Goal: Task Accomplishment & Management: Manage account settings

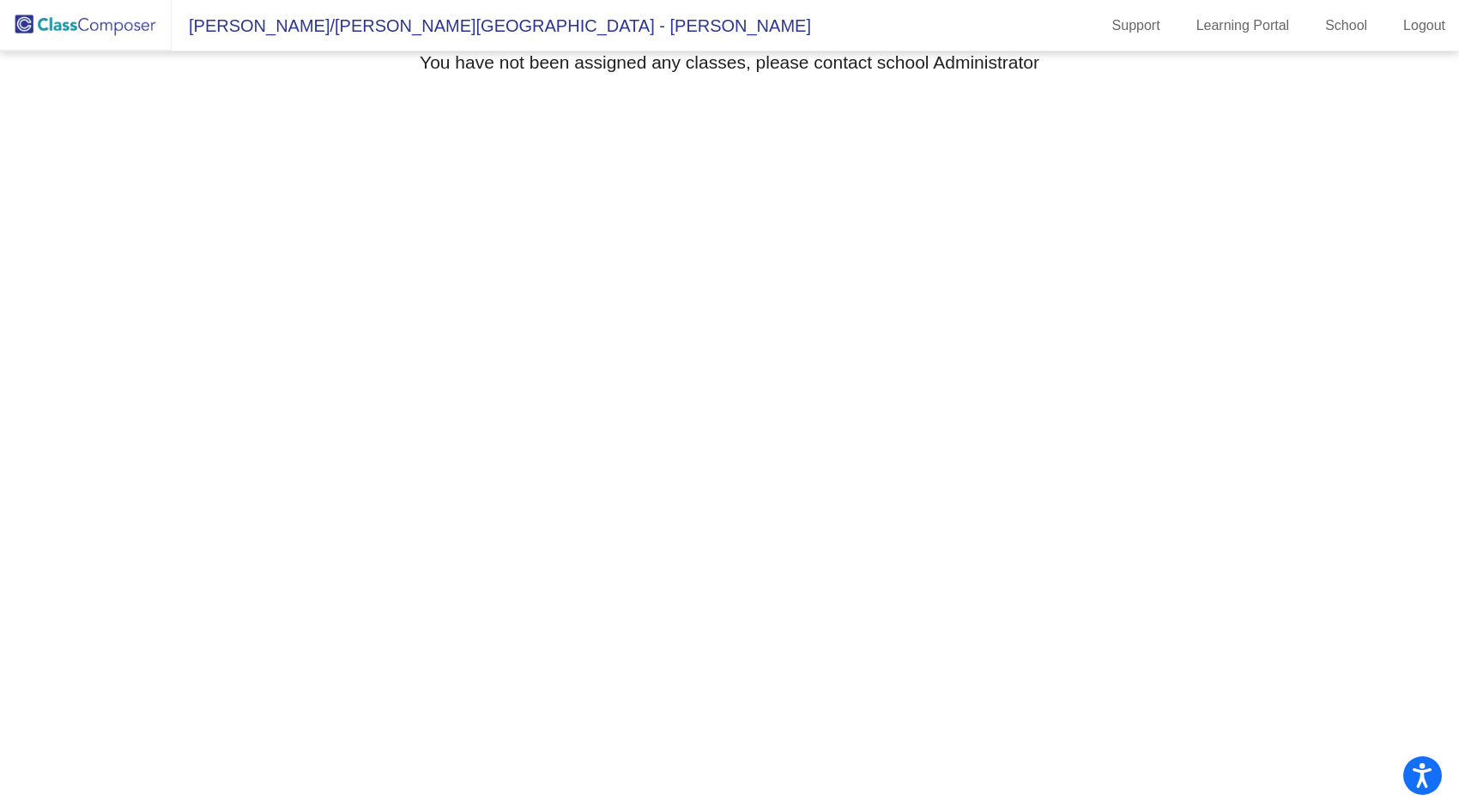
click at [275, 28] on span "[PERSON_NAME]/[PERSON_NAME][GEOGRAPHIC_DATA] - [PERSON_NAME]" at bounding box center [491, 26] width 639 height 27
click at [423, 7] on mat-toolbar "[PERSON_NAME]/[PERSON_NAME][GEOGRAPHIC_DATA] - [PERSON_NAME] Support Learning P…" at bounding box center [730, 26] width 1459 height 52
click at [480, 24] on span "[PERSON_NAME]/[PERSON_NAME][GEOGRAPHIC_DATA] - [PERSON_NAME]" at bounding box center [491, 26] width 639 height 27
click at [1413, 31] on link "Logout" at bounding box center [1424, 26] width 70 height 27
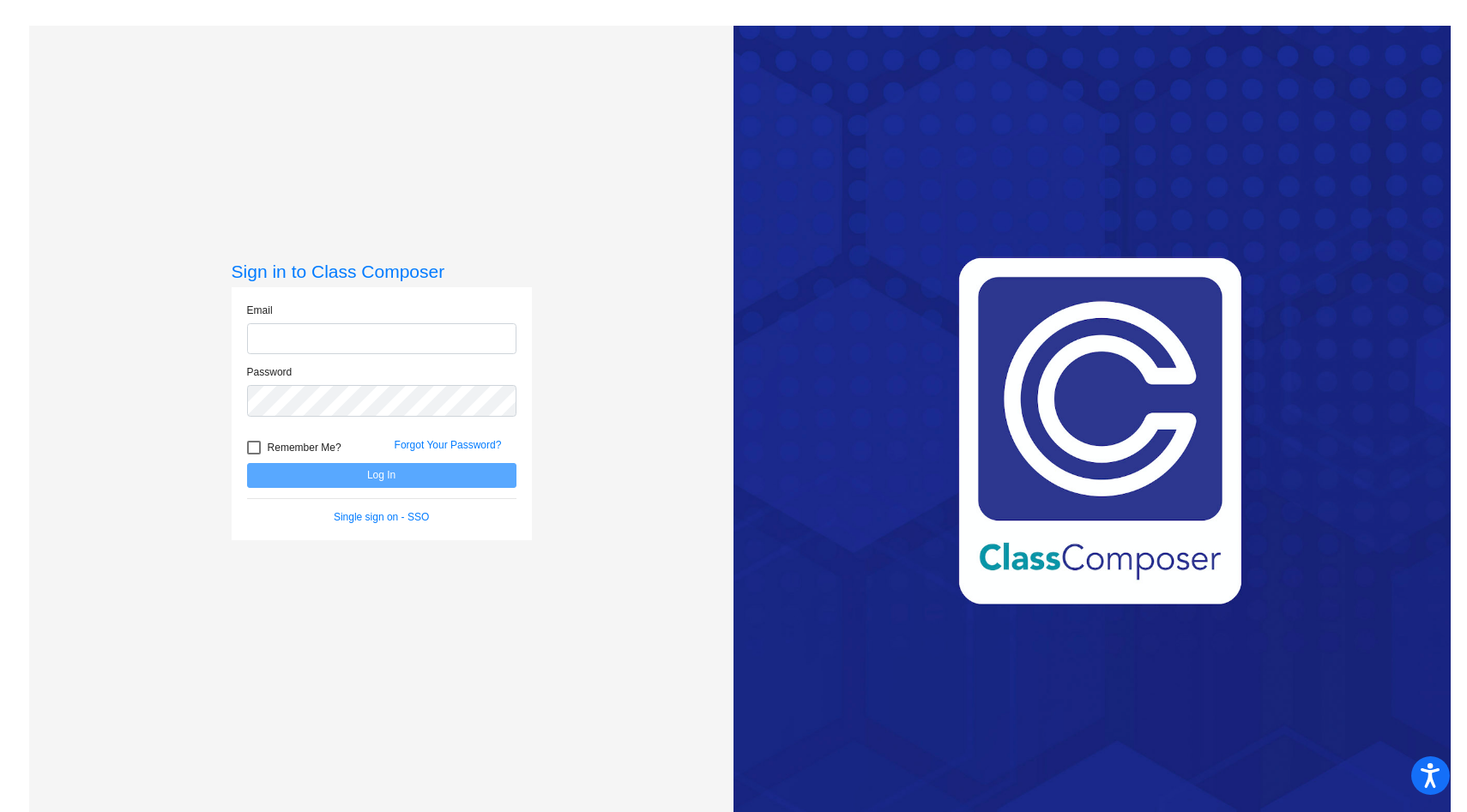
type input "[EMAIL_ADDRESS][DOMAIN_NAME]"
click at [256, 443] on div at bounding box center [254, 448] width 14 height 14
click at [254, 455] on input "Remember Me?" at bounding box center [253, 455] width 1 height 1
checkbox input "true"
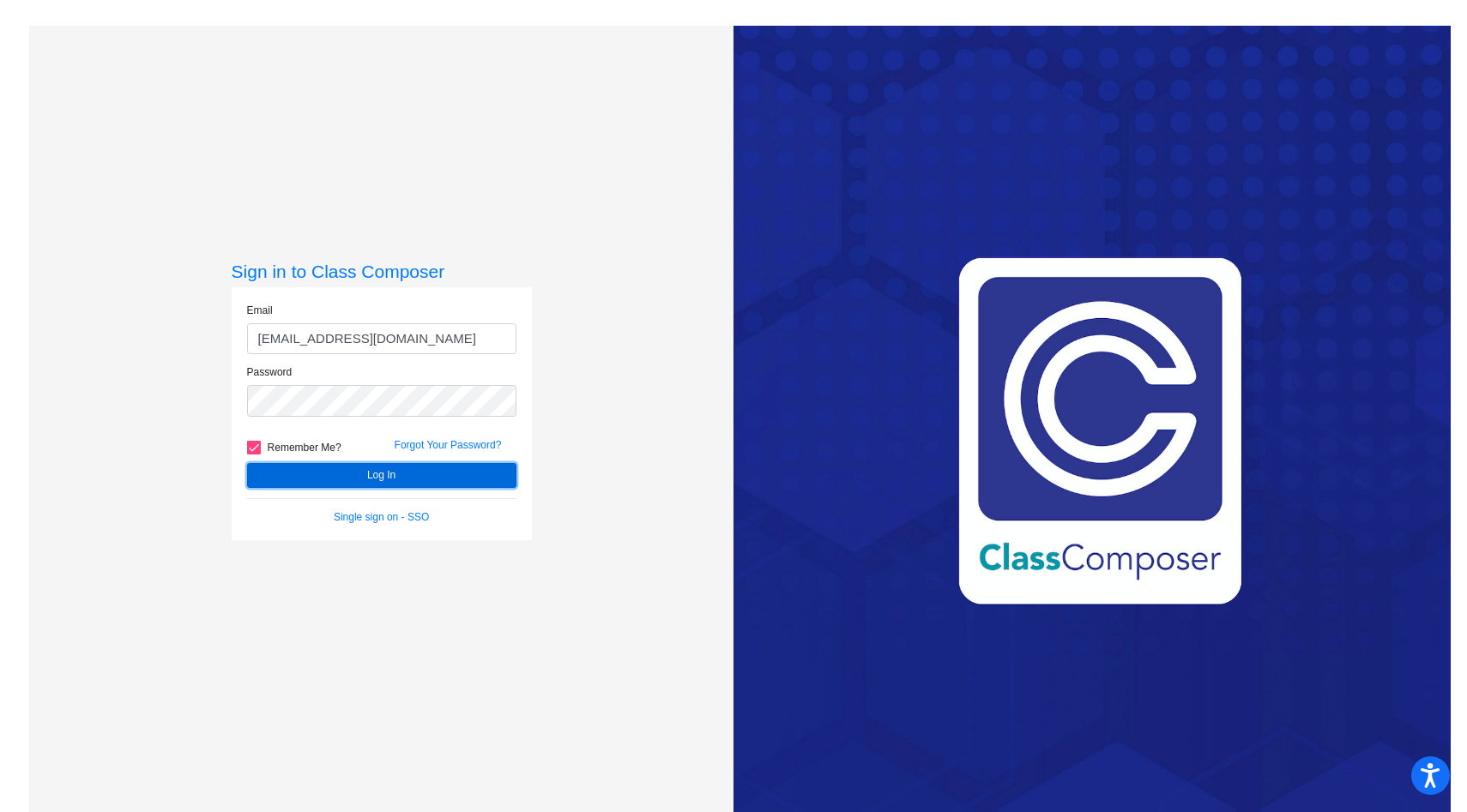
click at [373, 477] on button "Log In" at bounding box center [382, 476] width 269 height 25
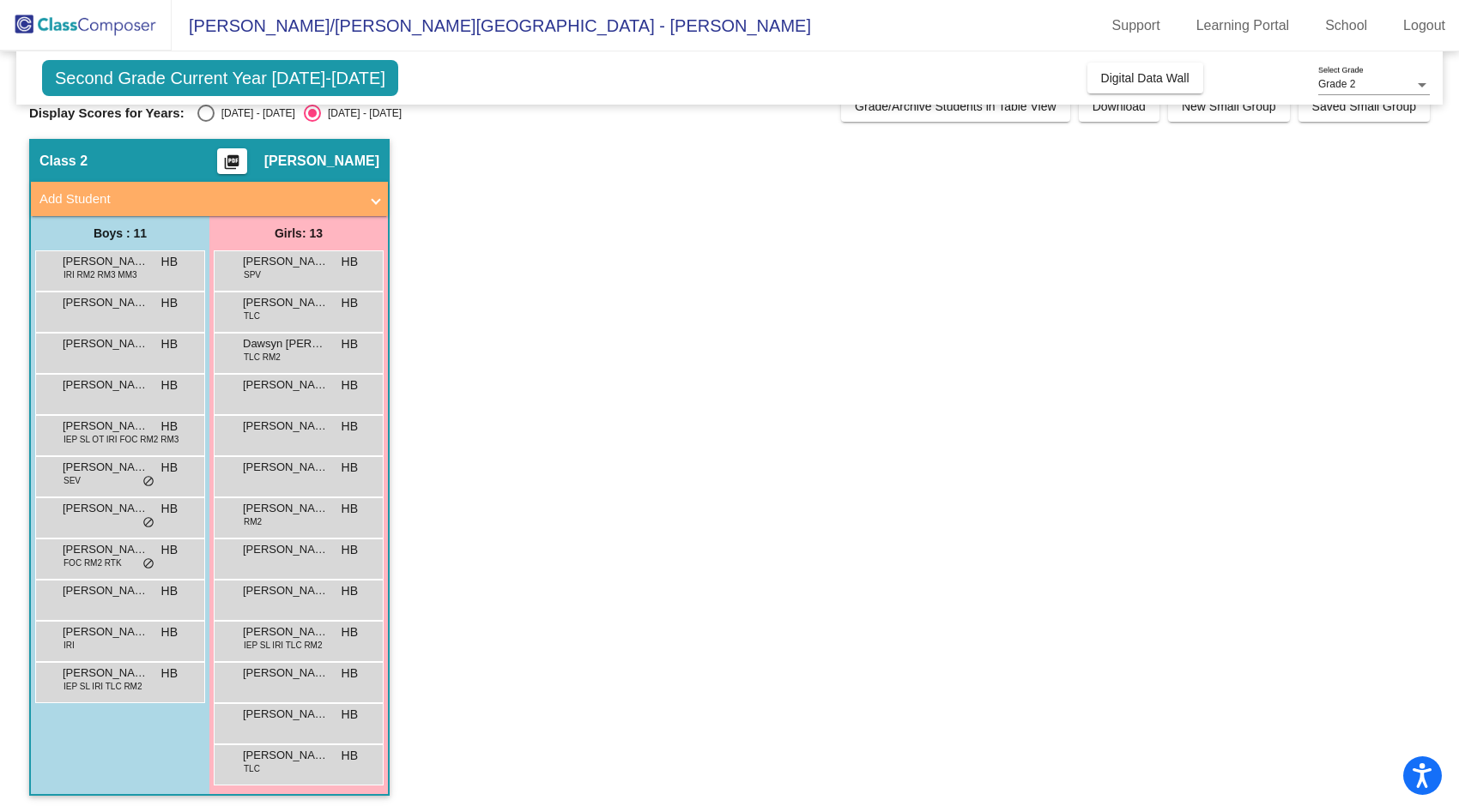
scroll to position [25, 0]
click at [122, 677] on span "[PERSON_NAME]" at bounding box center [106, 673] width 86 height 18
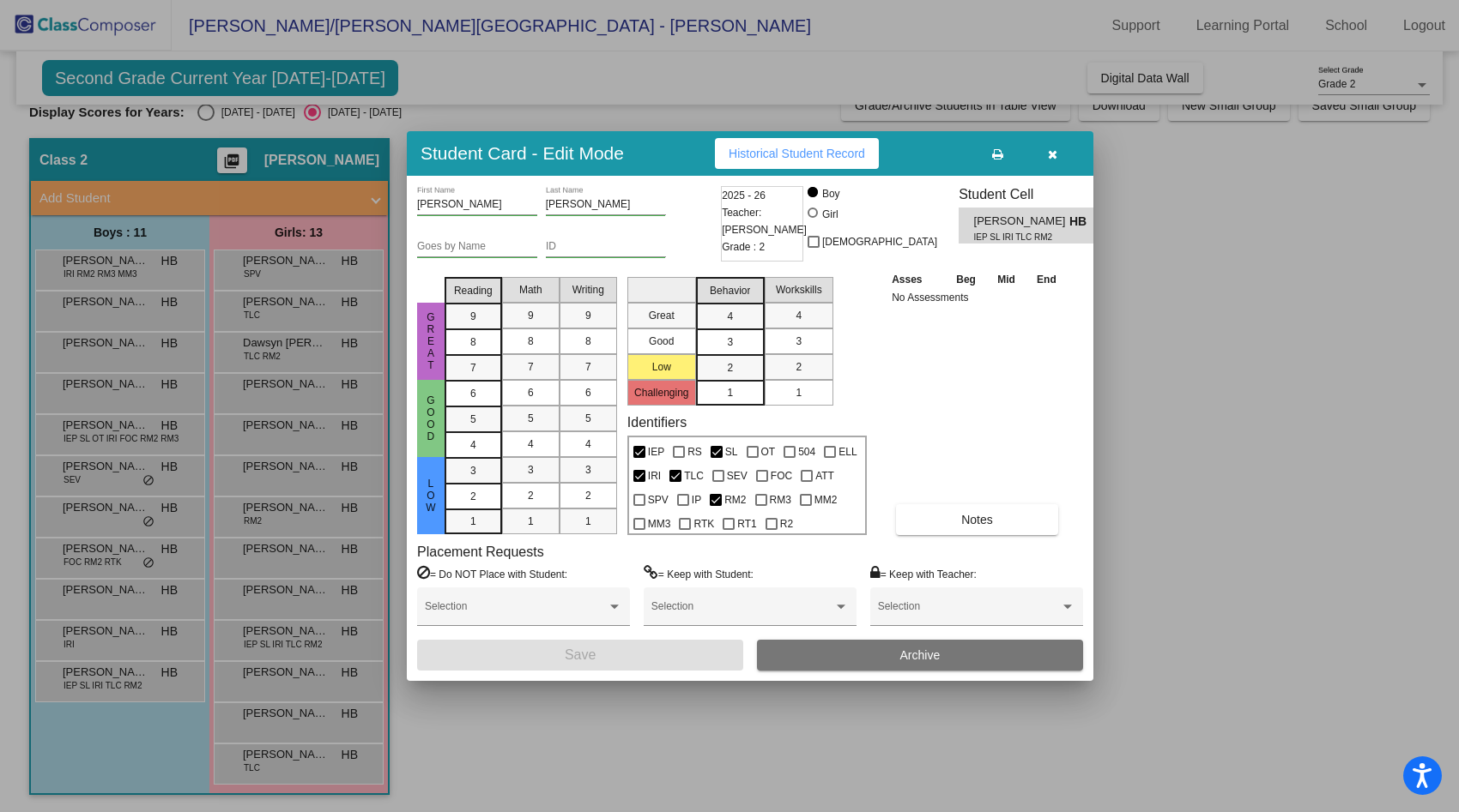
click at [1052, 152] on icon "button" at bounding box center [1052, 155] width 10 height 12
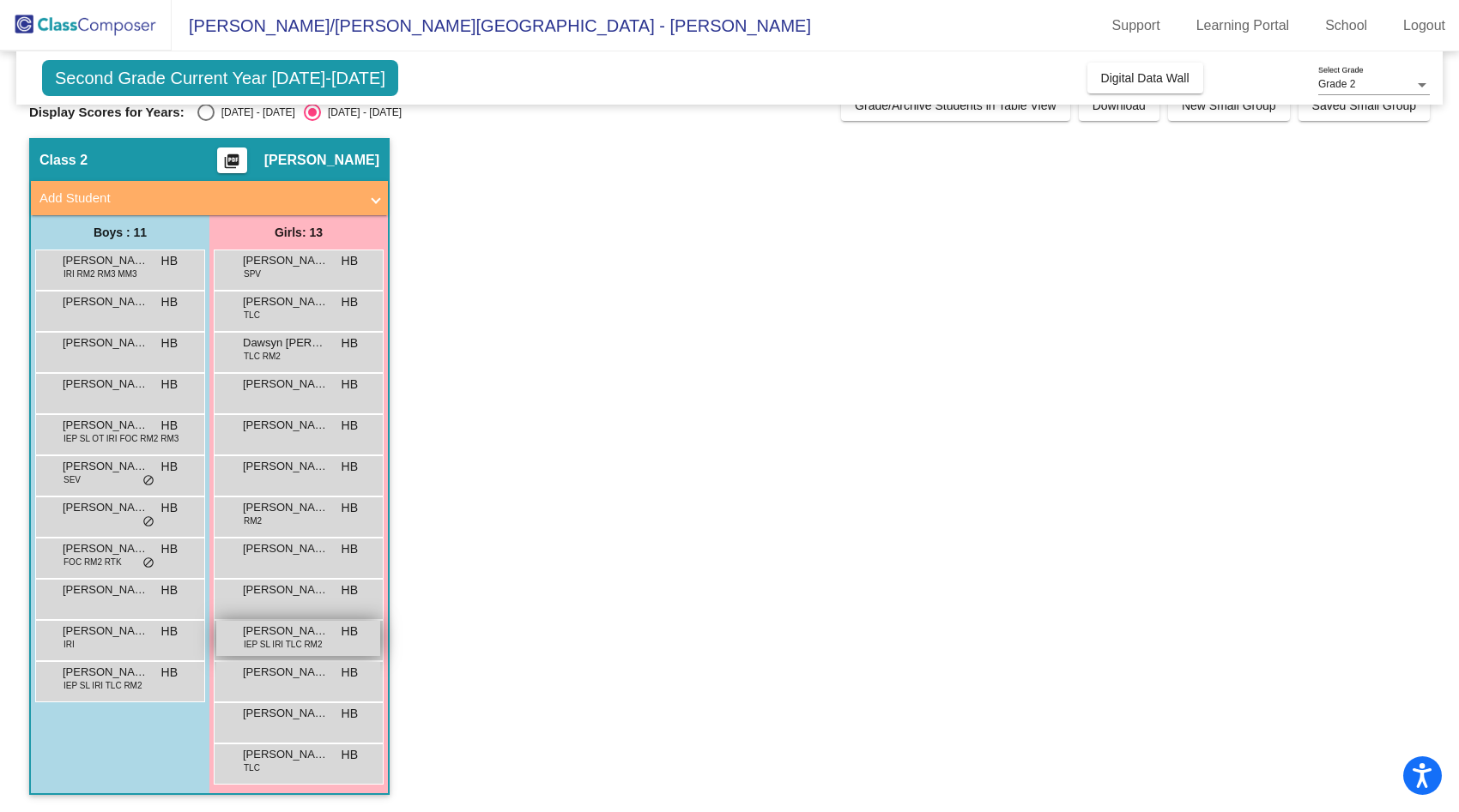
click at [301, 638] on span "IEP SL IRI TLC RM2" at bounding box center [283, 644] width 79 height 13
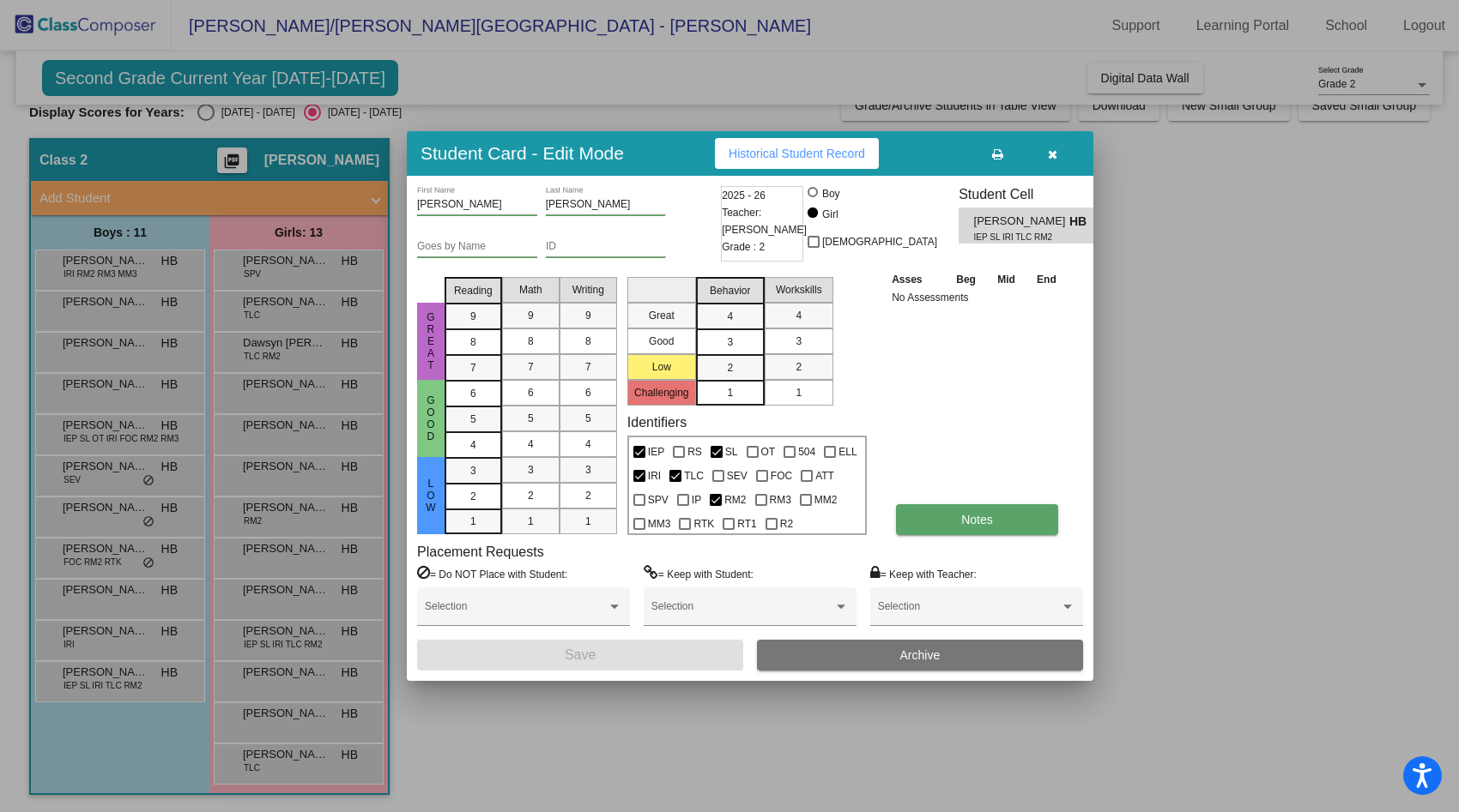
click at [959, 522] on button "Notes" at bounding box center [977, 519] width 162 height 31
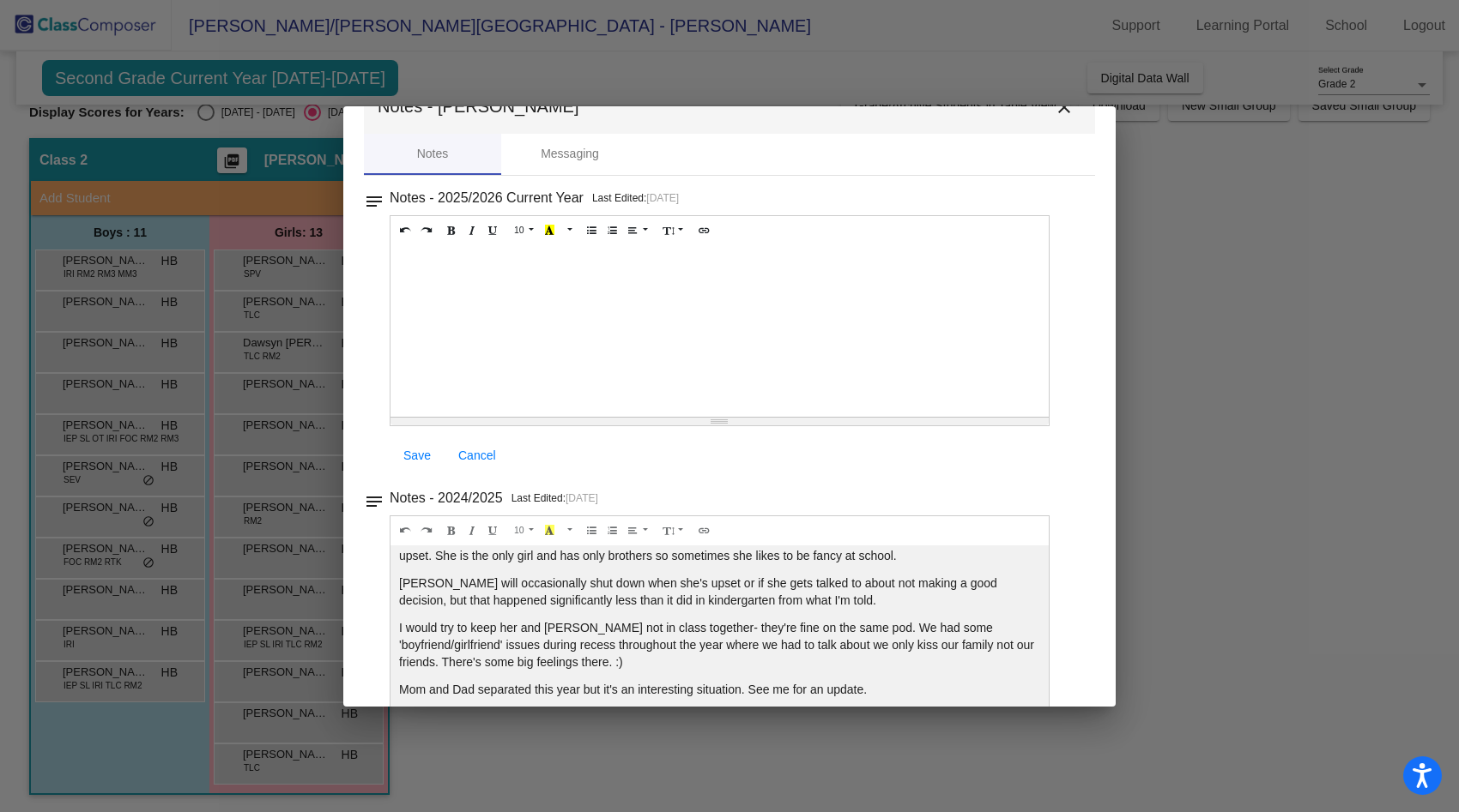
scroll to position [0, 0]
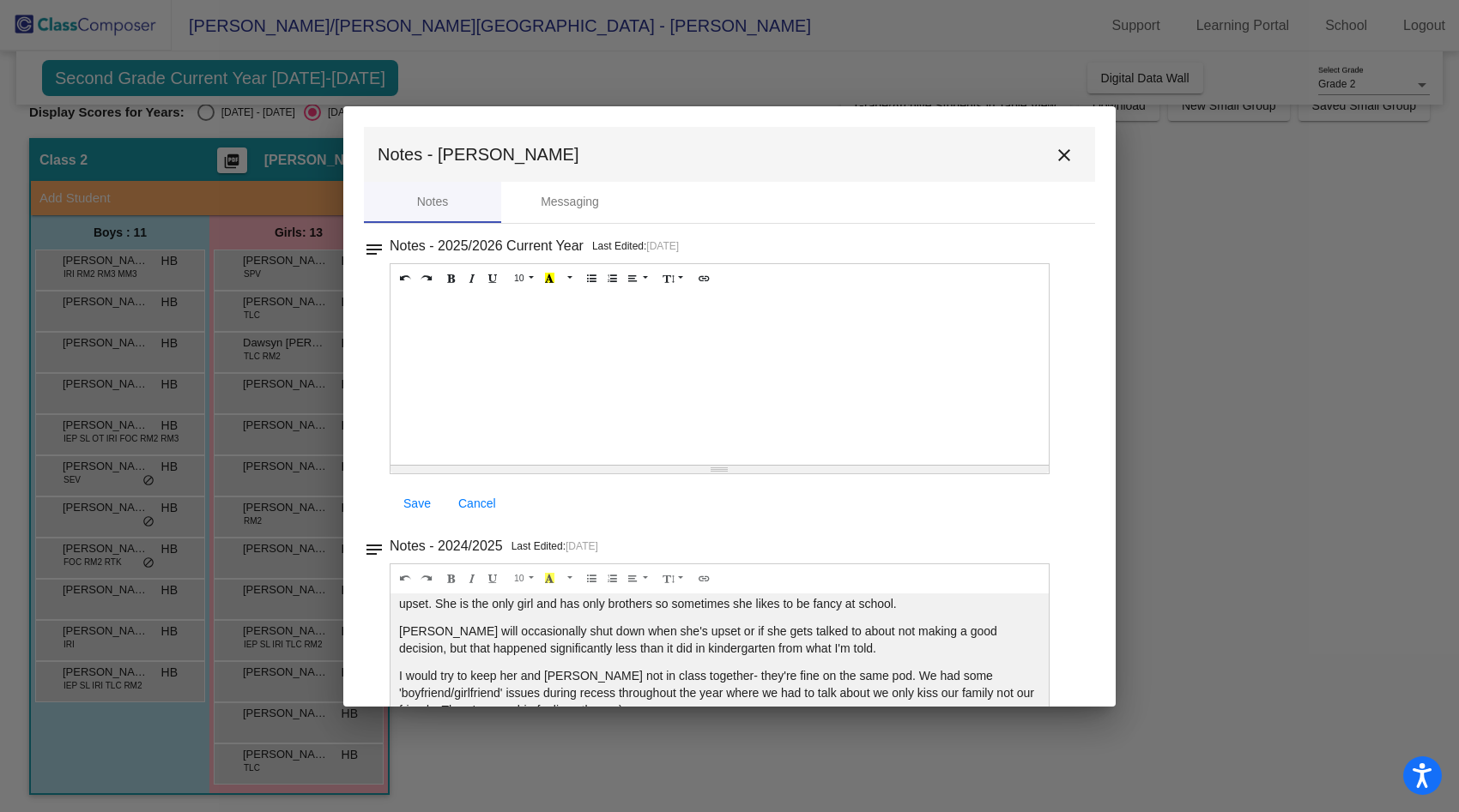
click at [1062, 148] on mat-icon "close" at bounding box center [1063, 155] width 20 height 20
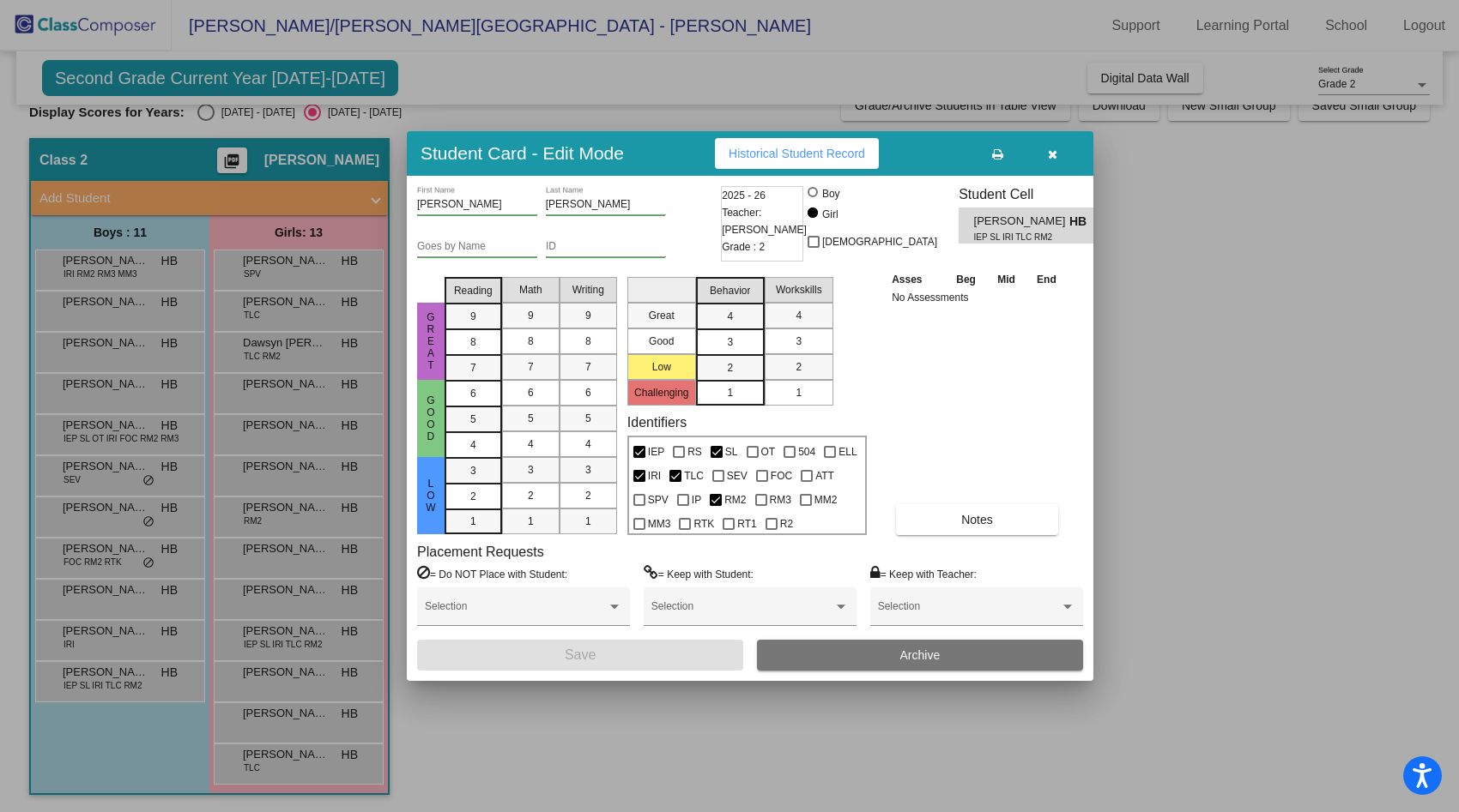
click at [1052, 155] on icon "button" at bounding box center [1052, 155] width 10 height 12
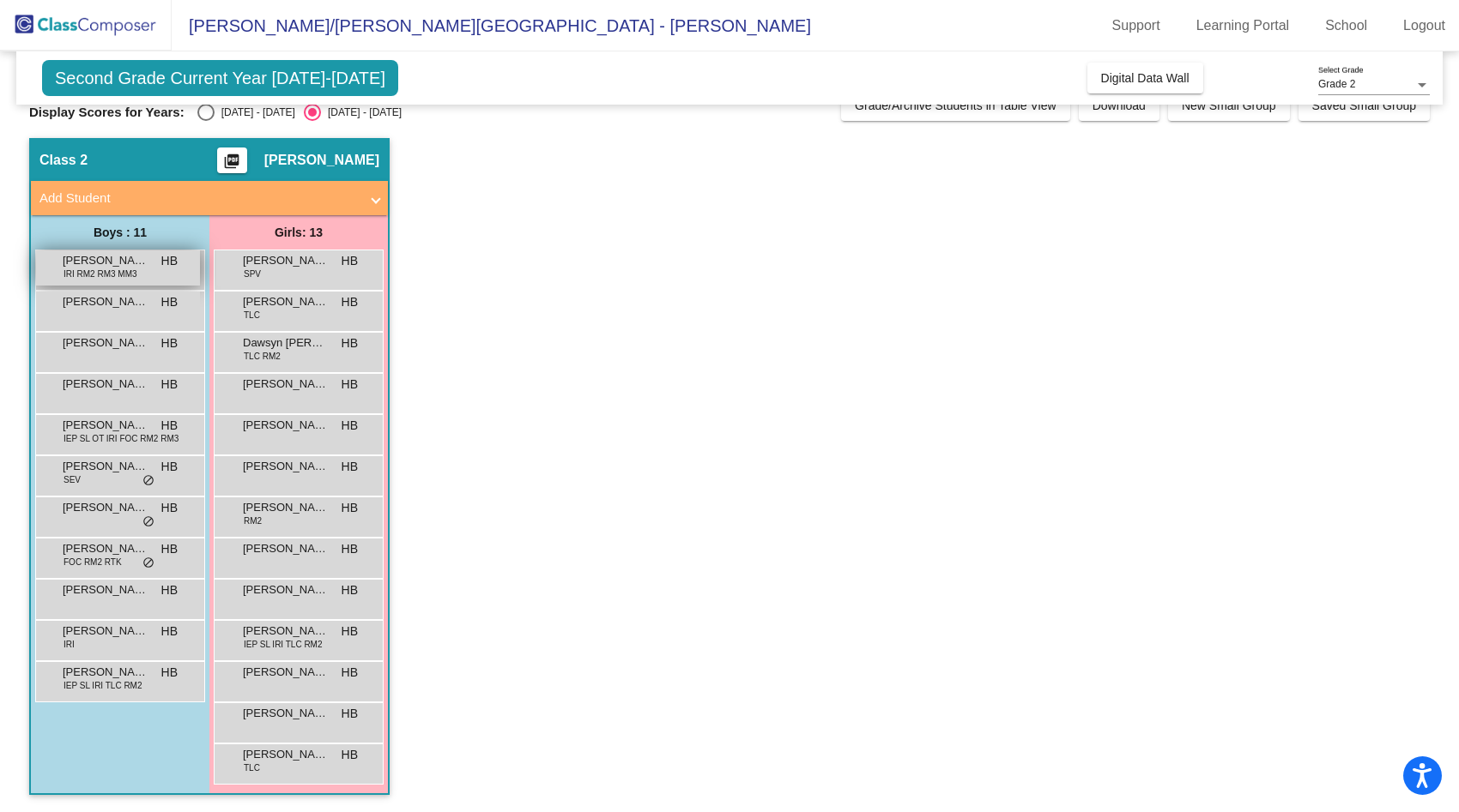
click at [119, 273] on span "IRI RM2 RM3 MM3" at bounding box center [100, 274] width 74 height 13
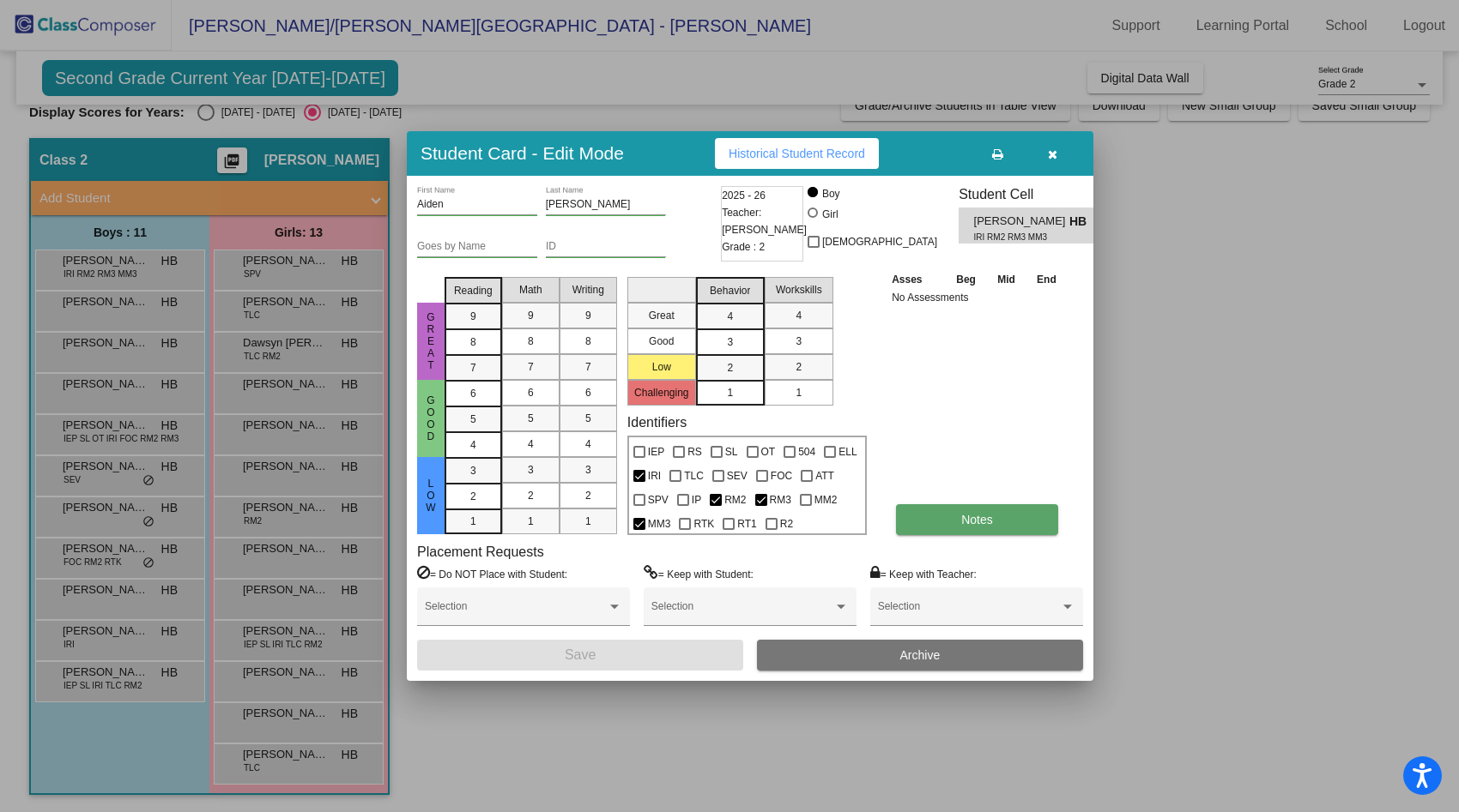
click at [996, 527] on button "Notes" at bounding box center [977, 519] width 162 height 31
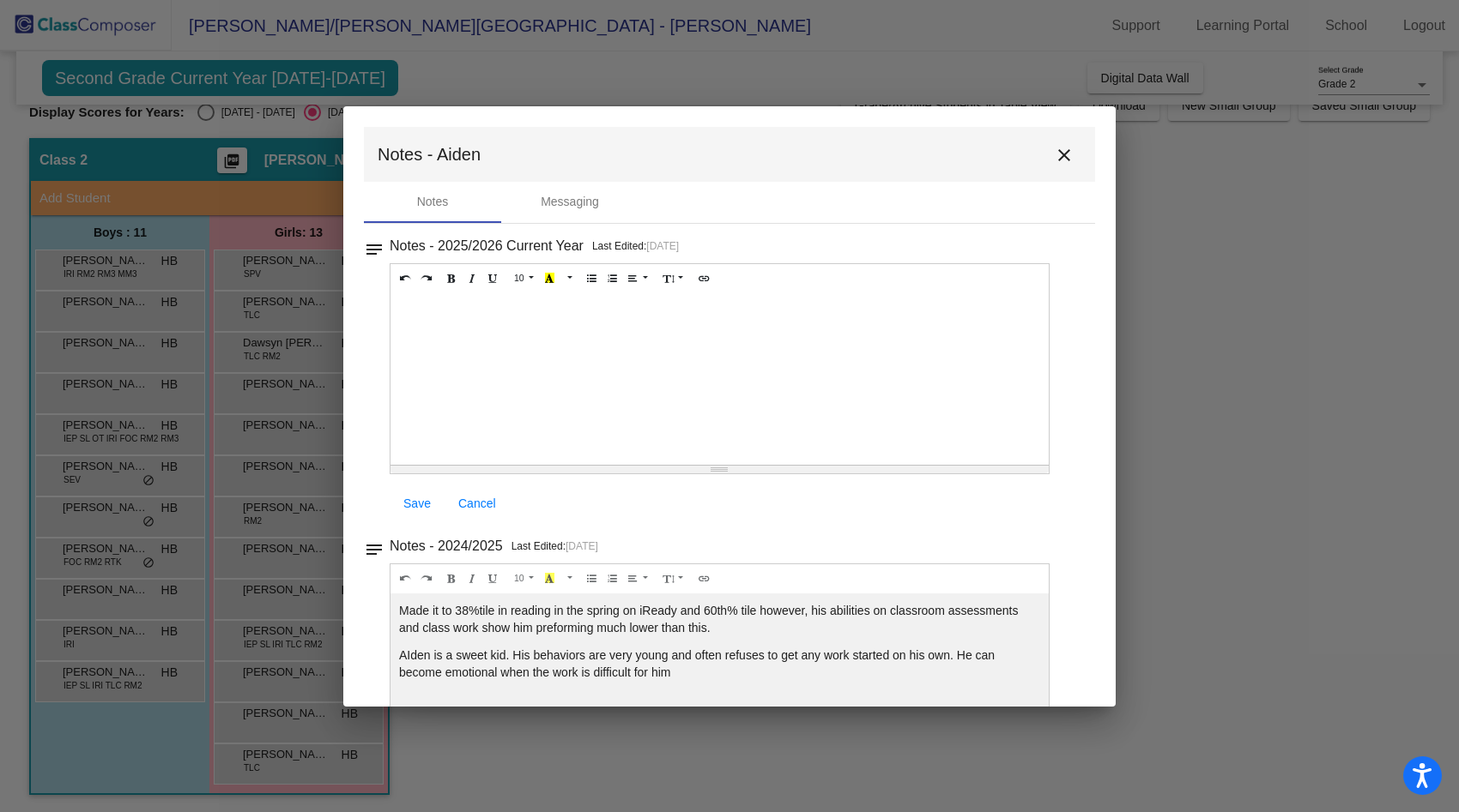
click at [1058, 157] on mat-icon "close" at bounding box center [1063, 155] width 20 height 20
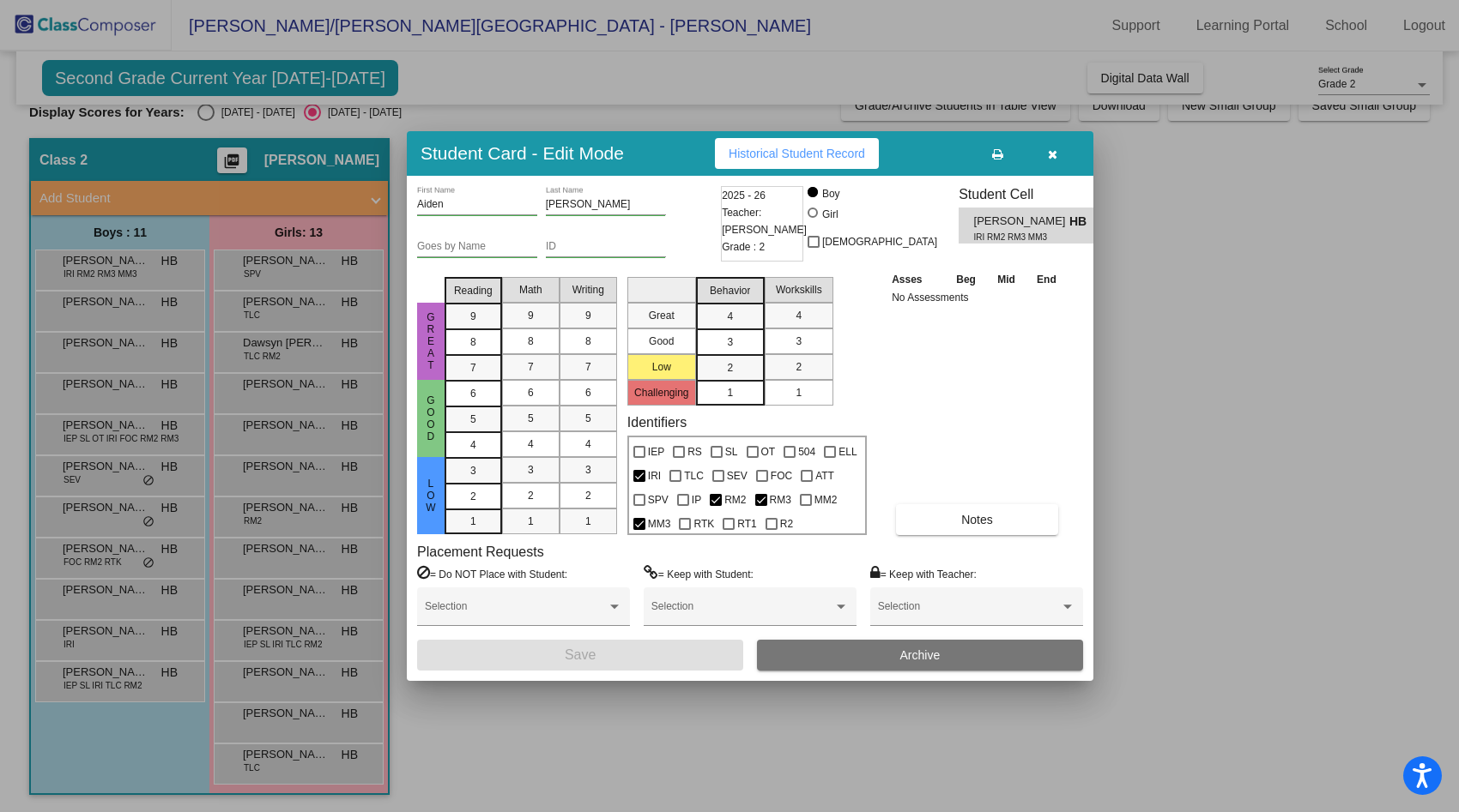
click at [259, 313] on div at bounding box center [730, 406] width 1459 height 812
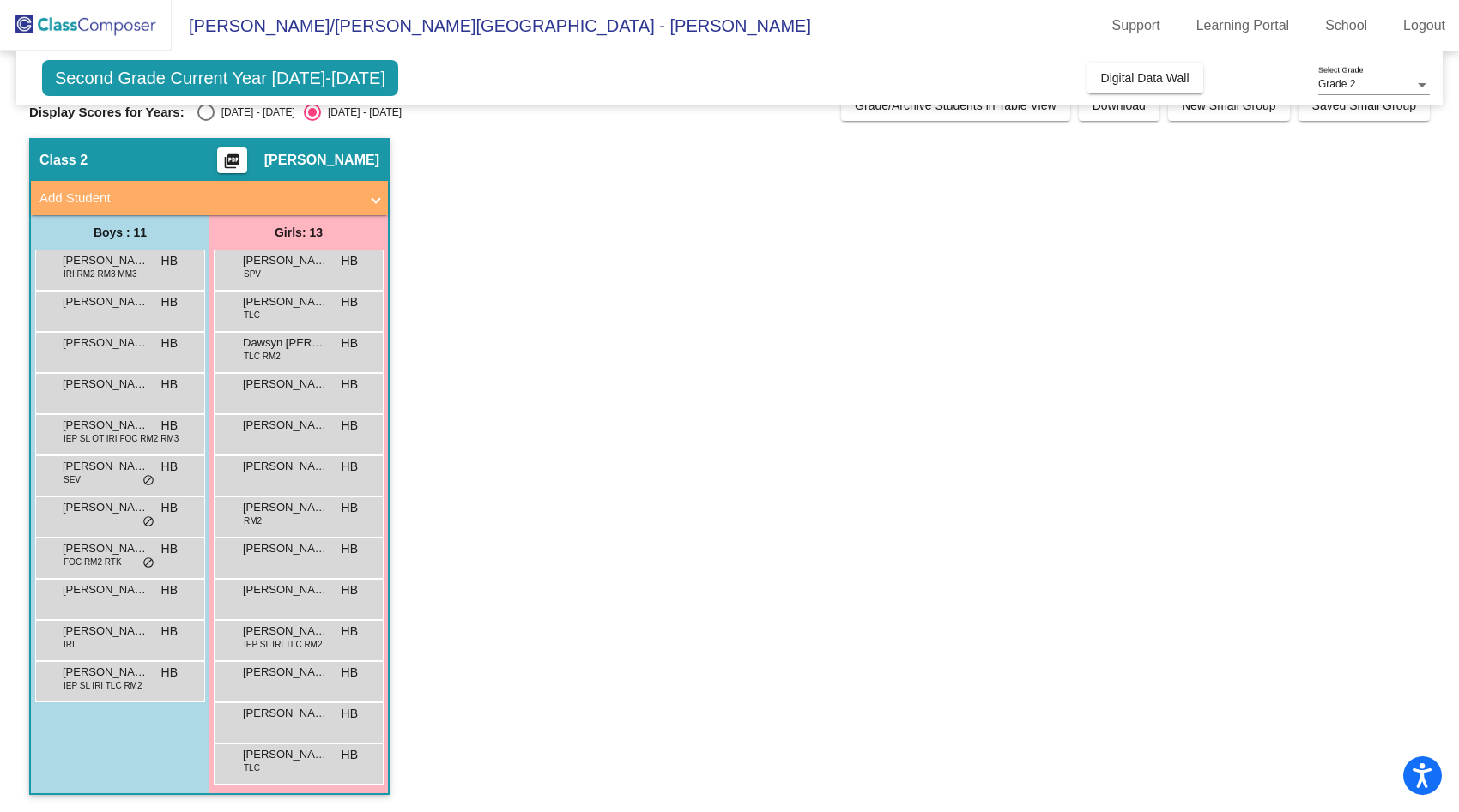
click at [259, 313] on span "TLC" at bounding box center [252, 315] width 17 height 13
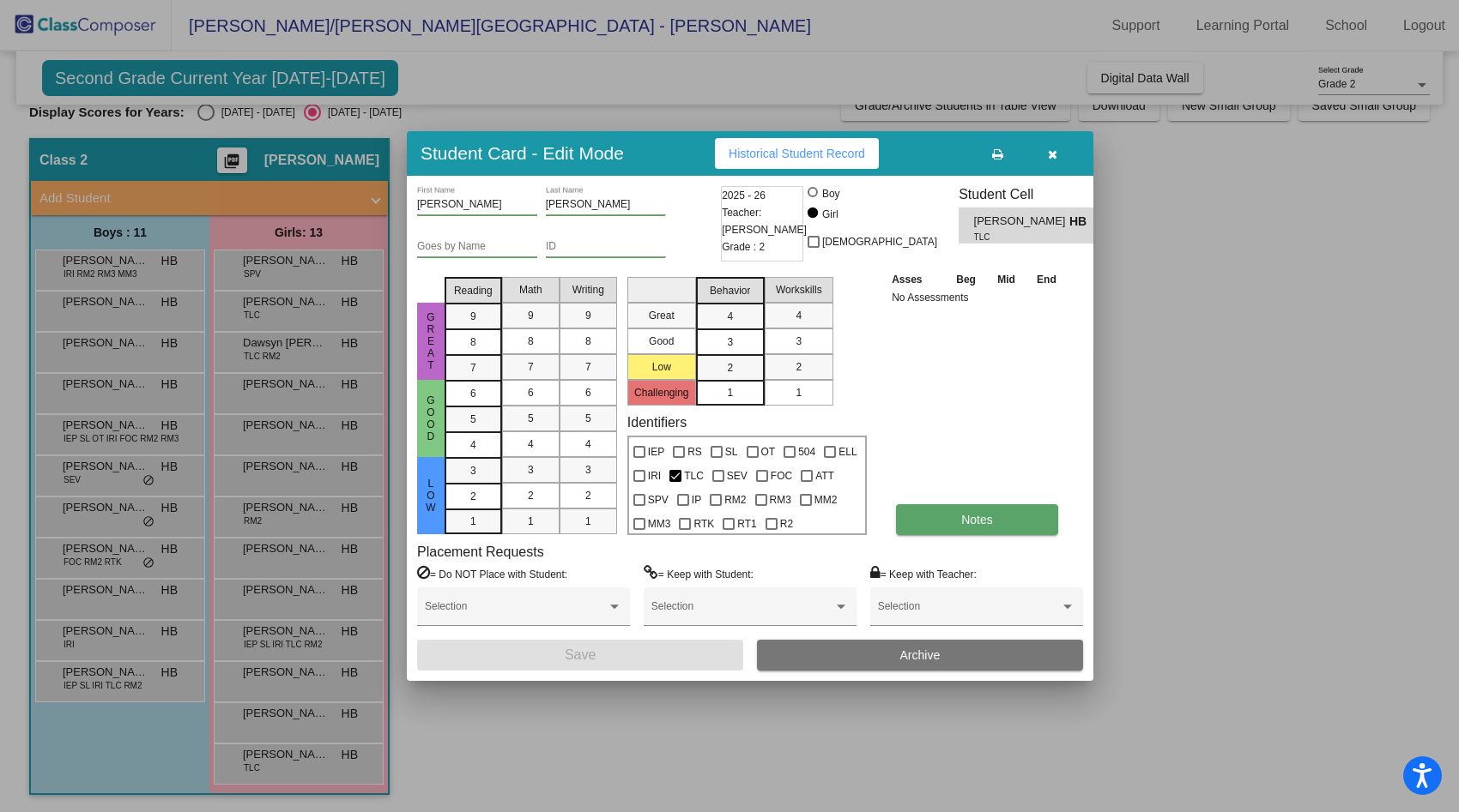
click at [1028, 512] on button "Notes" at bounding box center [977, 519] width 162 height 31
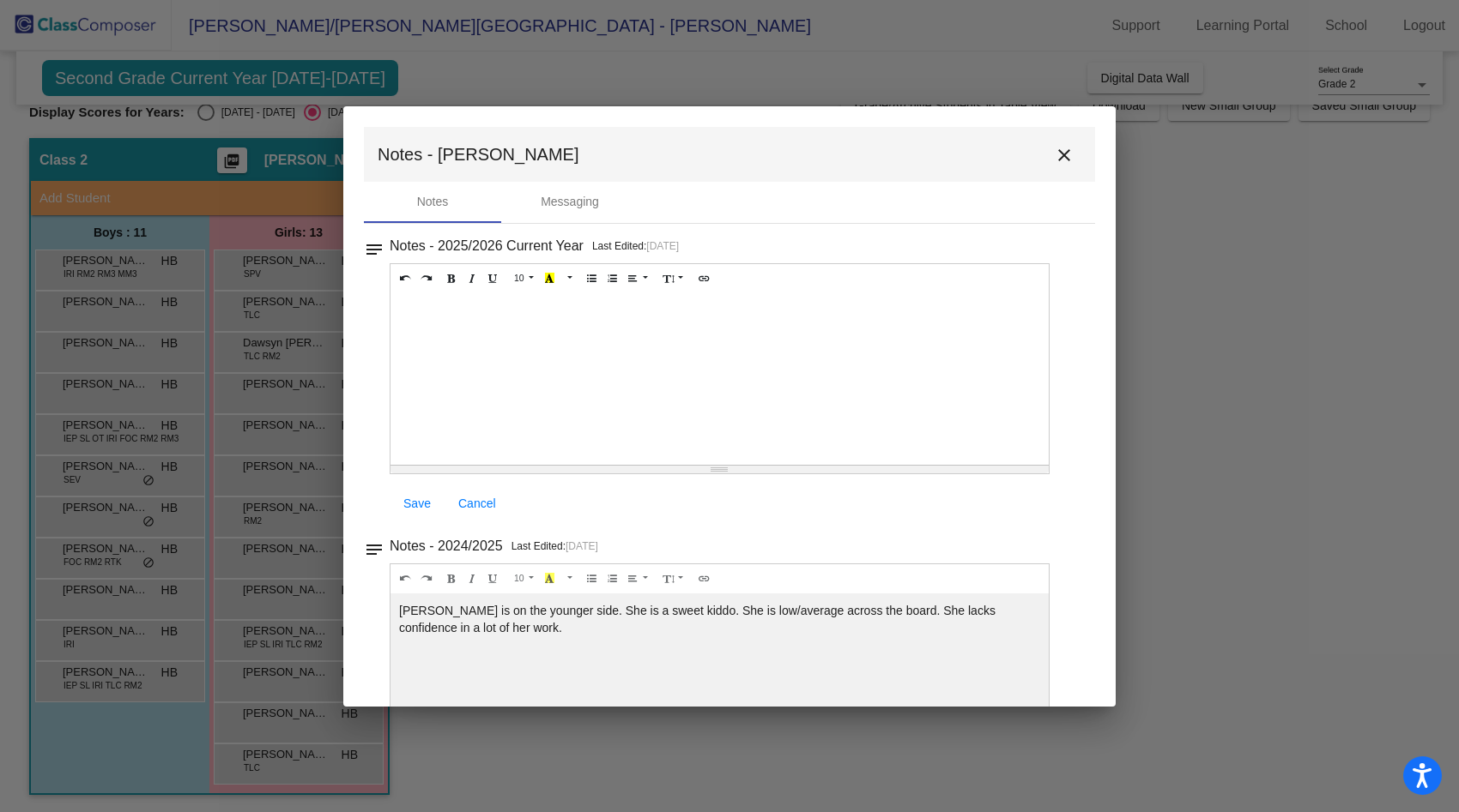
click at [1053, 153] on mat-icon "close" at bounding box center [1063, 155] width 20 height 20
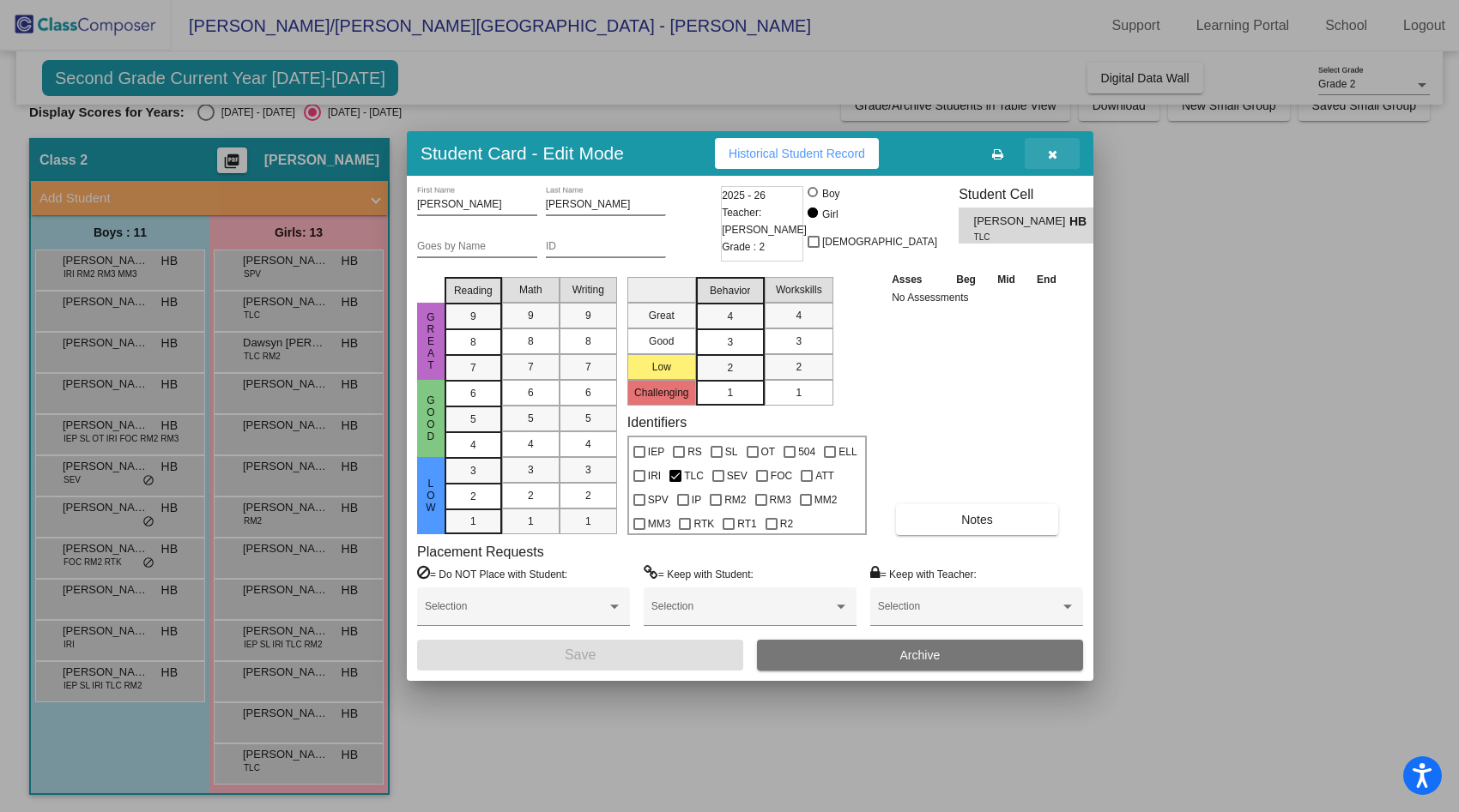
click at [1042, 151] on button "button" at bounding box center [1052, 153] width 55 height 31
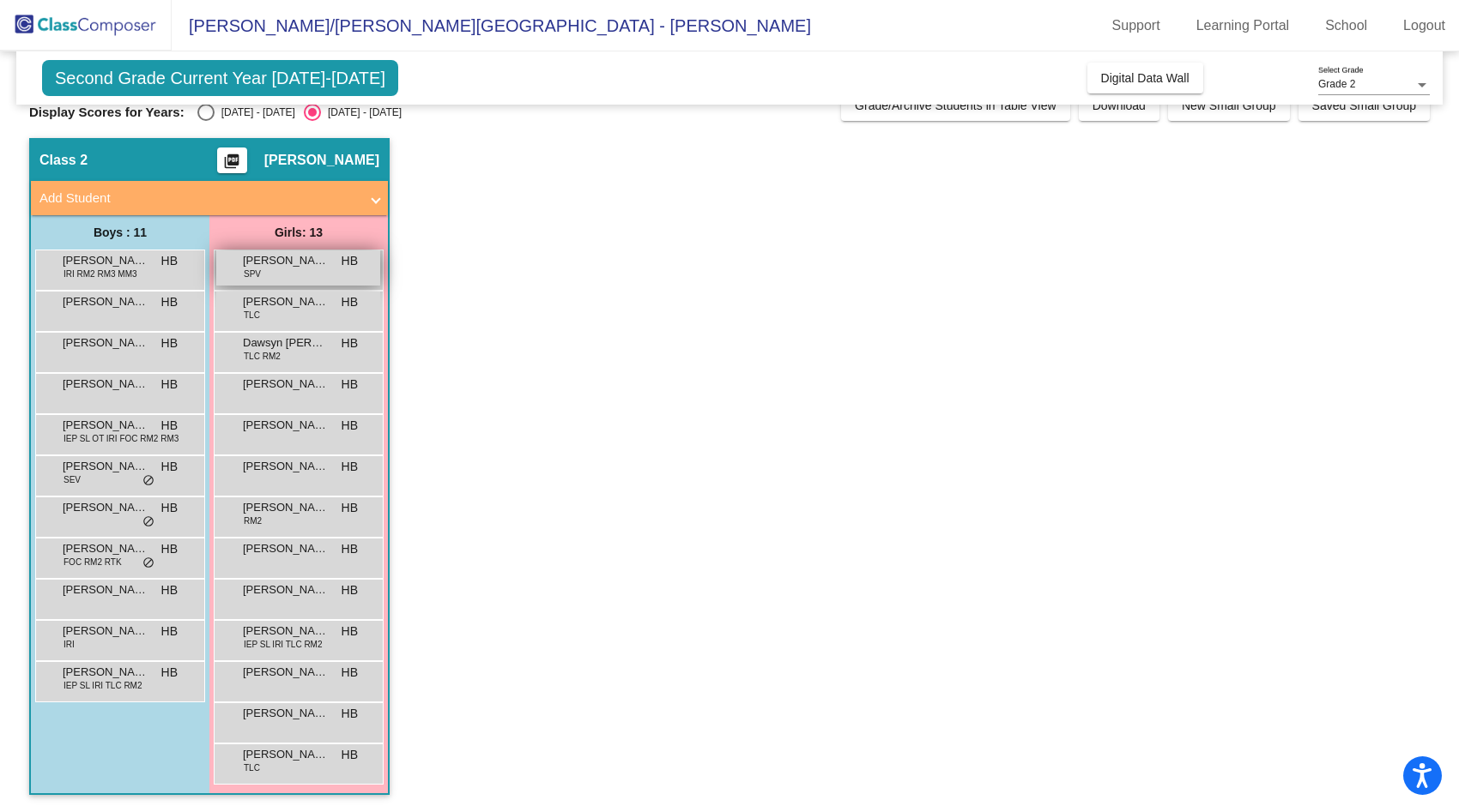
click at [319, 278] on div "[PERSON_NAME] SPV HB lock do_not_disturb_alt" at bounding box center [298, 268] width 164 height 35
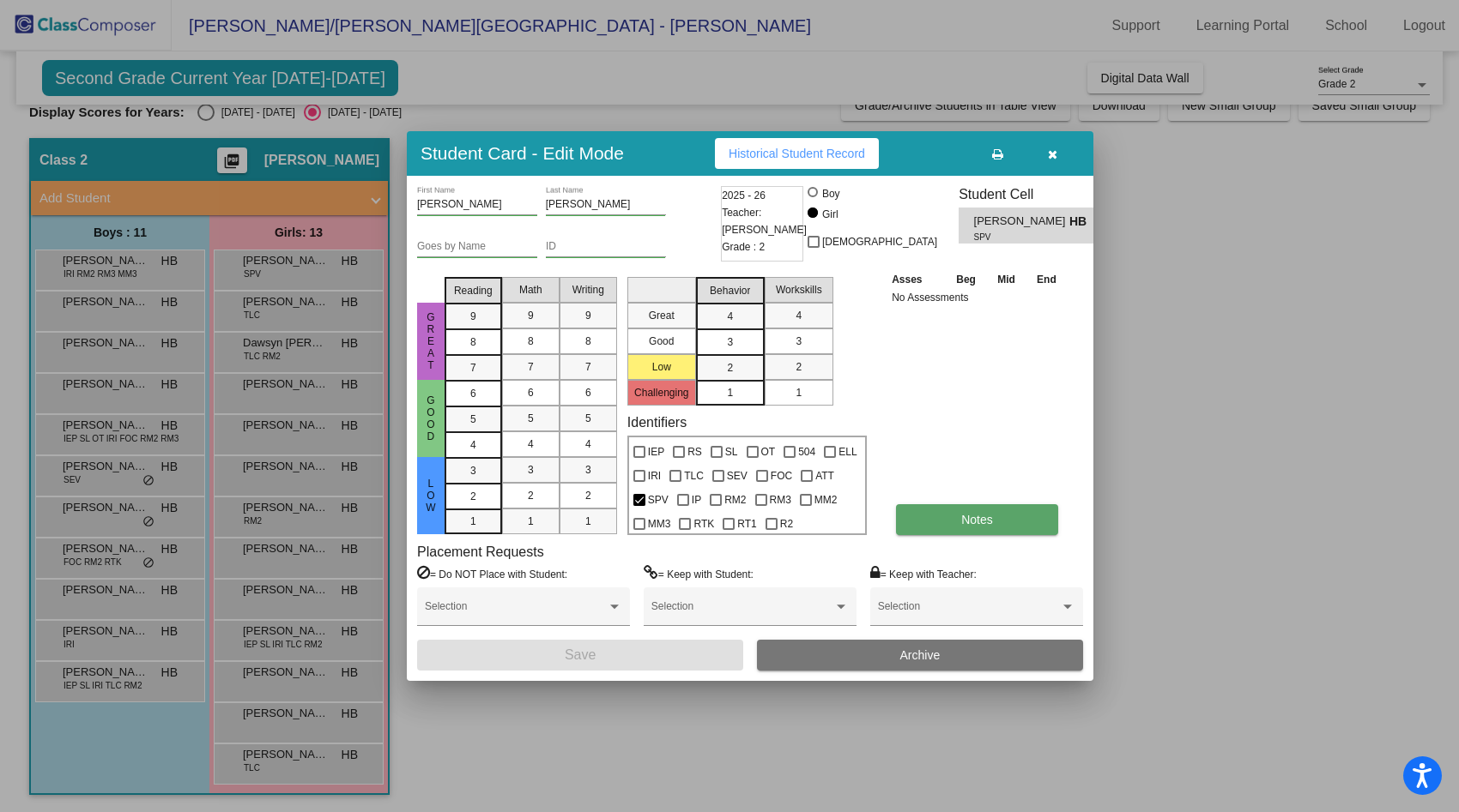
click at [982, 516] on span "Notes" at bounding box center [977, 520] width 32 height 14
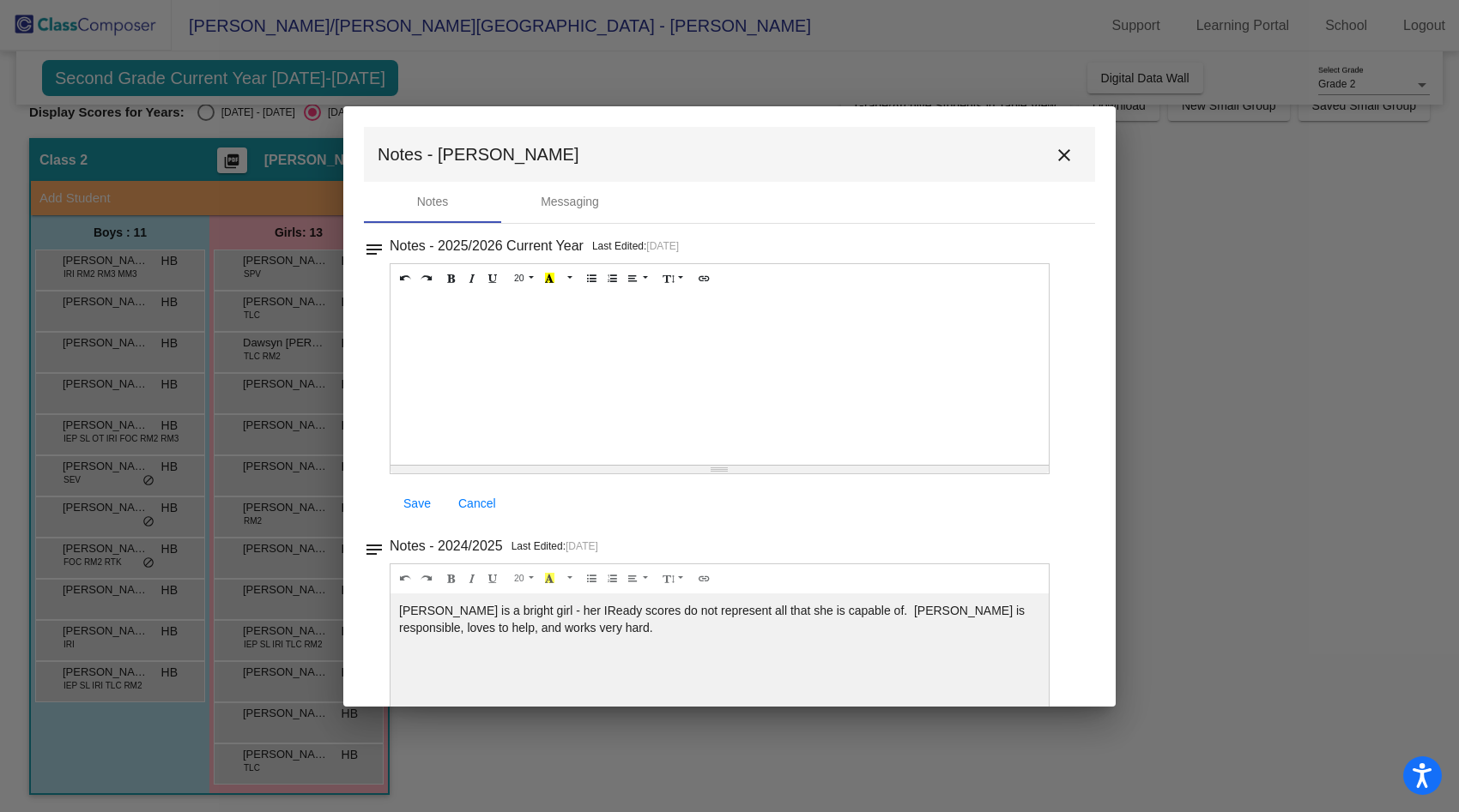
click at [1053, 156] on mat-icon "close" at bounding box center [1063, 155] width 20 height 20
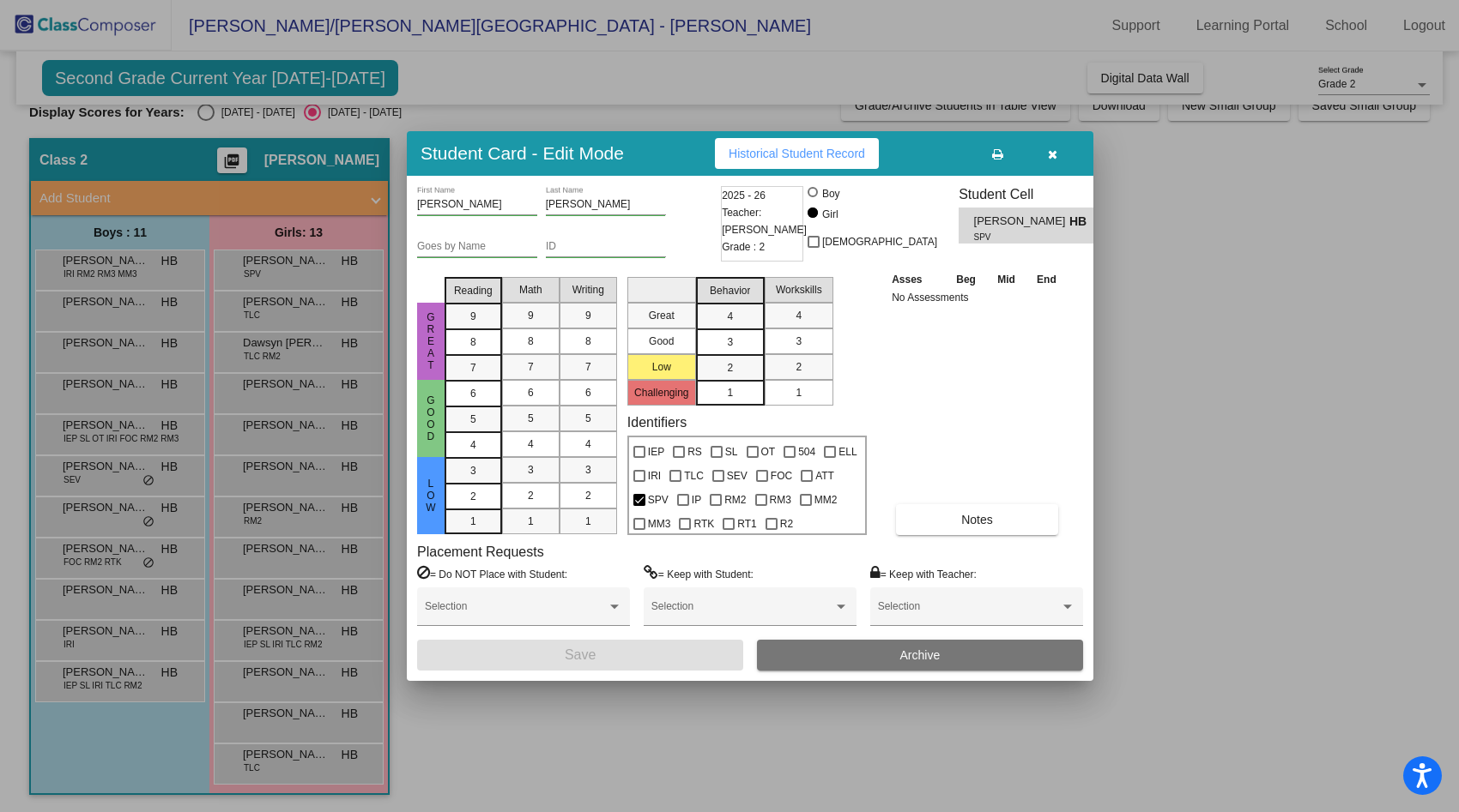
click at [79, 310] on div at bounding box center [730, 406] width 1459 height 812
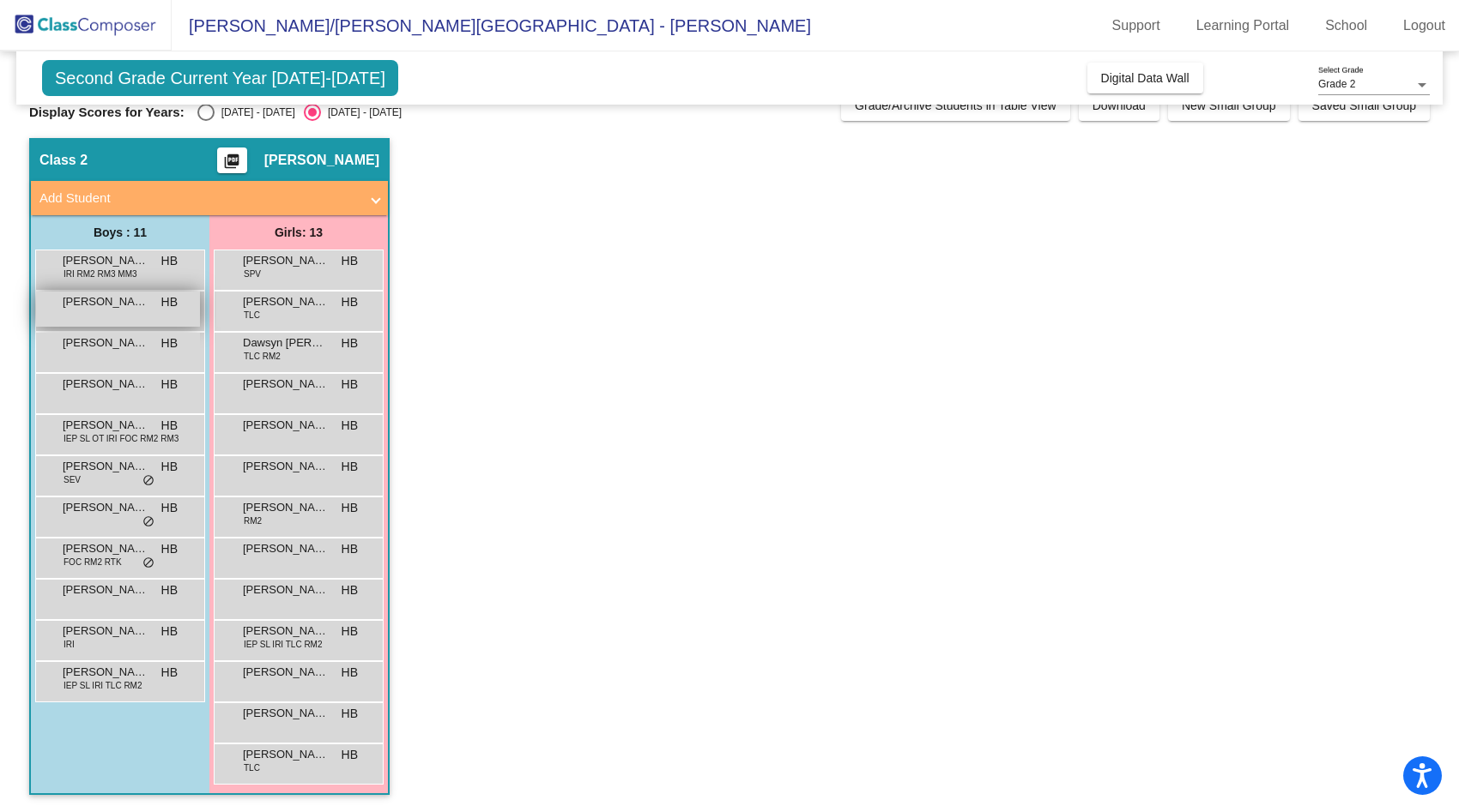
click at [145, 311] on div "Colton [PERSON_NAME] HB lock do_not_disturb_alt" at bounding box center [118, 310] width 164 height 35
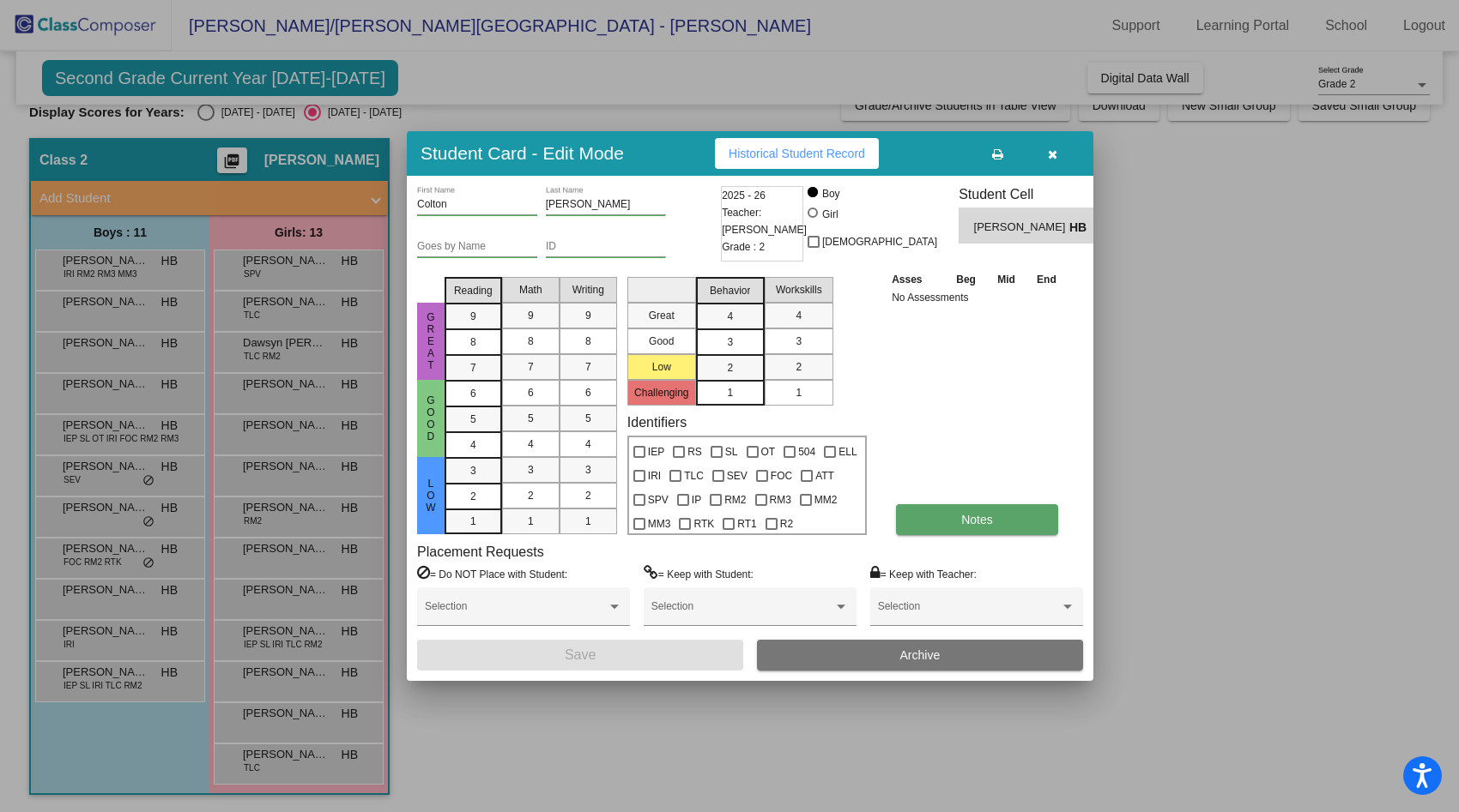
click at [1008, 513] on button "Notes" at bounding box center [977, 519] width 162 height 31
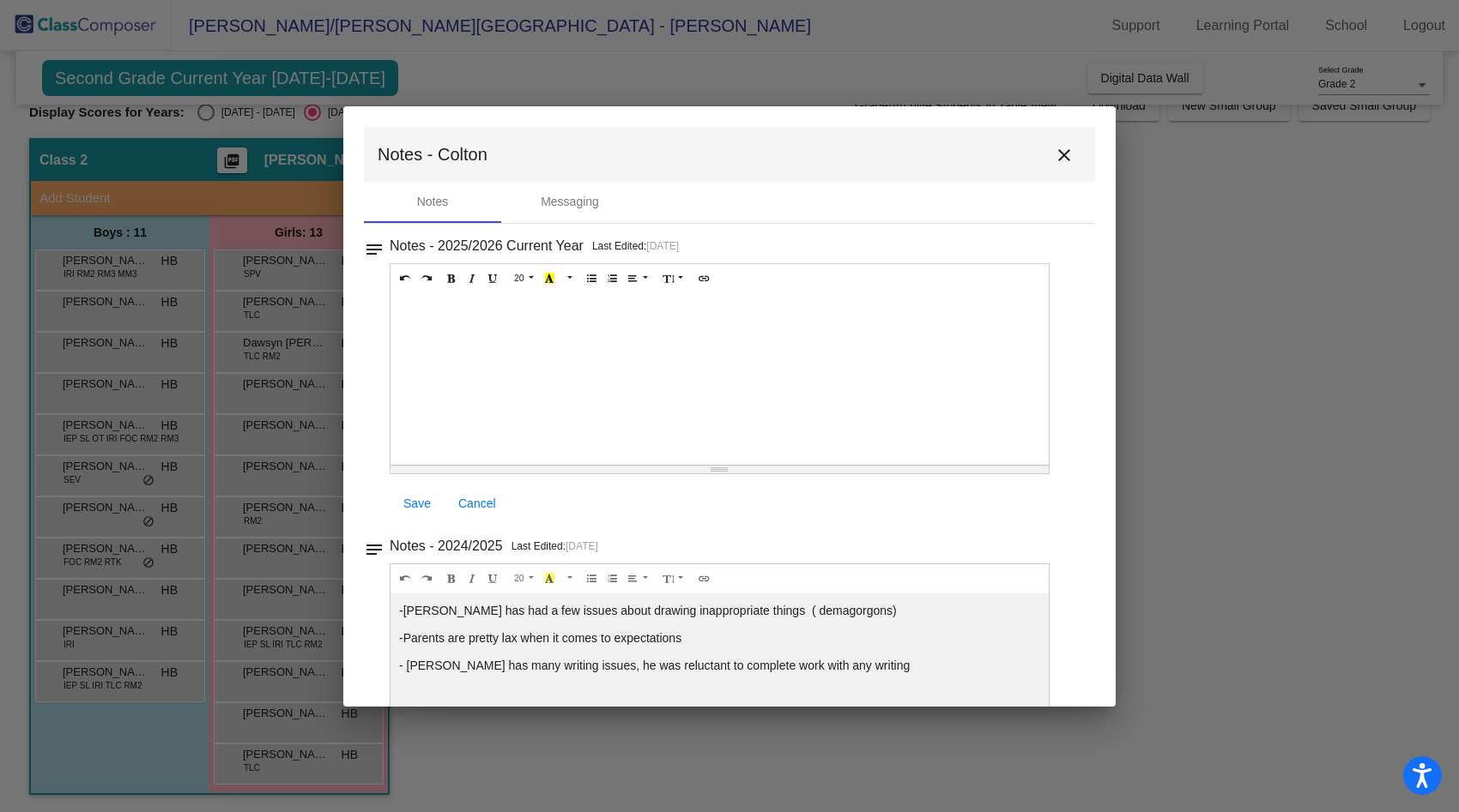
click at [1053, 152] on mat-icon "close" at bounding box center [1063, 155] width 20 height 20
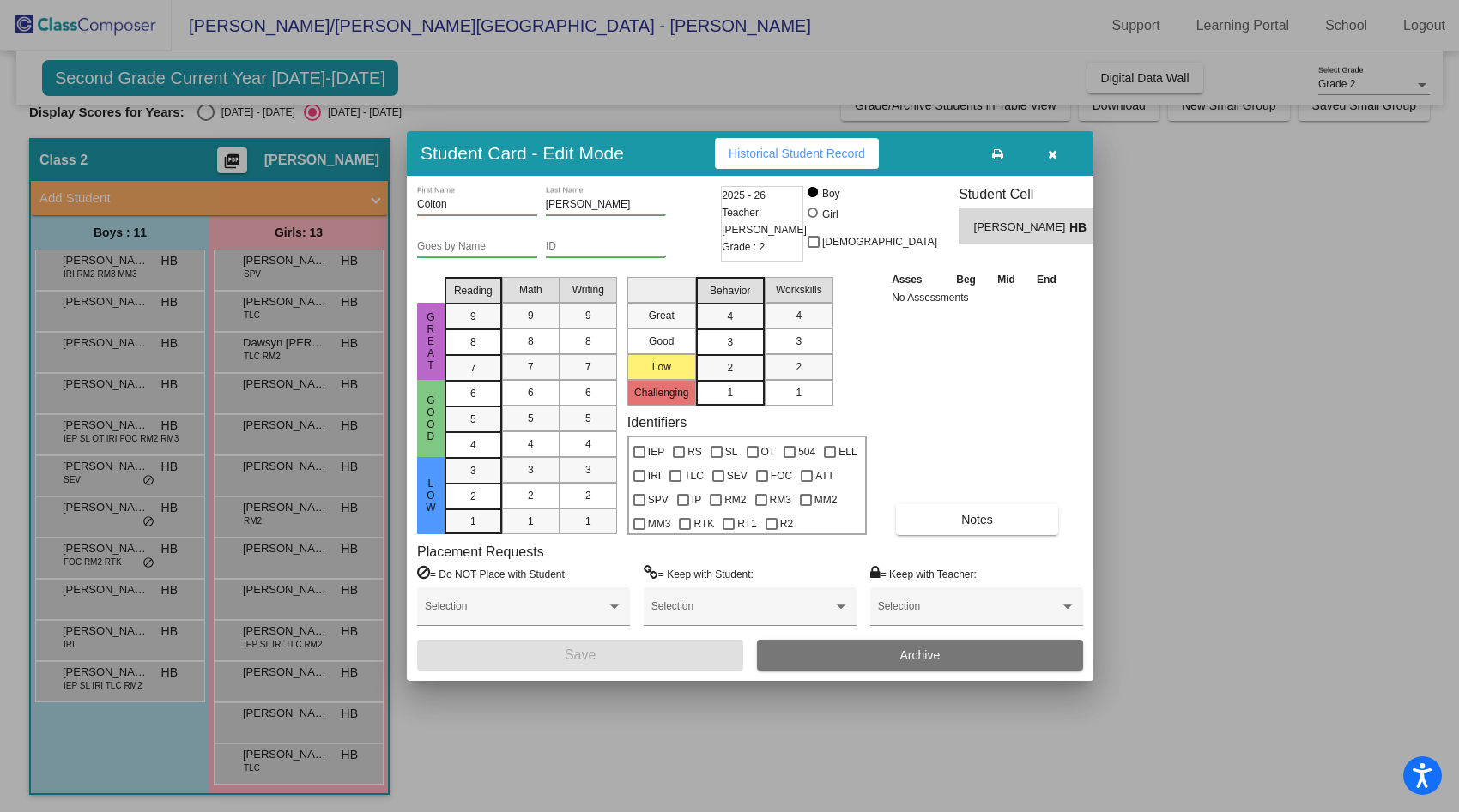
click at [335, 362] on div at bounding box center [730, 406] width 1459 height 812
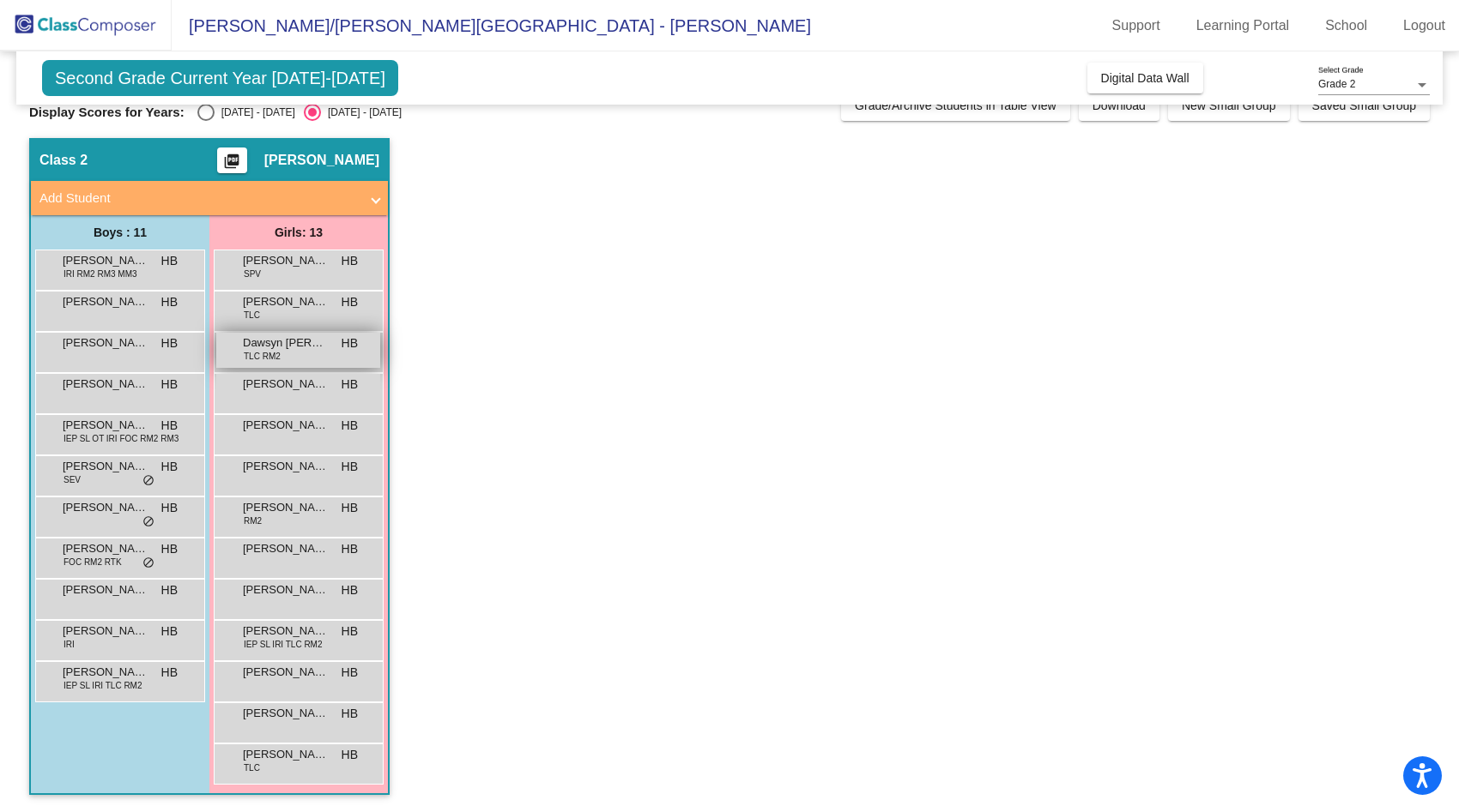
click at [335, 362] on div "Dawsyn [PERSON_NAME] TLC RM2 HB lock do_not_disturb_alt" at bounding box center [298, 350] width 164 height 35
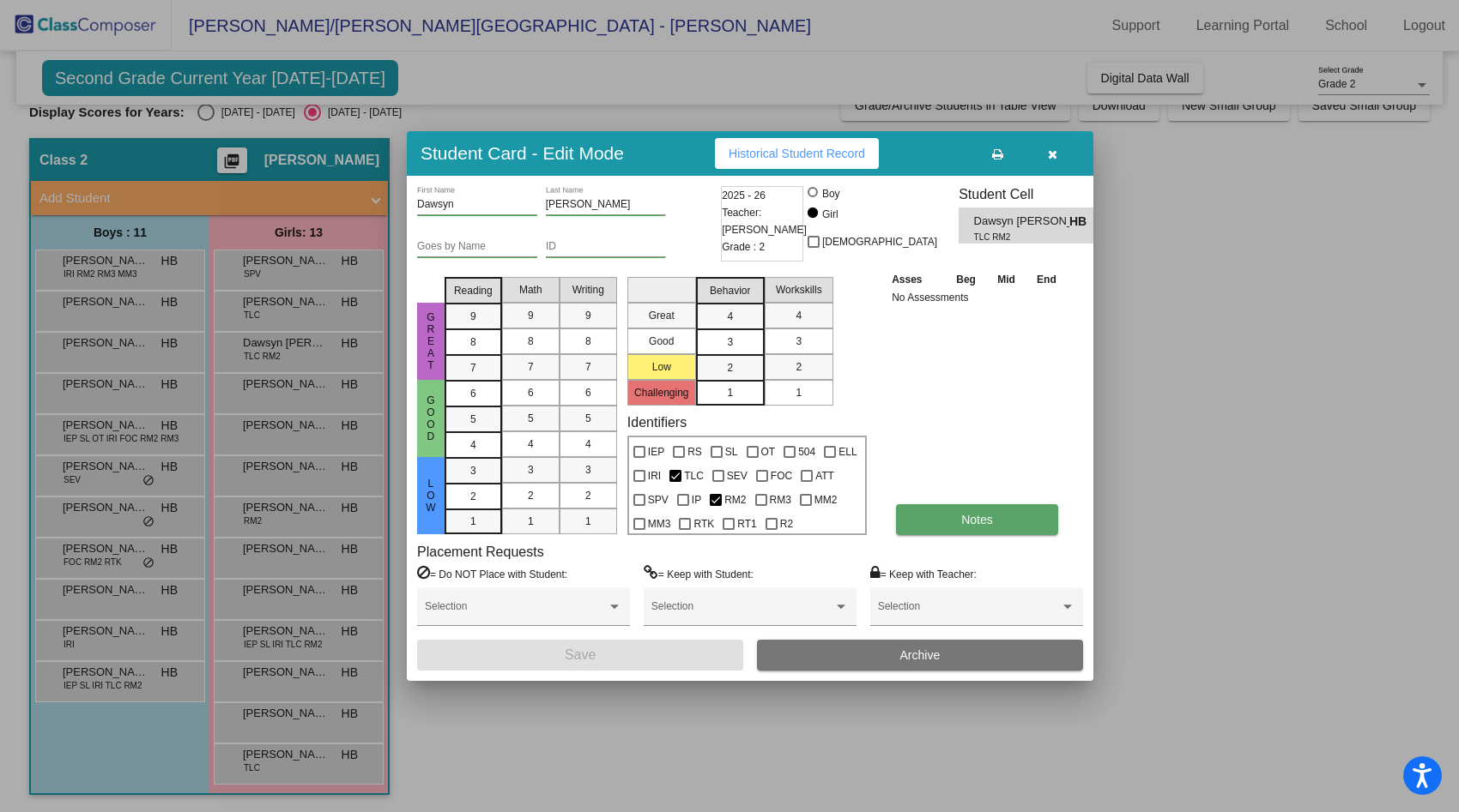
click at [1017, 533] on button "Notes" at bounding box center [977, 519] width 162 height 31
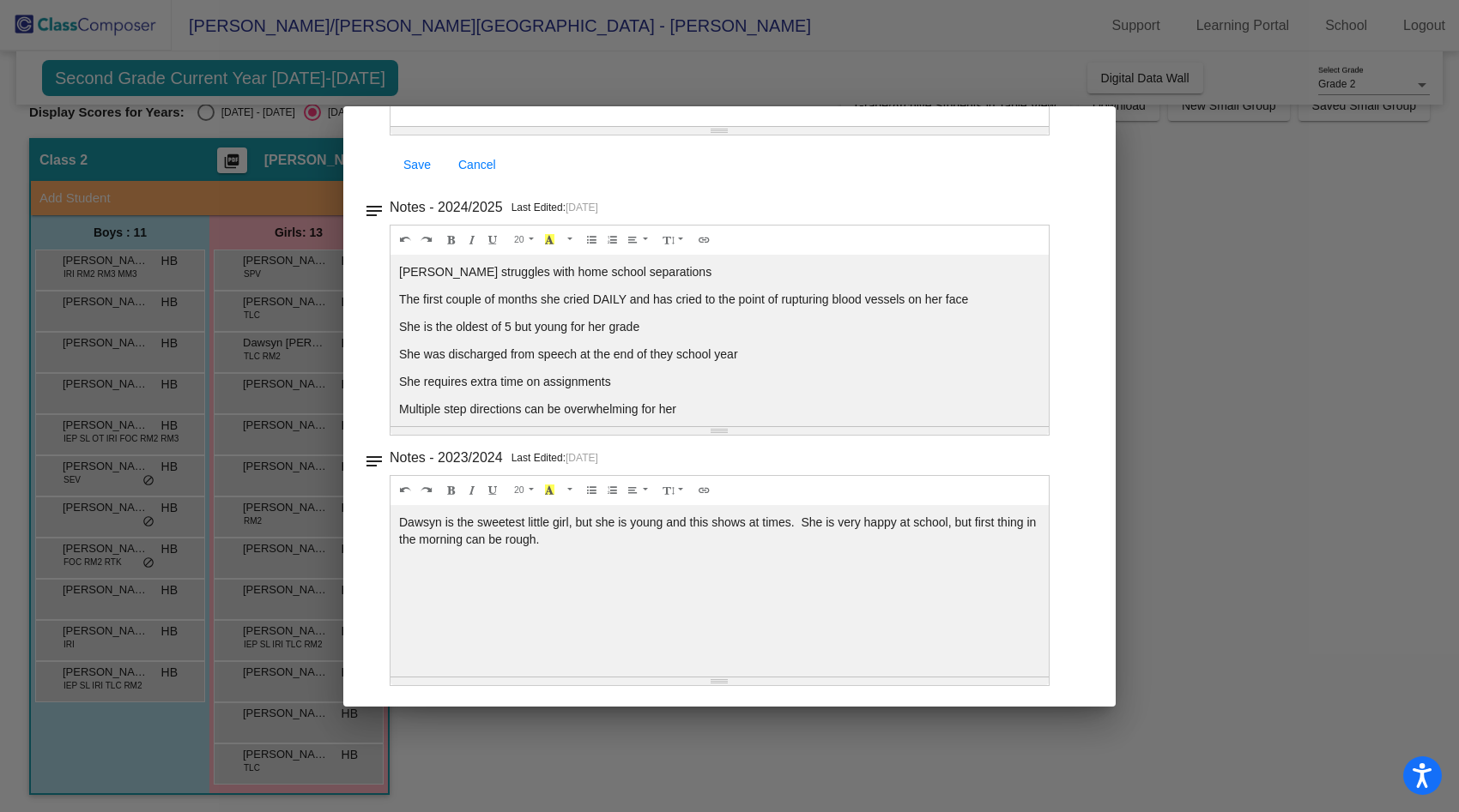
scroll to position [47, 0]
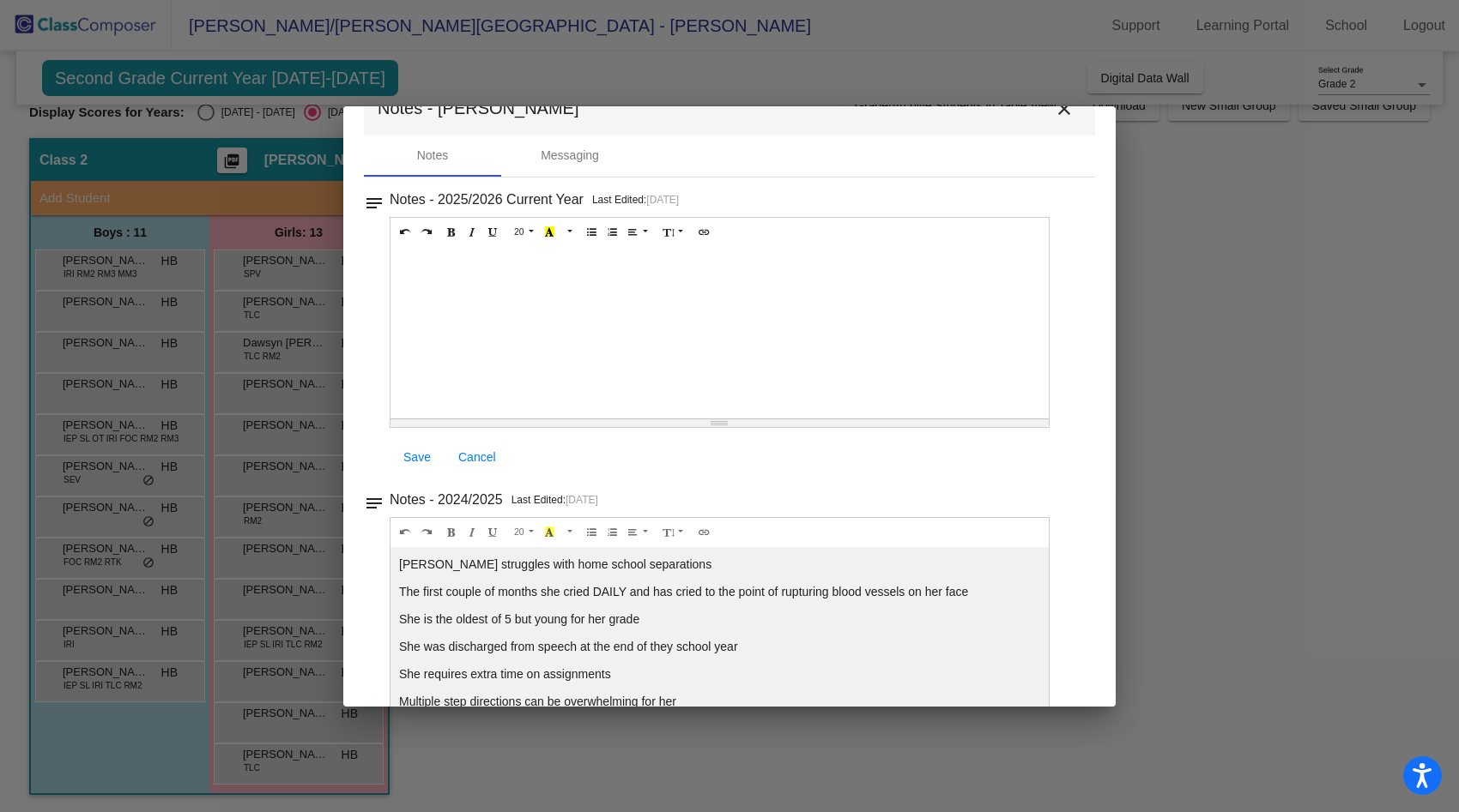
click at [1055, 113] on mat-icon "close" at bounding box center [1063, 108] width 20 height 20
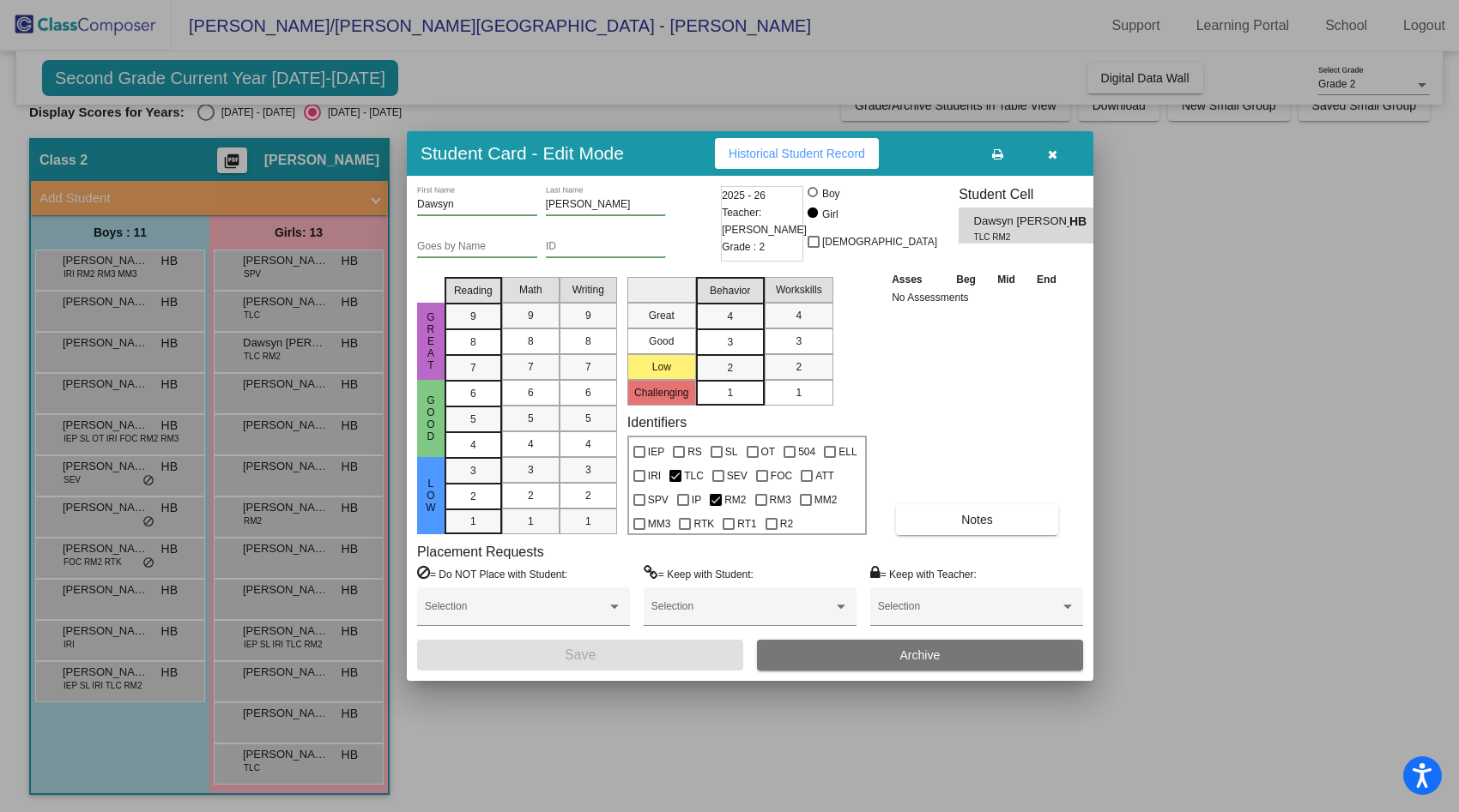
click at [175, 401] on div at bounding box center [730, 406] width 1459 height 812
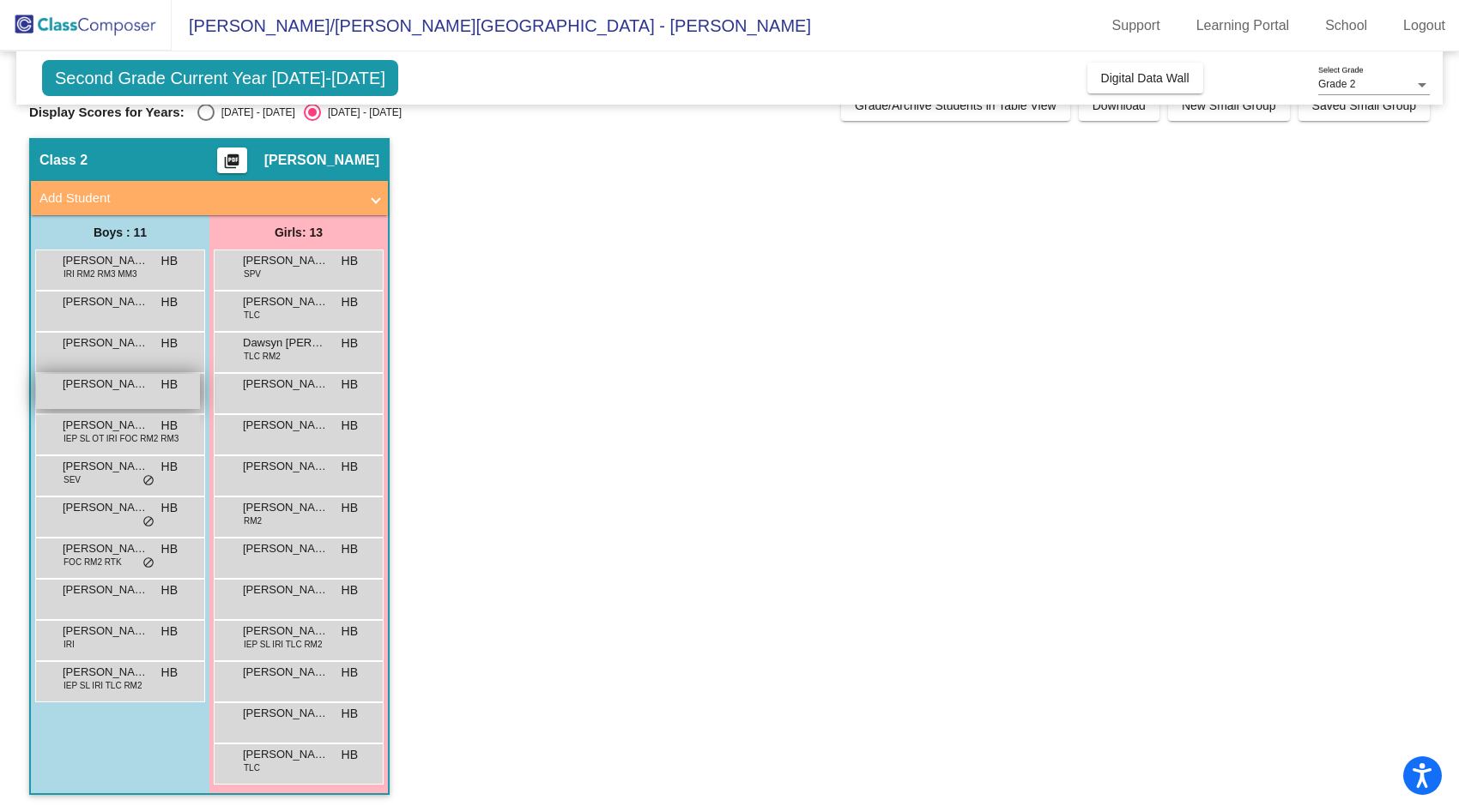
click at [175, 400] on div "[PERSON_NAME] HB lock do_not_disturb_alt" at bounding box center [118, 391] width 164 height 35
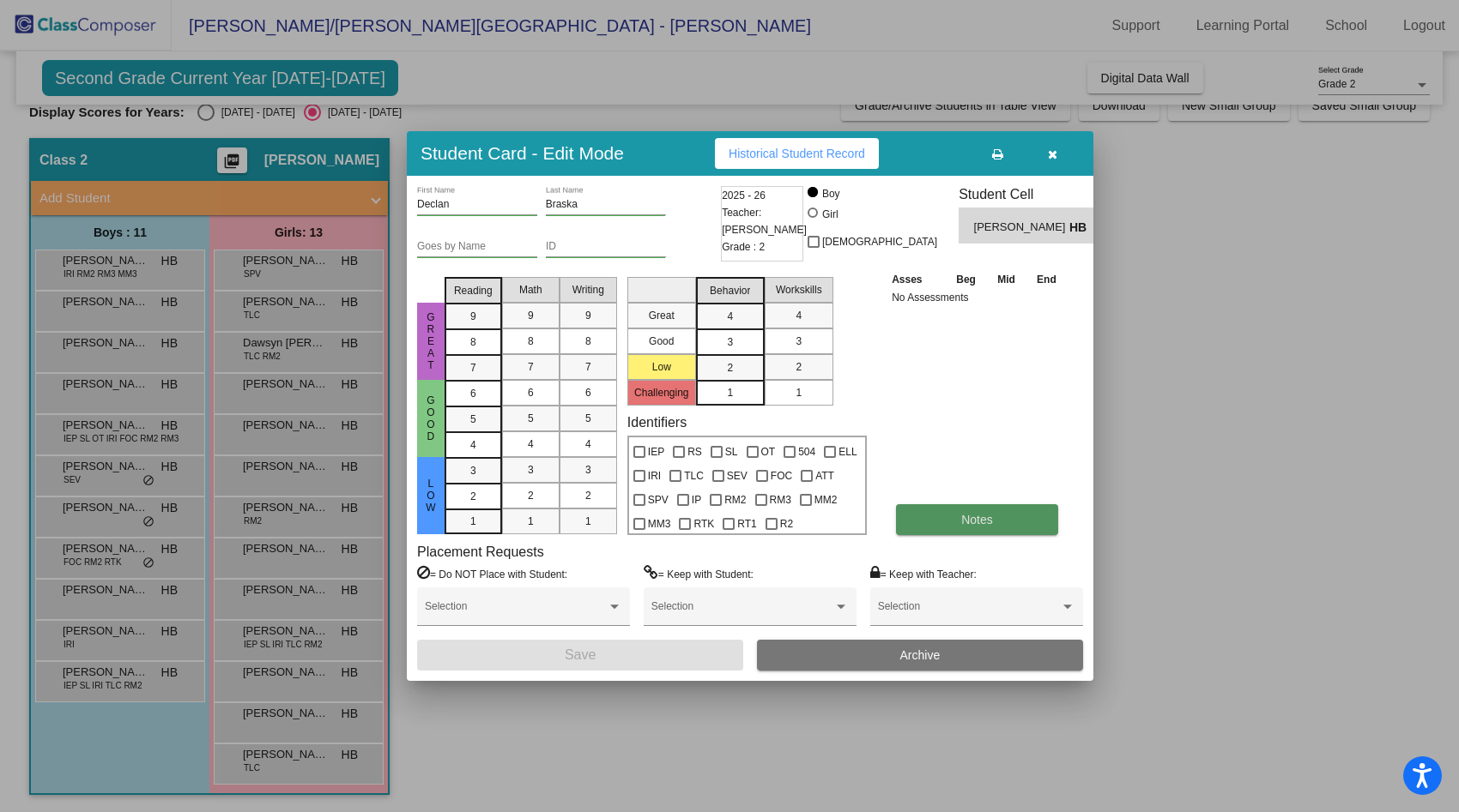
click at [986, 522] on span "Notes" at bounding box center [977, 520] width 32 height 14
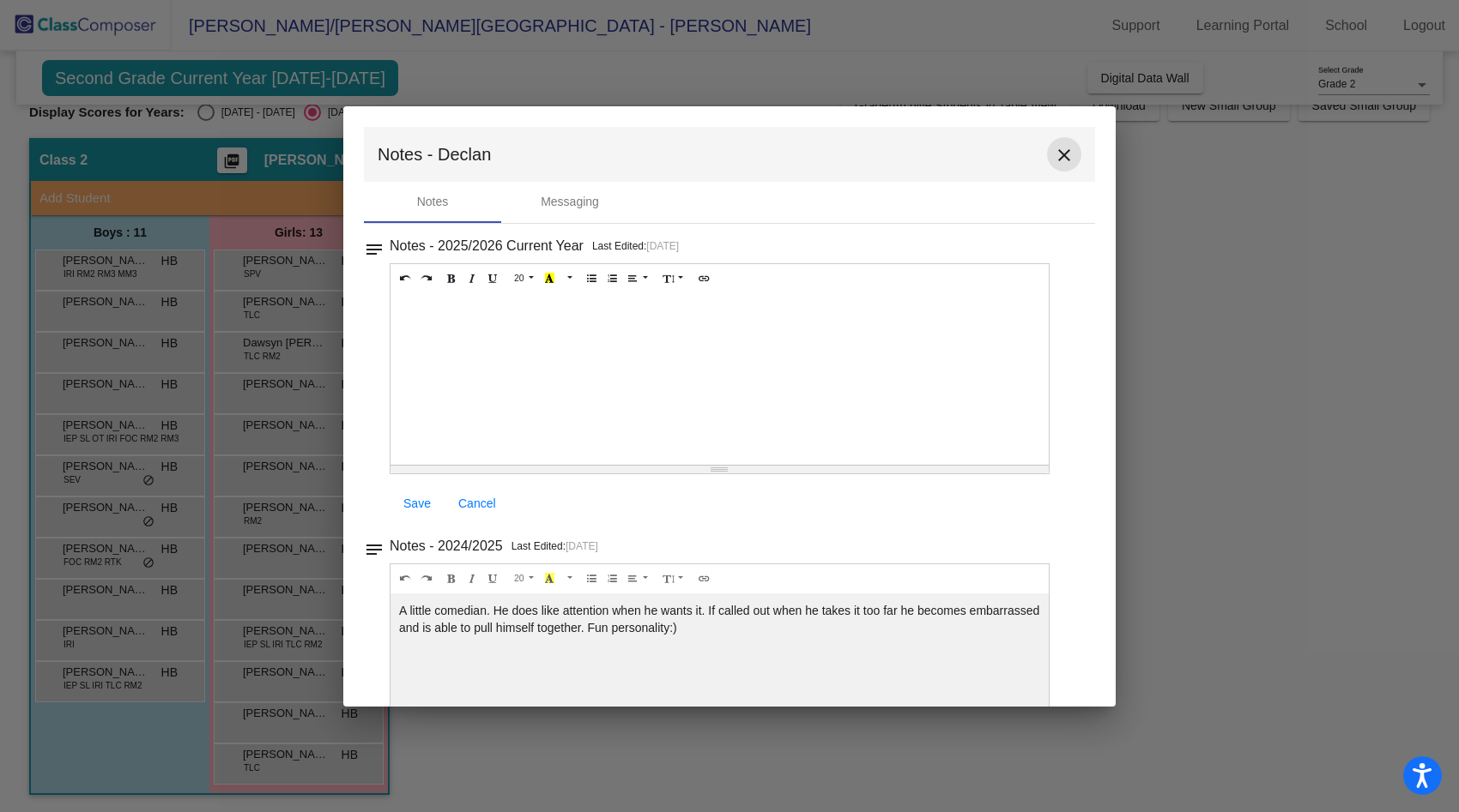
click at [1059, 157] on mat-icon "close" at bounding box center [1063, 155] width 20 height 20
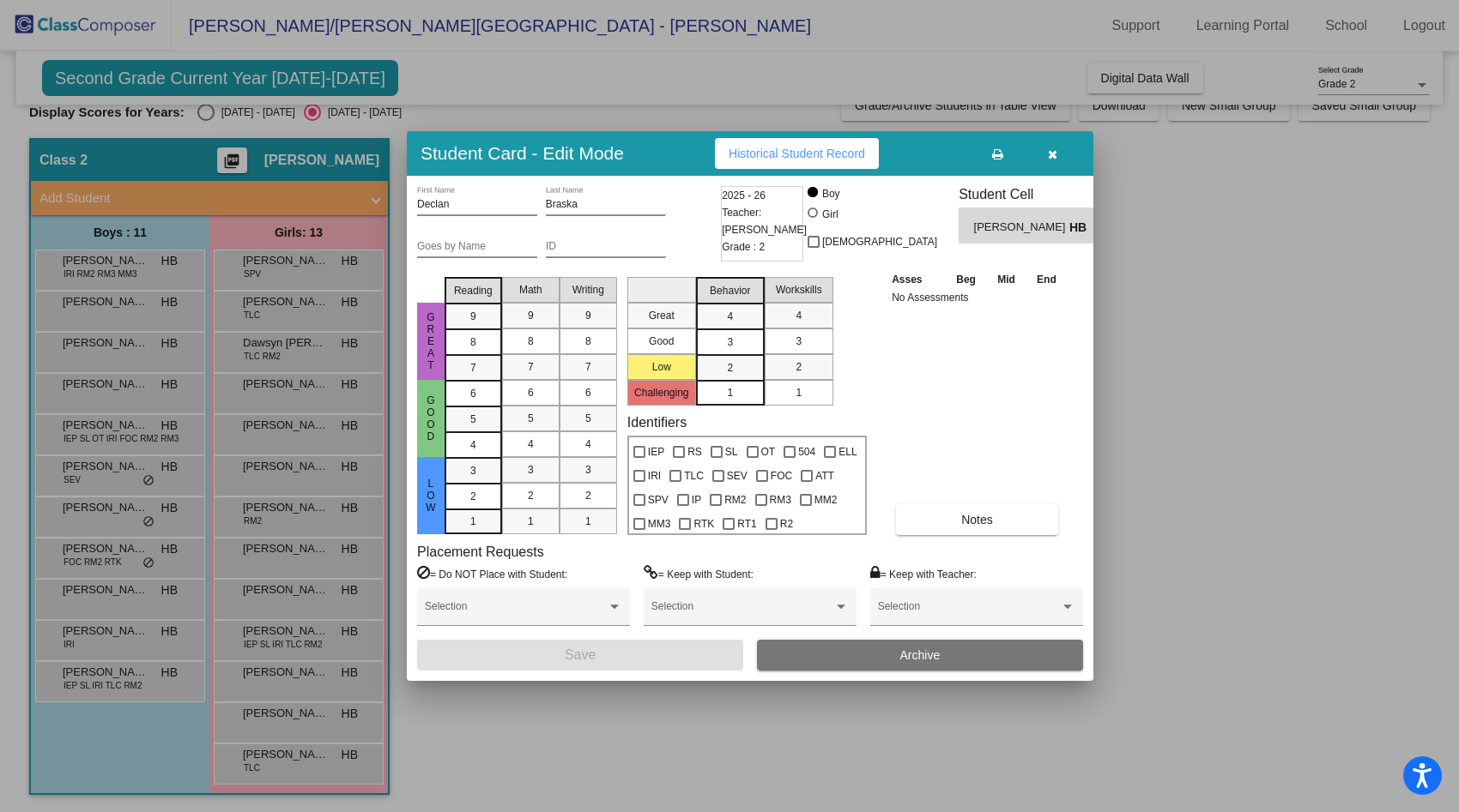
click at [252, 396] on div at bounding box center [730, 406] width 1459 height 812
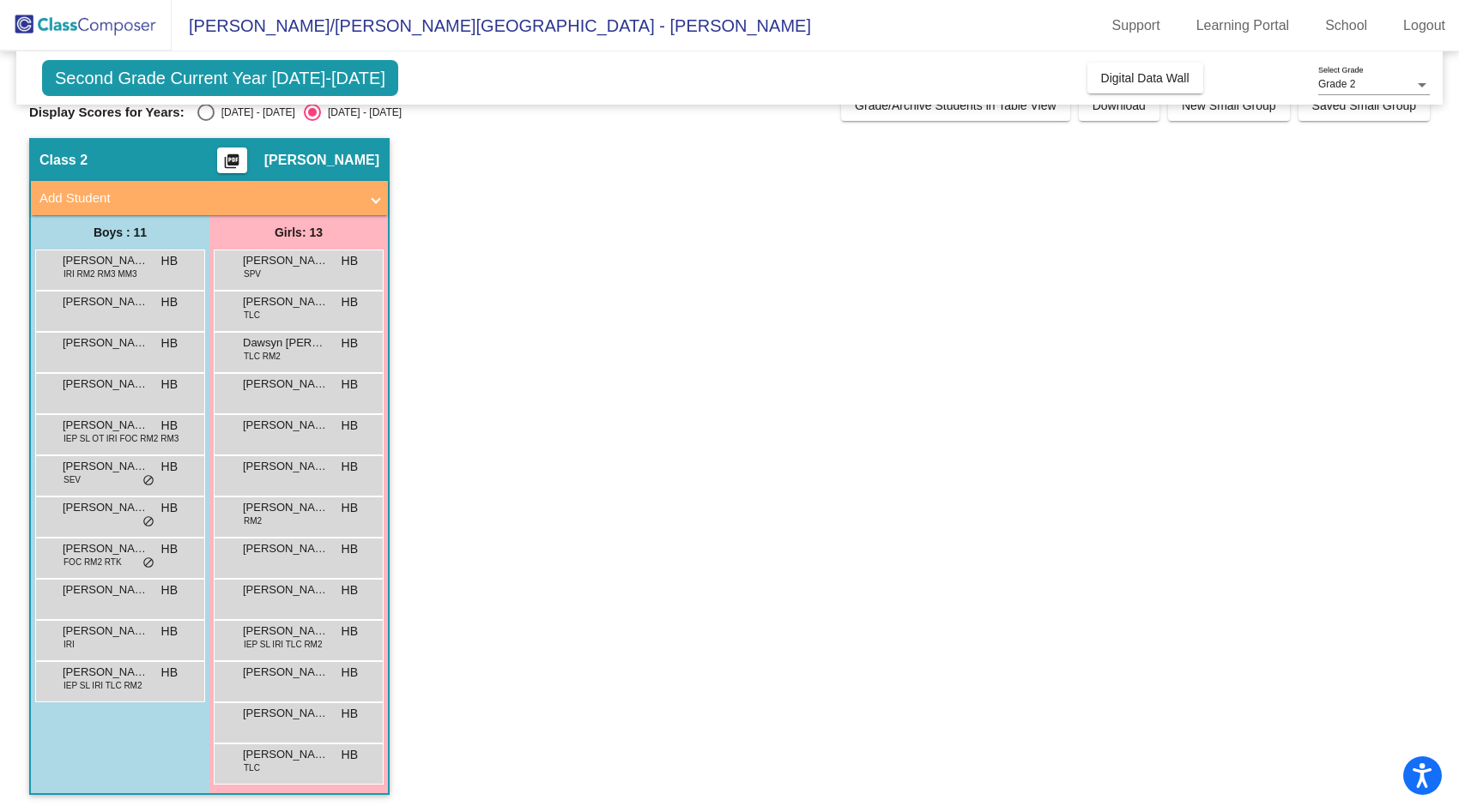
click at [252, 396] on div "[PERSON_NAME] HB lock do_not_disturb_alt" at bounding box center [298, 391] width 164 height 35
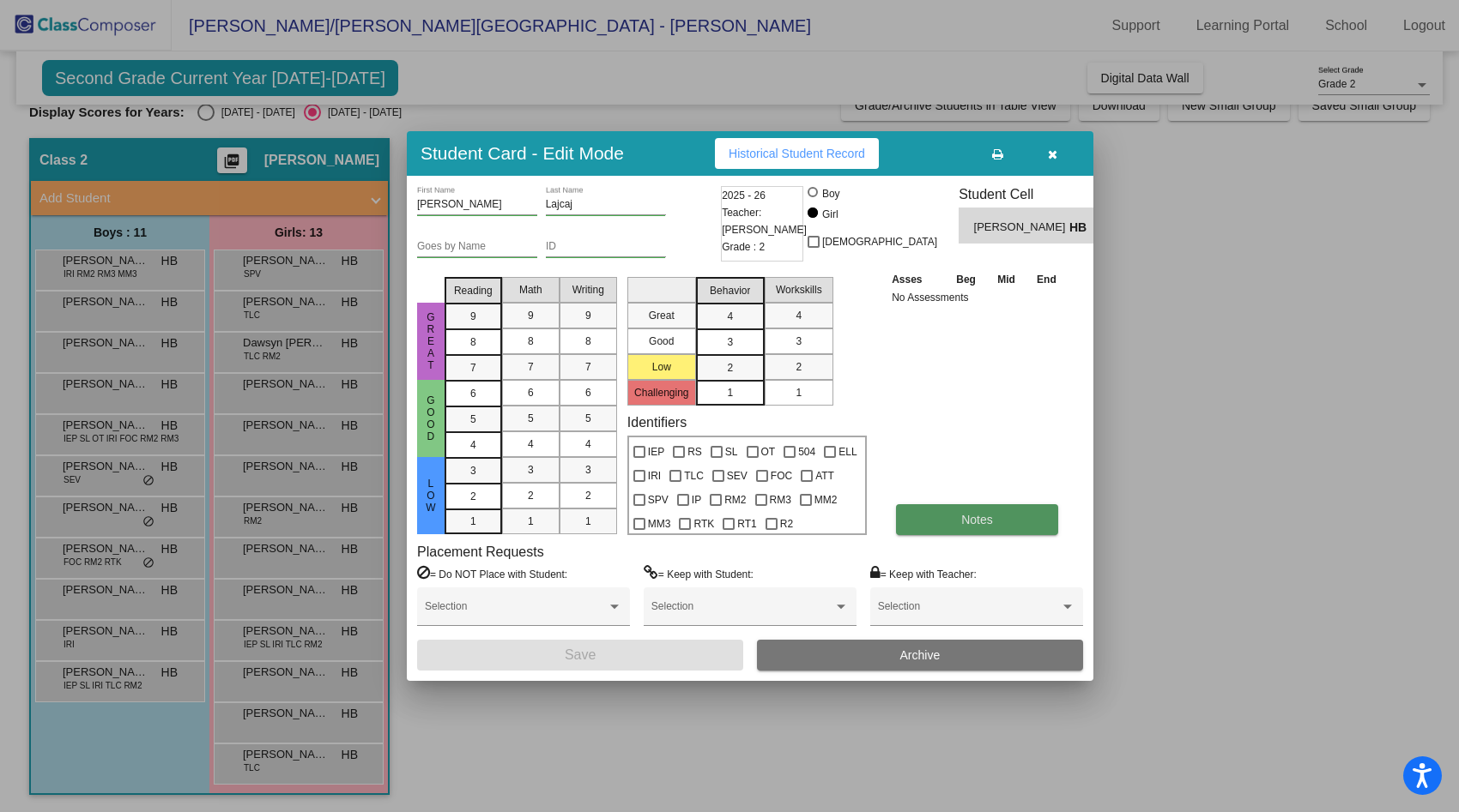
click at [961, 518] on span "Notes" at bounding box center [977, 520] width 32 height 14
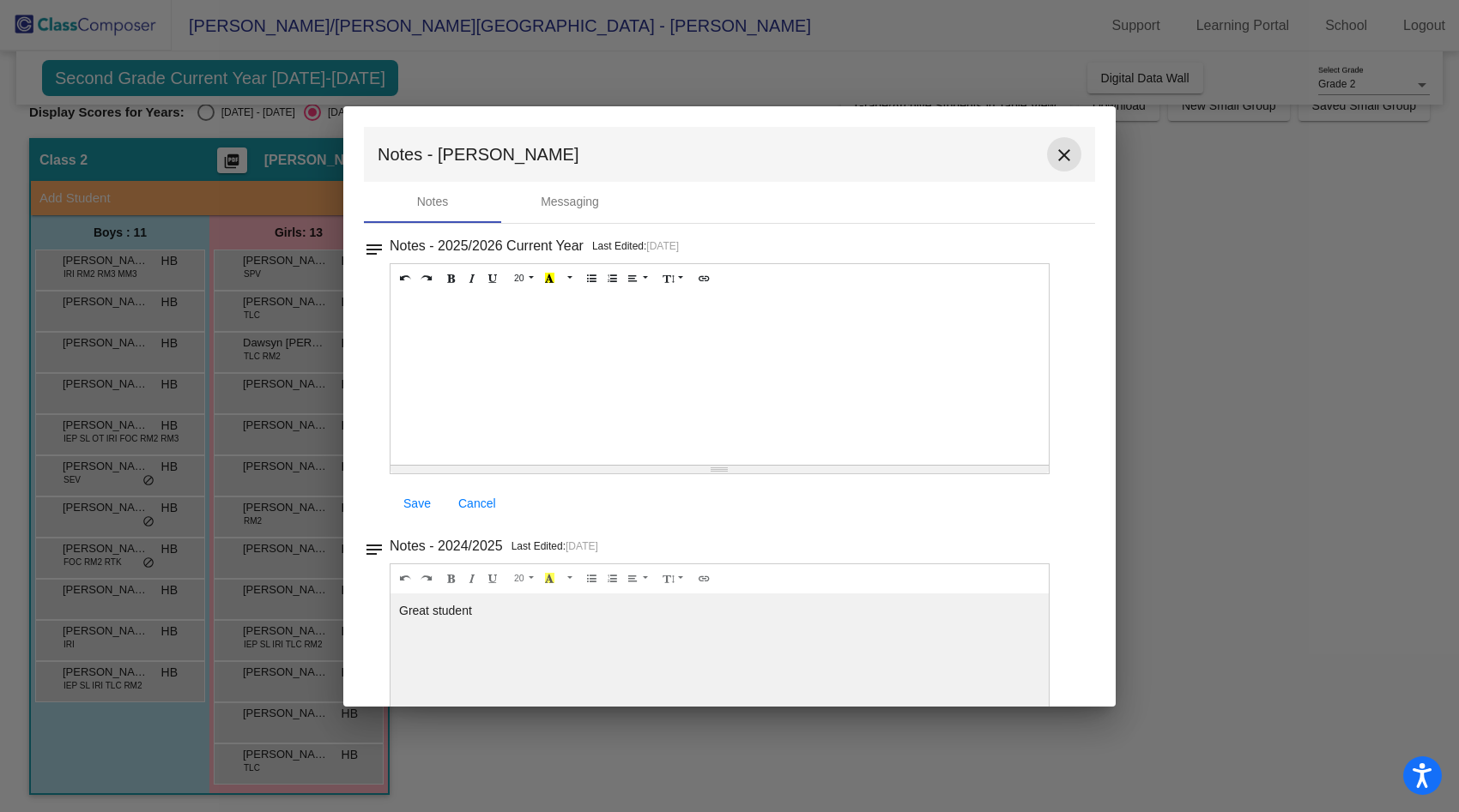
click at [1058, 153] on mat-icon "close" at bounding box center [1063, 155] width 20 height 20
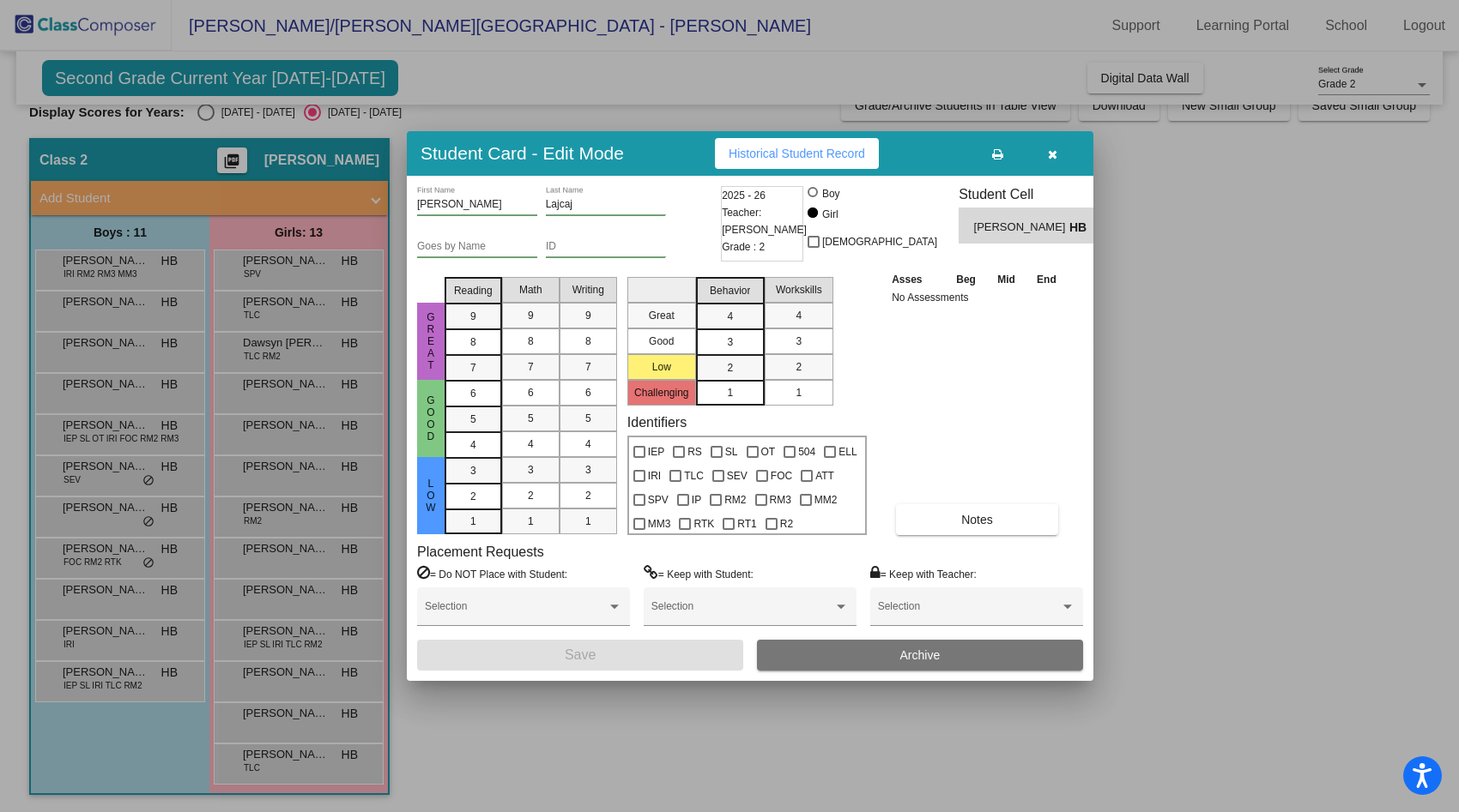
click at [154, 439] on div at bounding box center [730, 406] width 1459 height 812
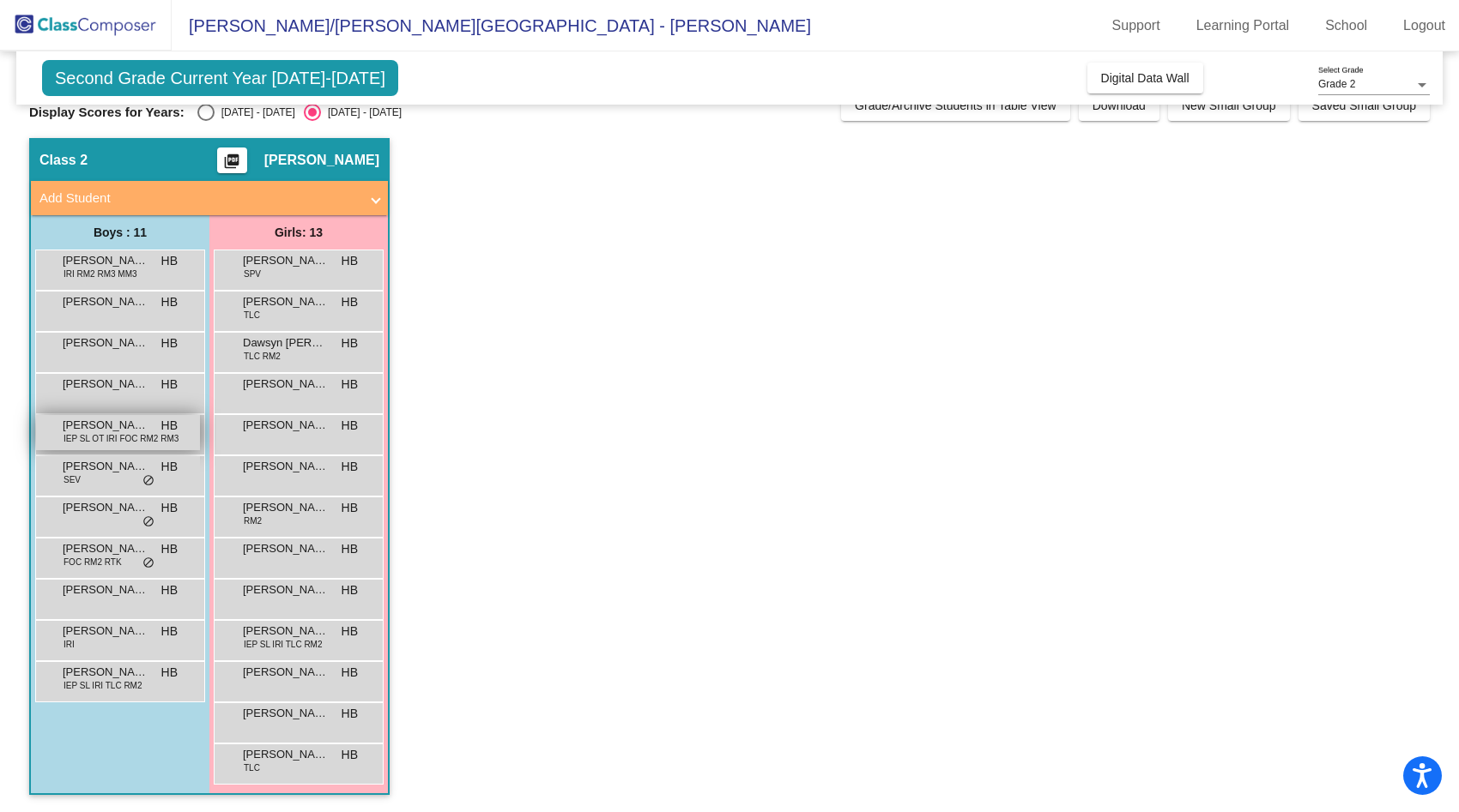
click at [154, 438] on span "IEP SL OT IRI FOC RM2 RM3" at bounding box center [121, 438] width 115 height 13
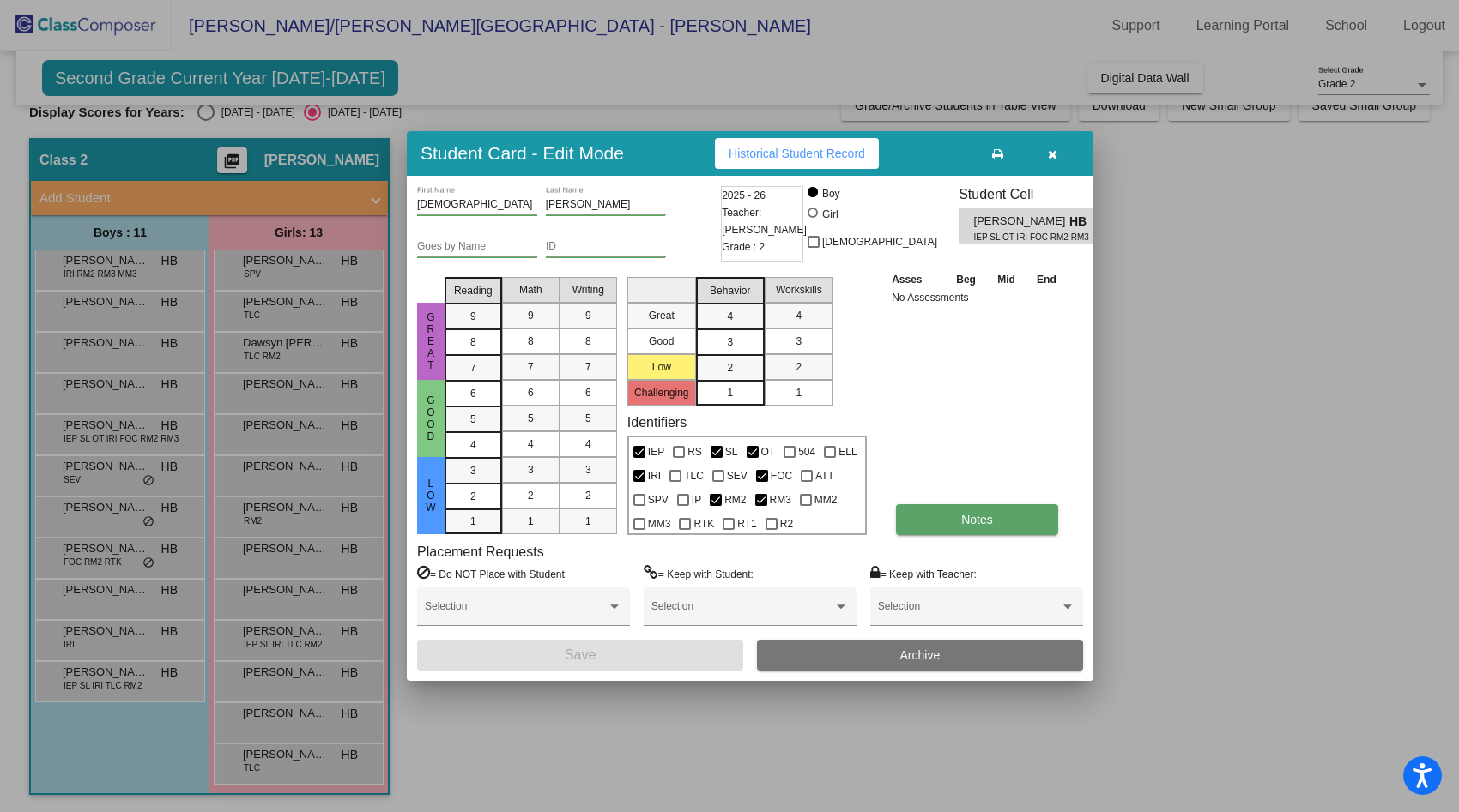
click at [994, 520] on button "Notes" at bounding box center [977, 519] width 162 height 31
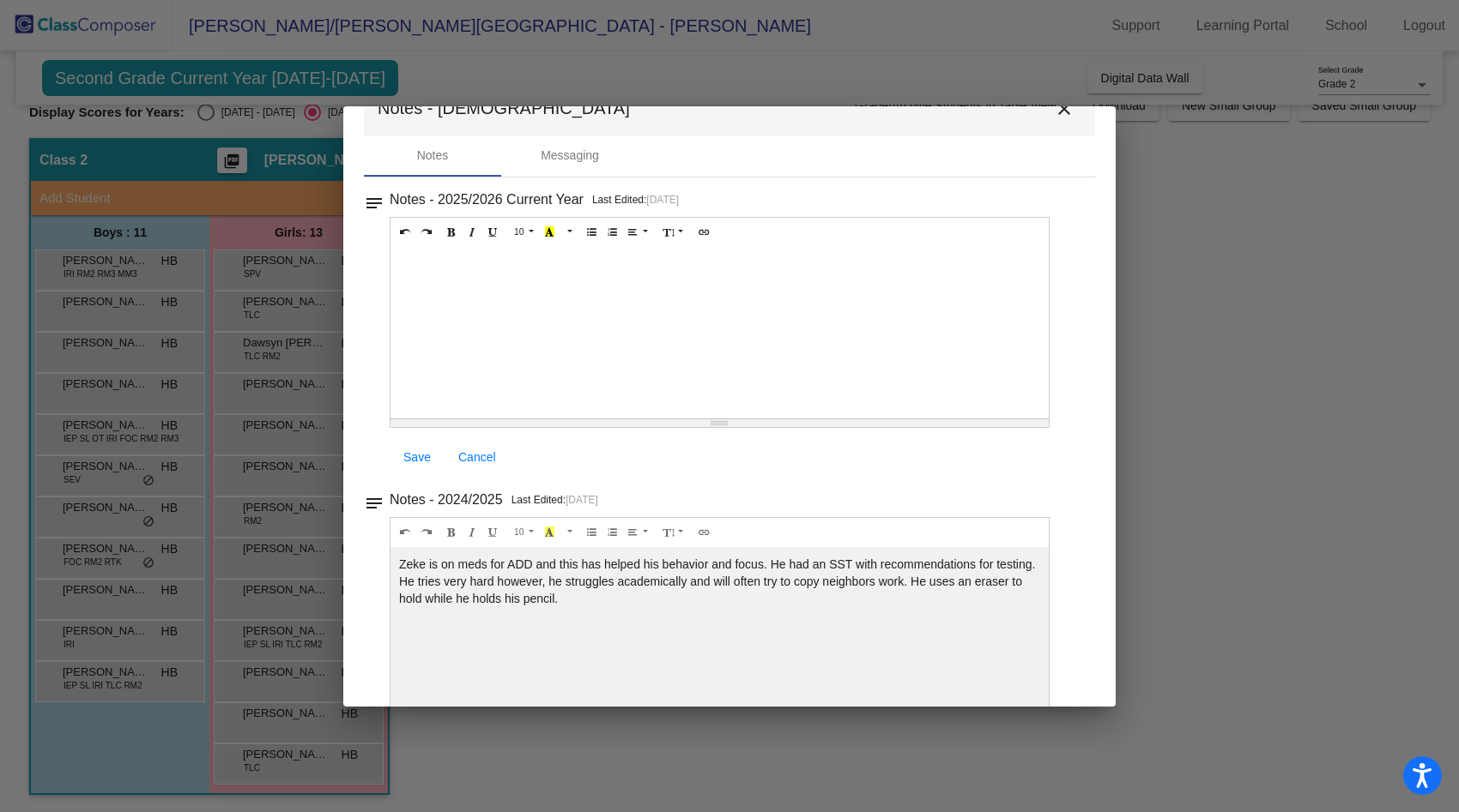
scroll to position [0, 0]
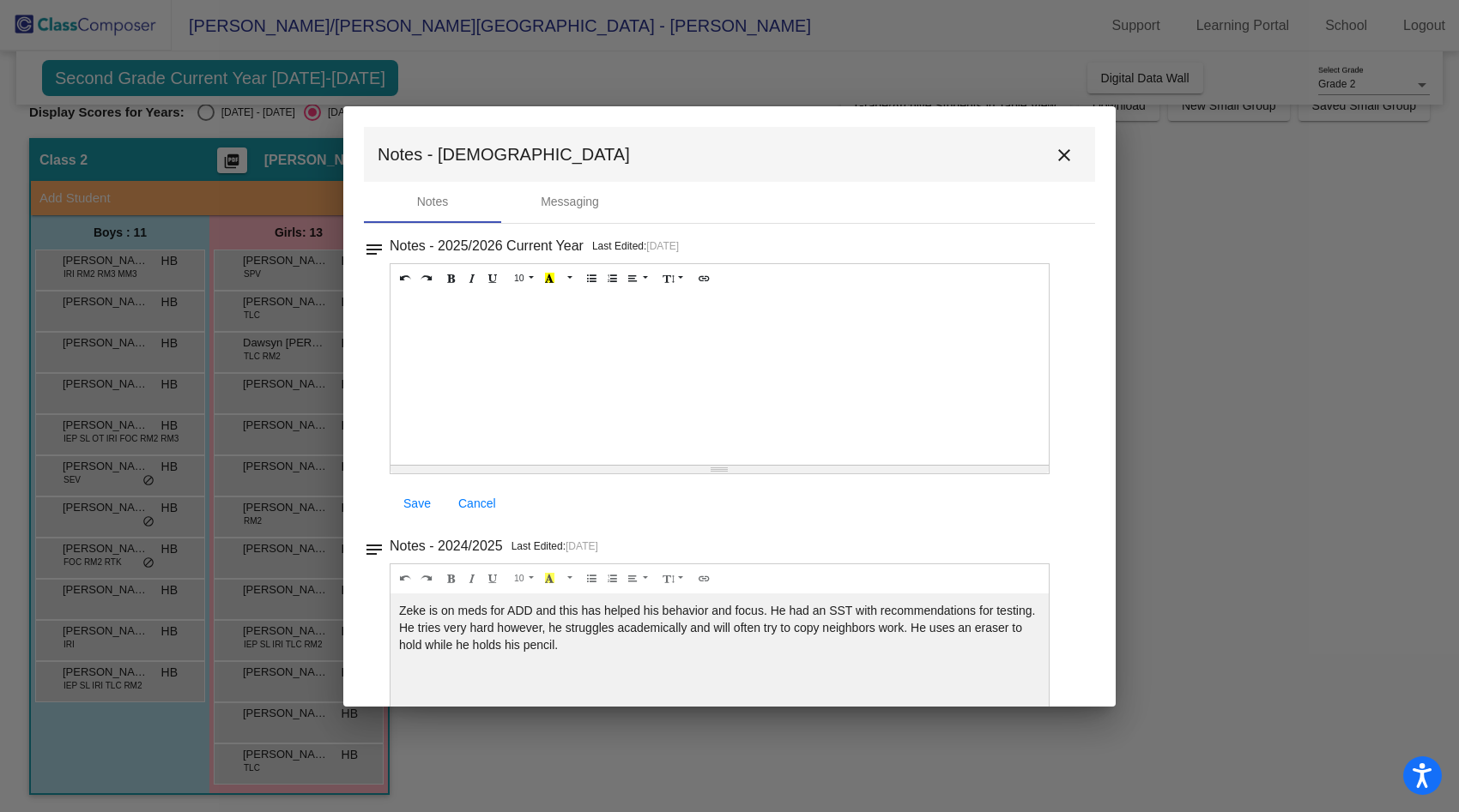
click at [1055, 158] on mat-icon "close" at bounding box center [1063, 155] width 20 height 20
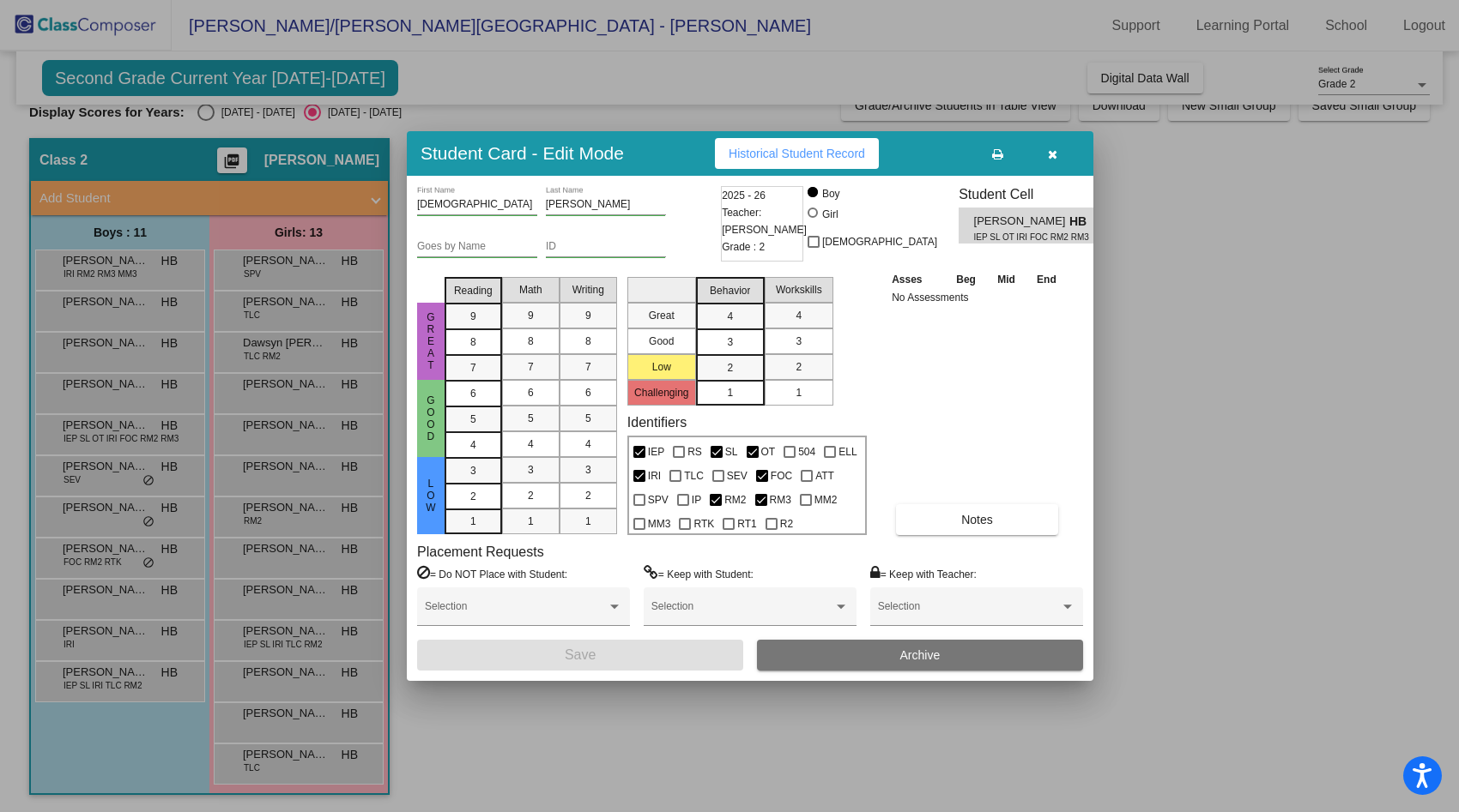
click at [260, 441] on div at bounding box center [730, 406] width 1459 height 812
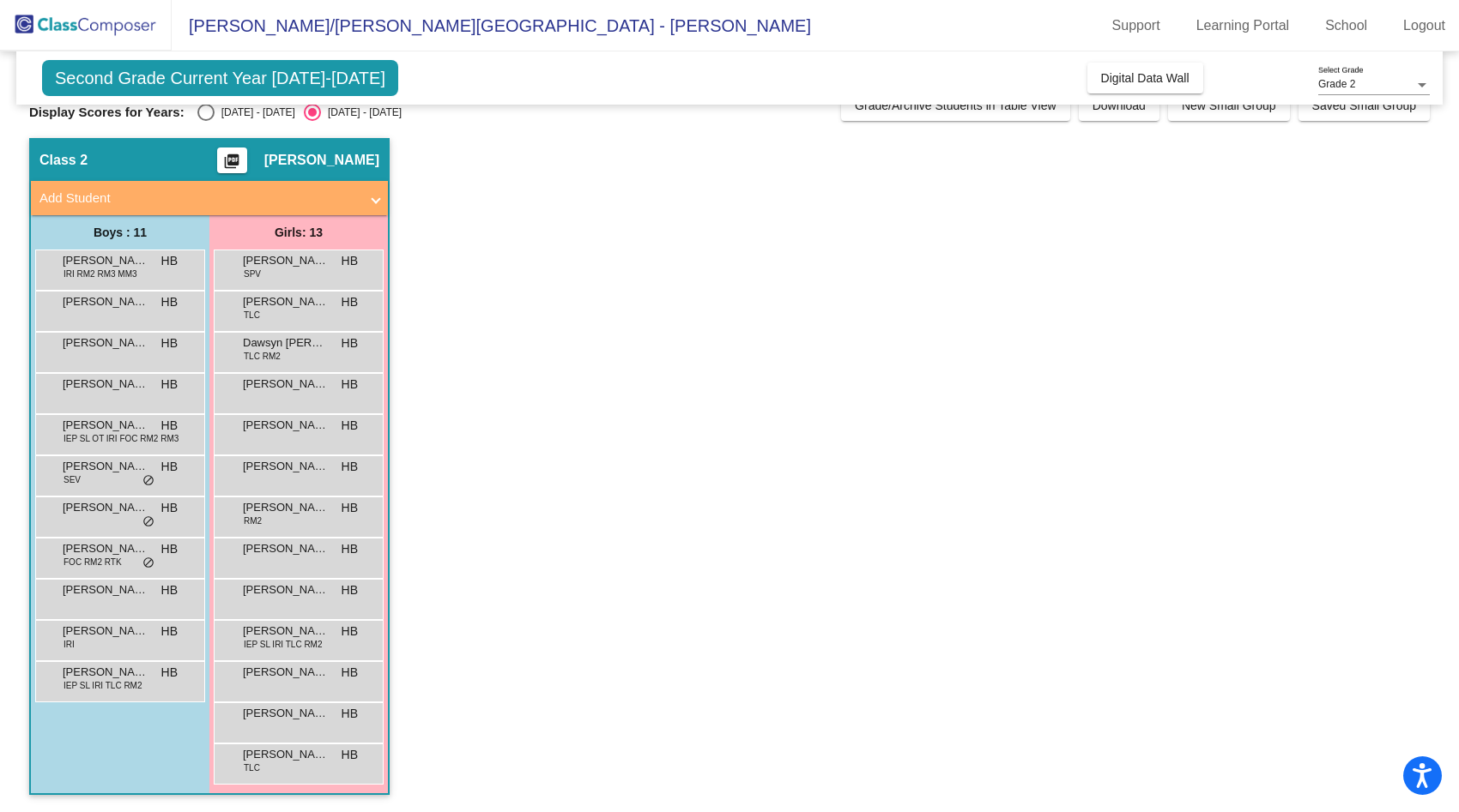
click at [260, 441] on div "[PERSON_NAME] HB lock do_not_disturb_alt" at bounding box center [298, 433] width 164 height 35
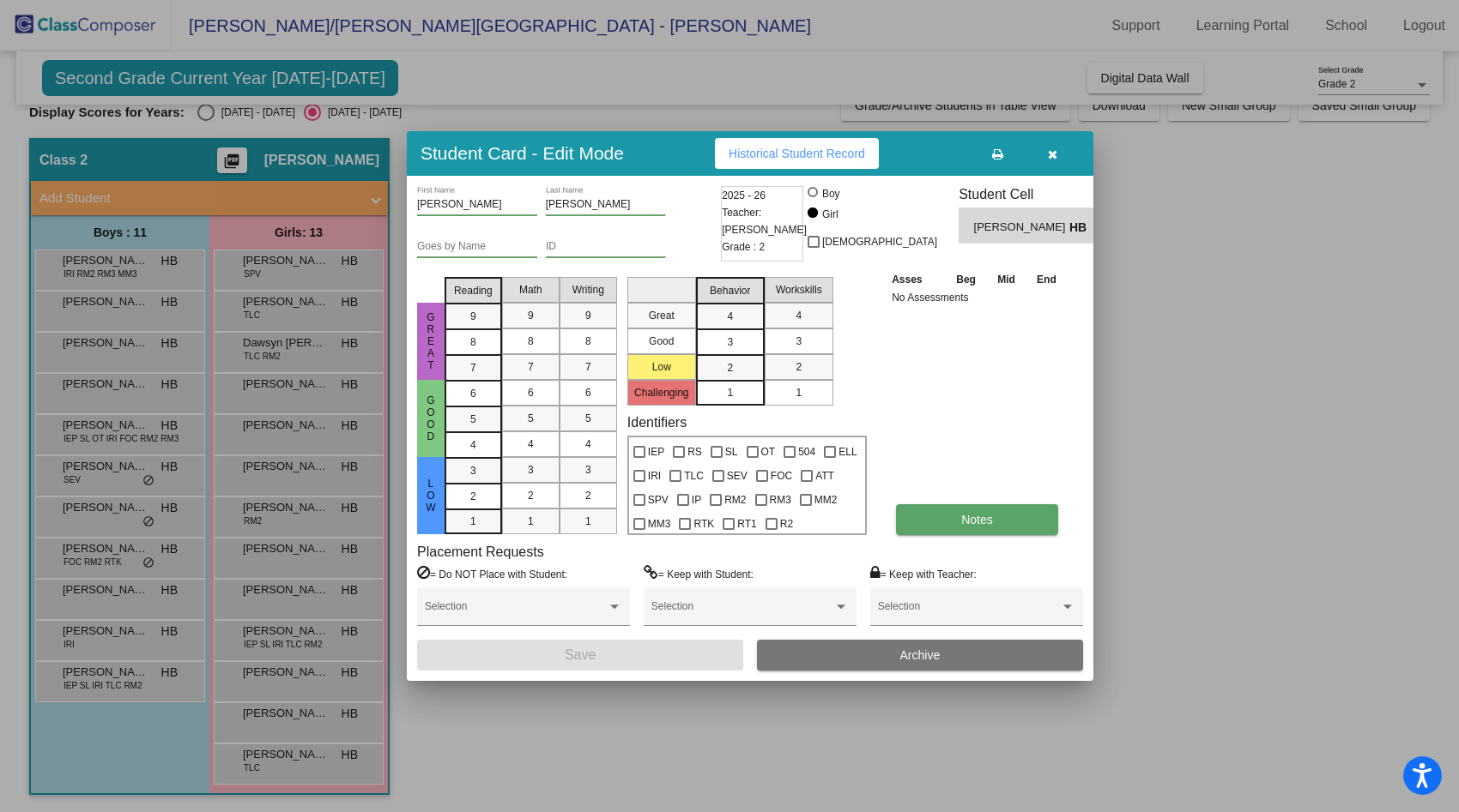
click at [961, 523] on span "Notes" at bounding box center [977, 520] width 32 height 14
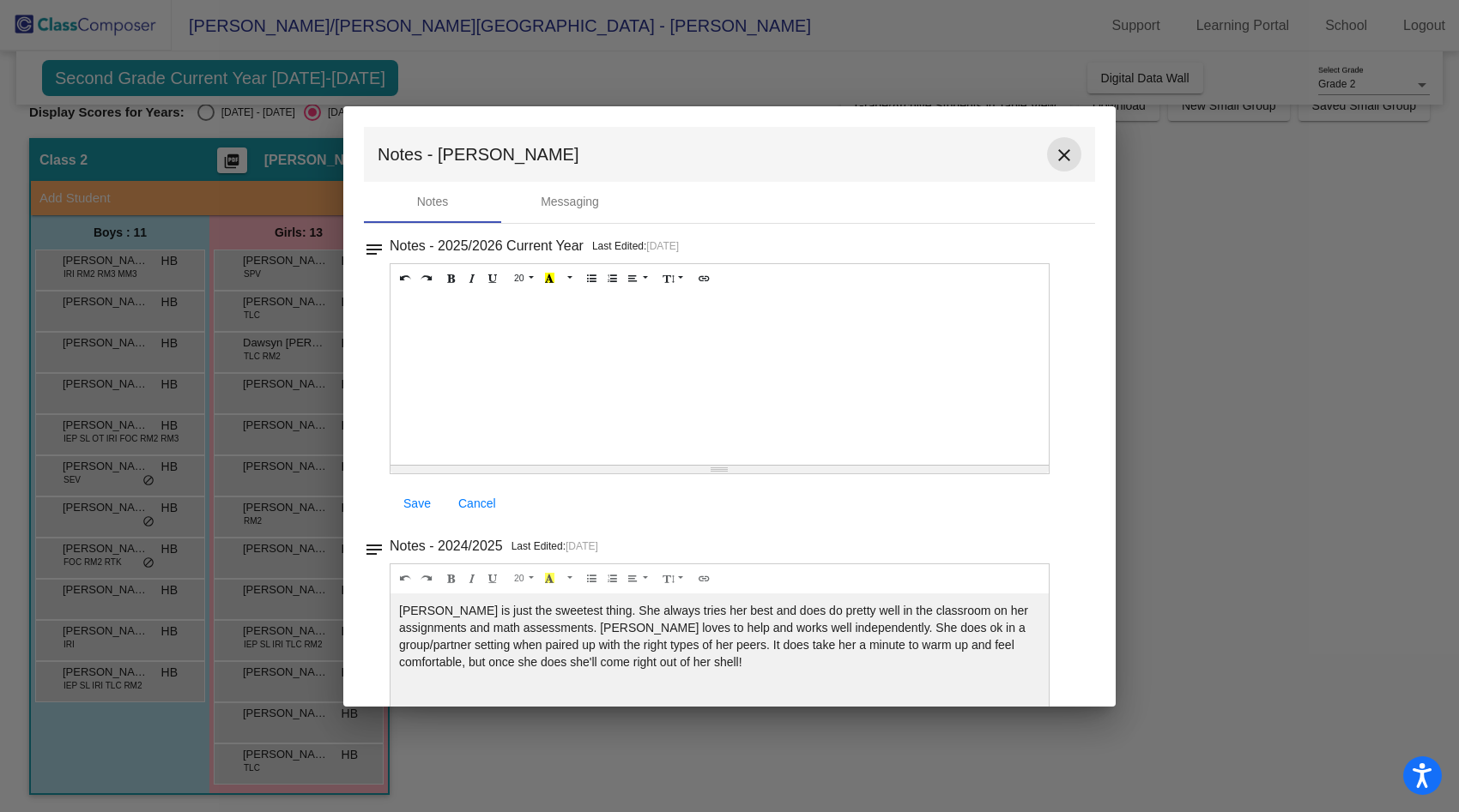
click at [1056, 157] on mat-icon "close" at bounding box center [1063, 155] width 20 height 20
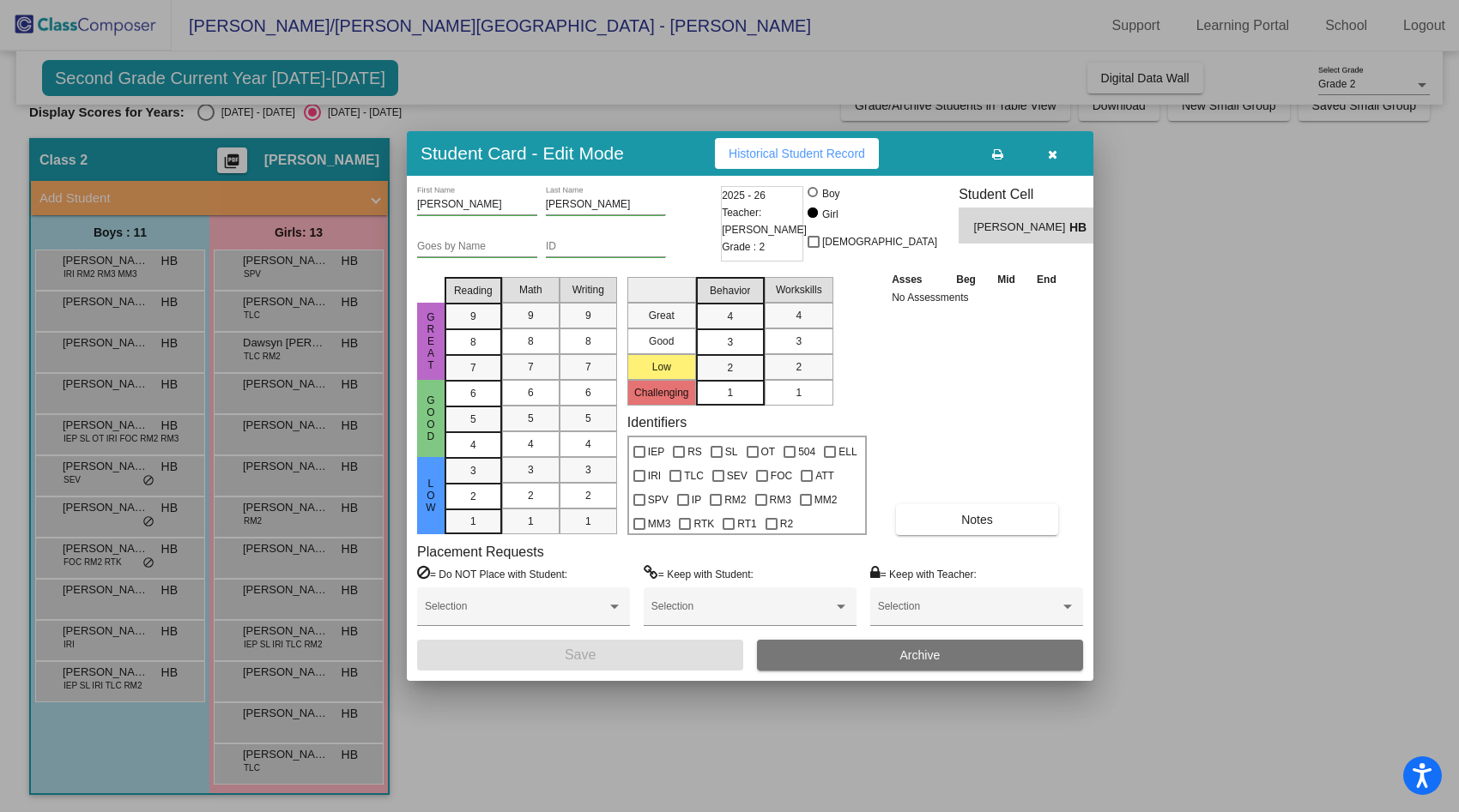
click at [120, 476] on div at bounding box center [730, 406] width 1459 height 812
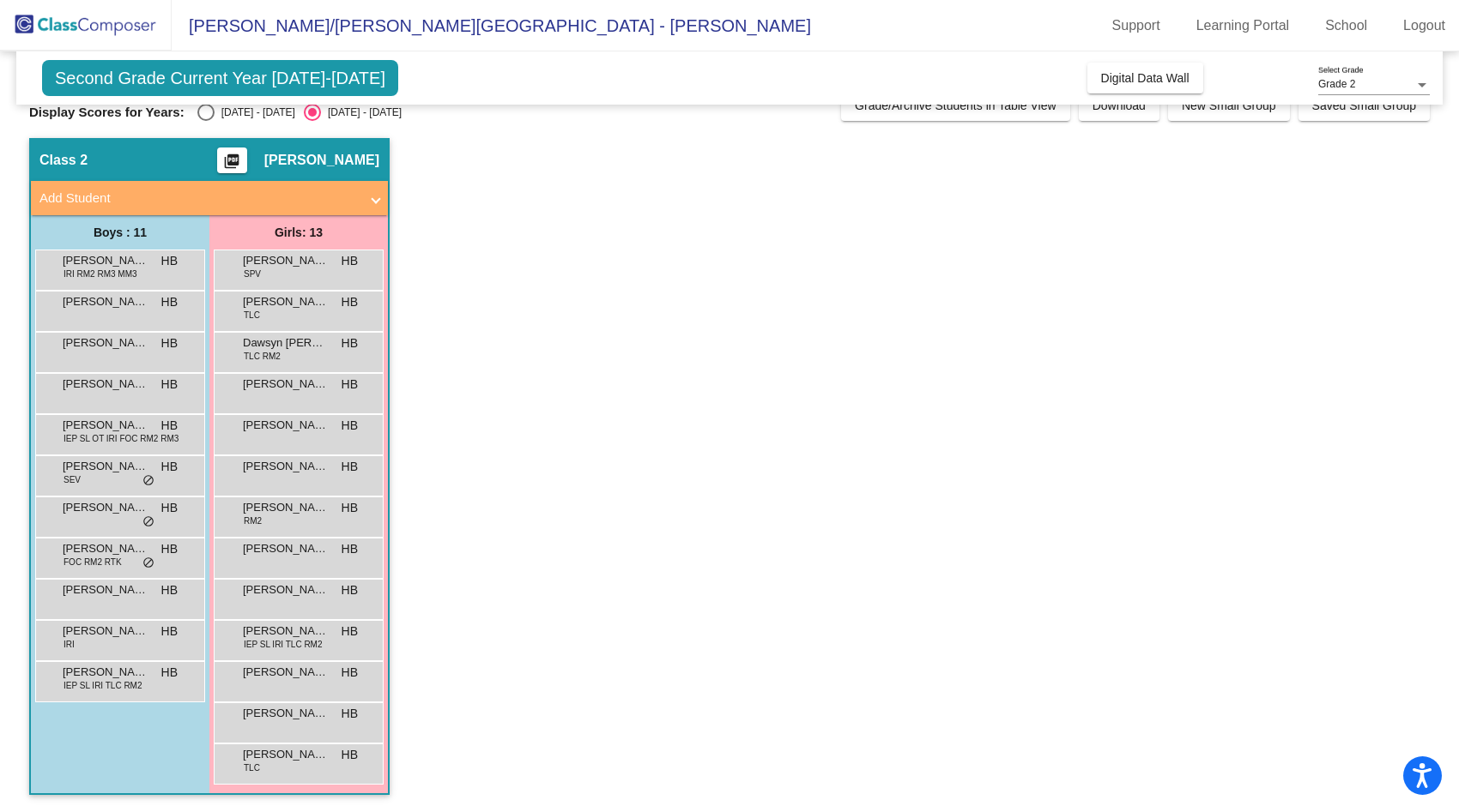
click at [120, 476] on div "[PERSON_NAME] SEV HB lock do_not_disturb_alt" at bounding box center [118, 474] width 164 height 35
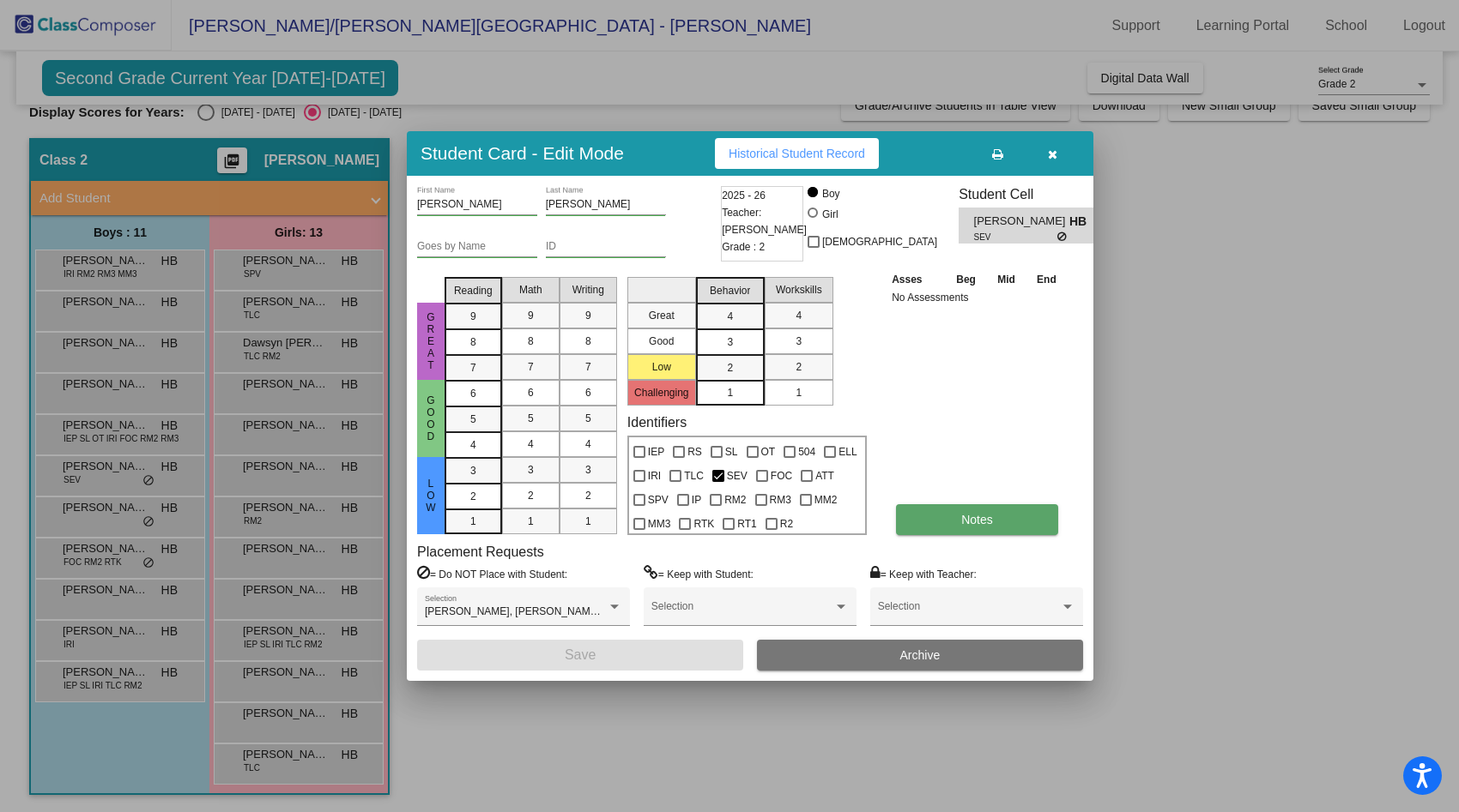
click at [958, 521] on button "Notes" at bounding box center [977, 519] width 162 height 31
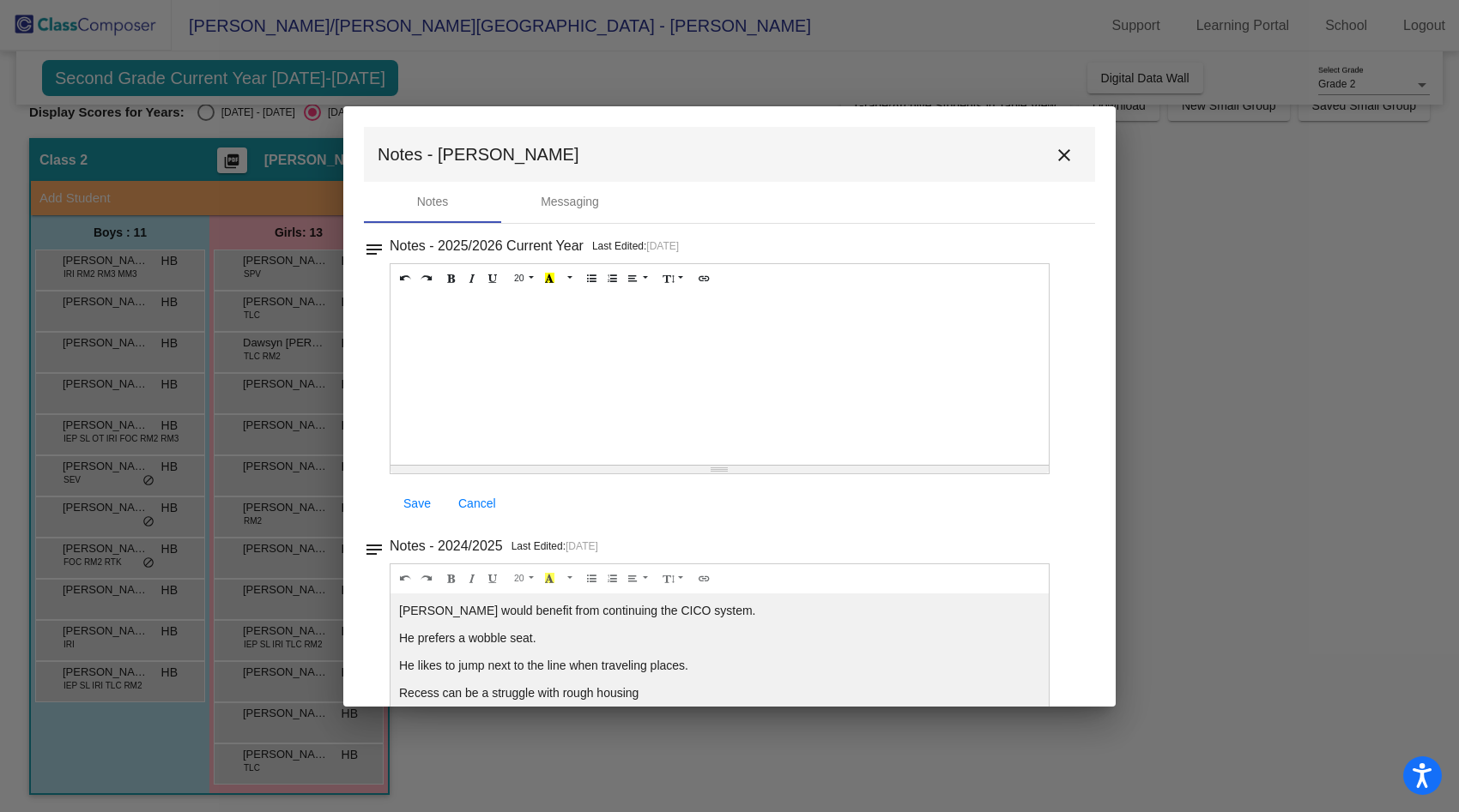
click at [1056, 156] on mat-icon "close" at bounding box center [1063, 155] width 20 height 20
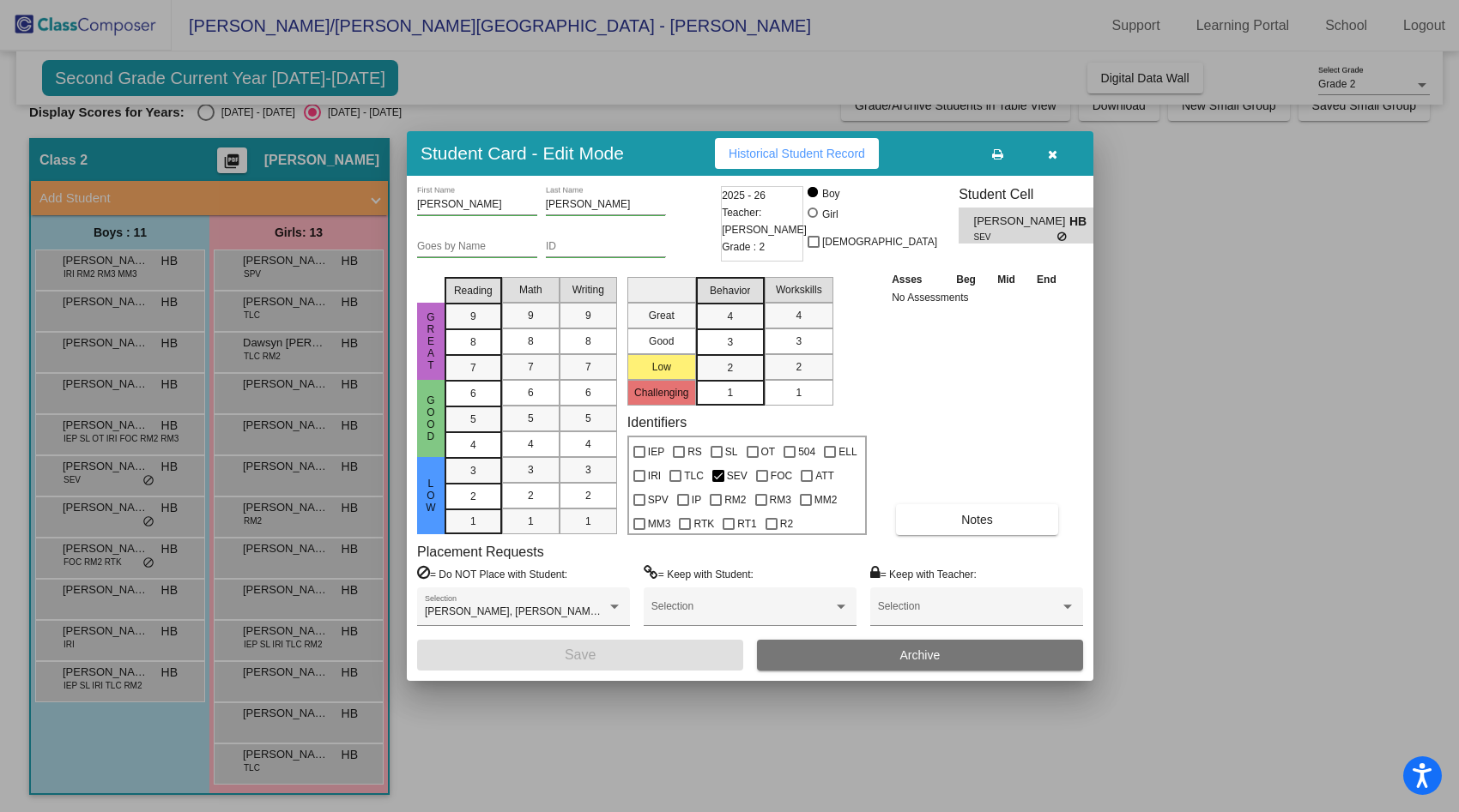
click at [309, 484] on div at bounding box center [730, 406] width 1459 height 812
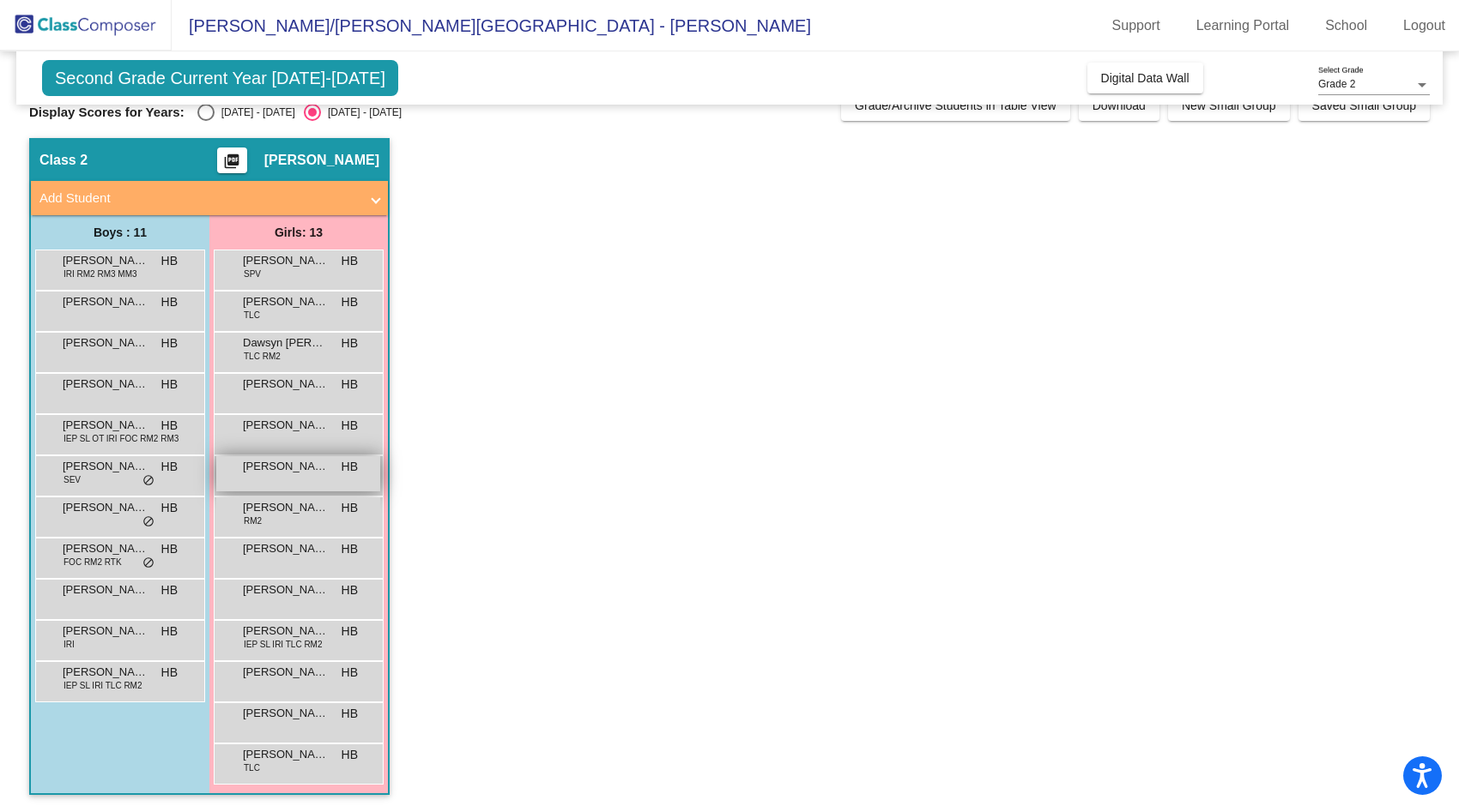
click at [310, 485] on div "[PERSON_NAME] HB lock do_not_disturb_alt" at bounding box center [298, 474] width 164 height 35
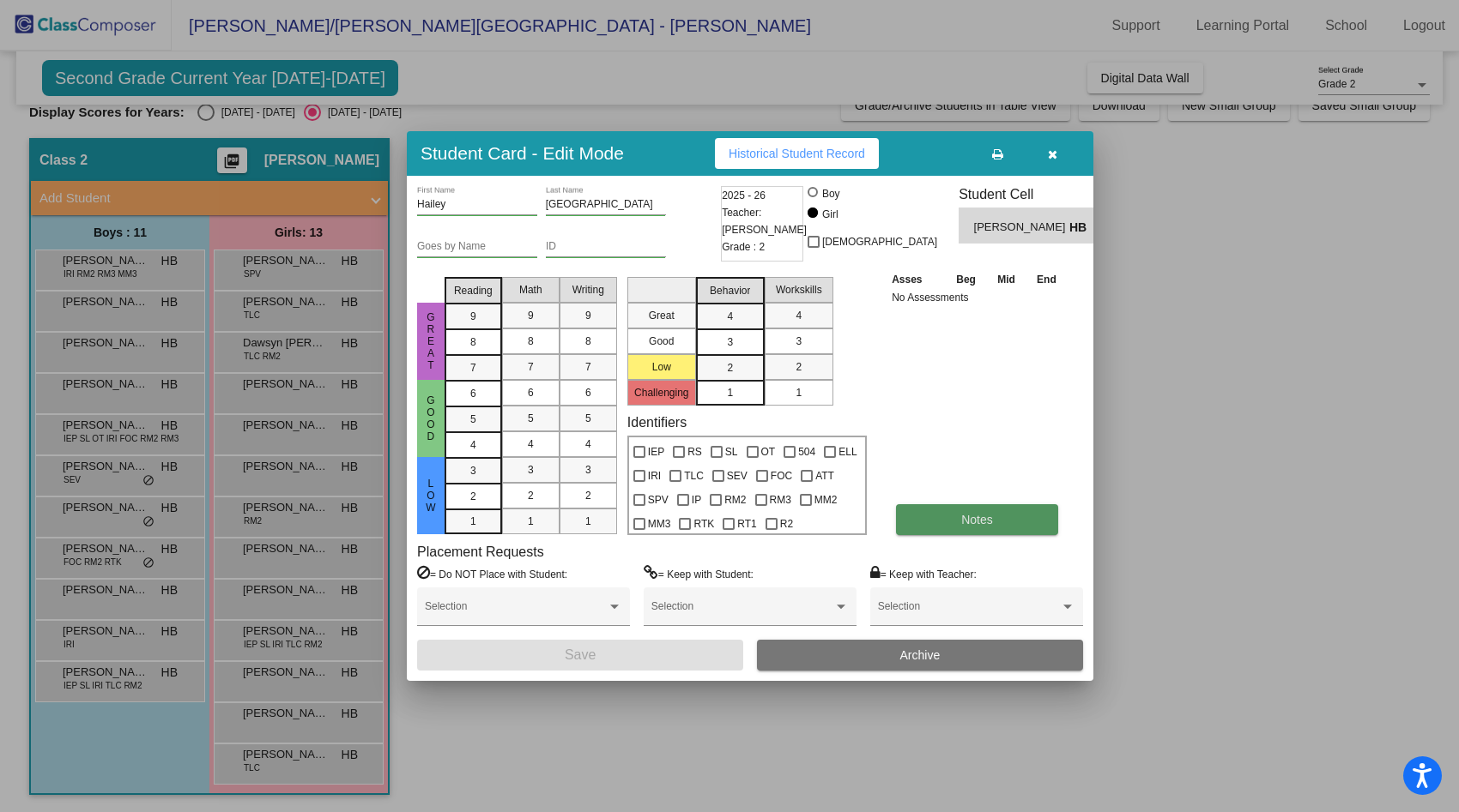
click at [1002, 532] on button "Notes" at bounding box center [977, 519] width 162 height 31
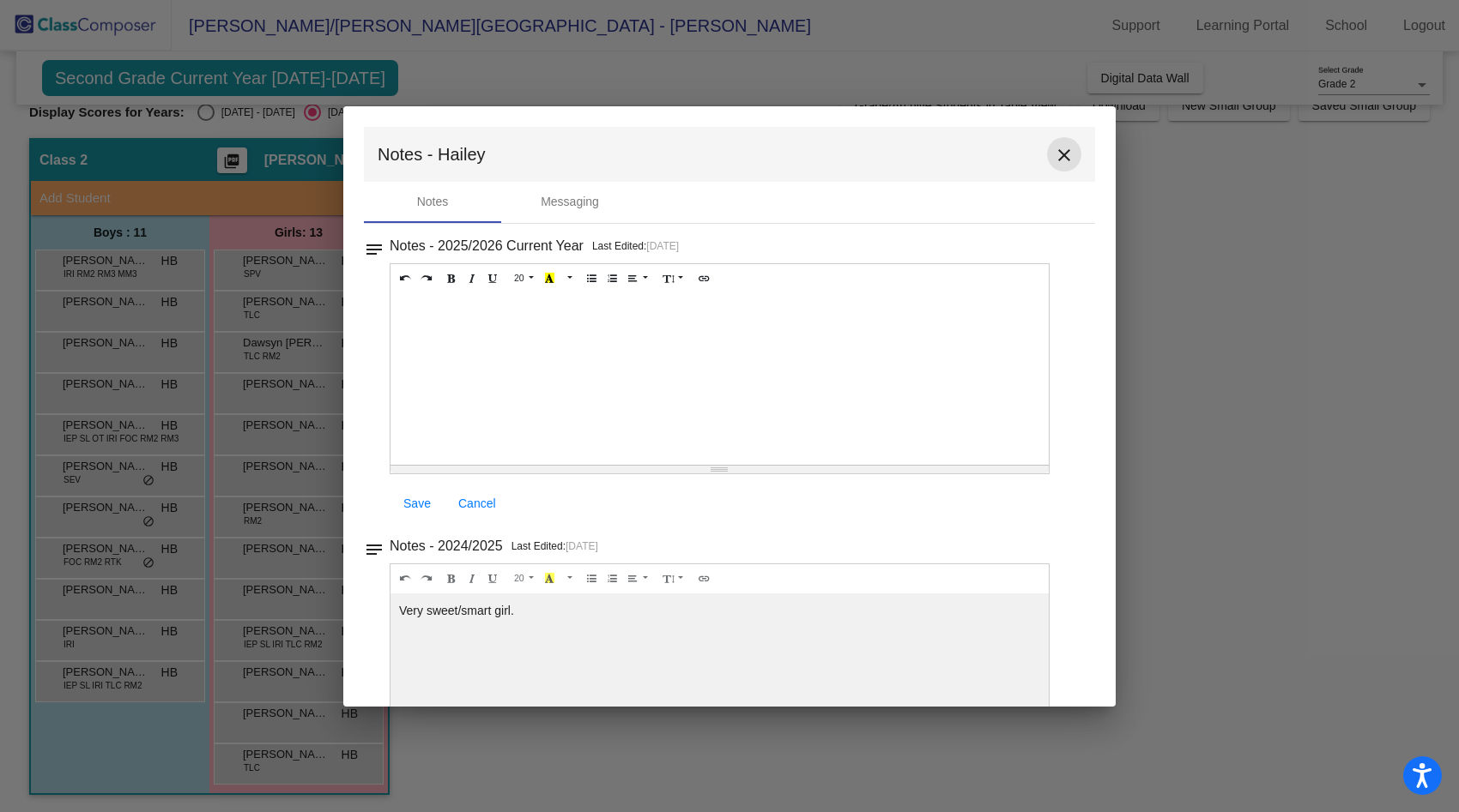
click at [1053, 151] on mat-icon "close" at bounding box center [1063, 155] width 20 height 20
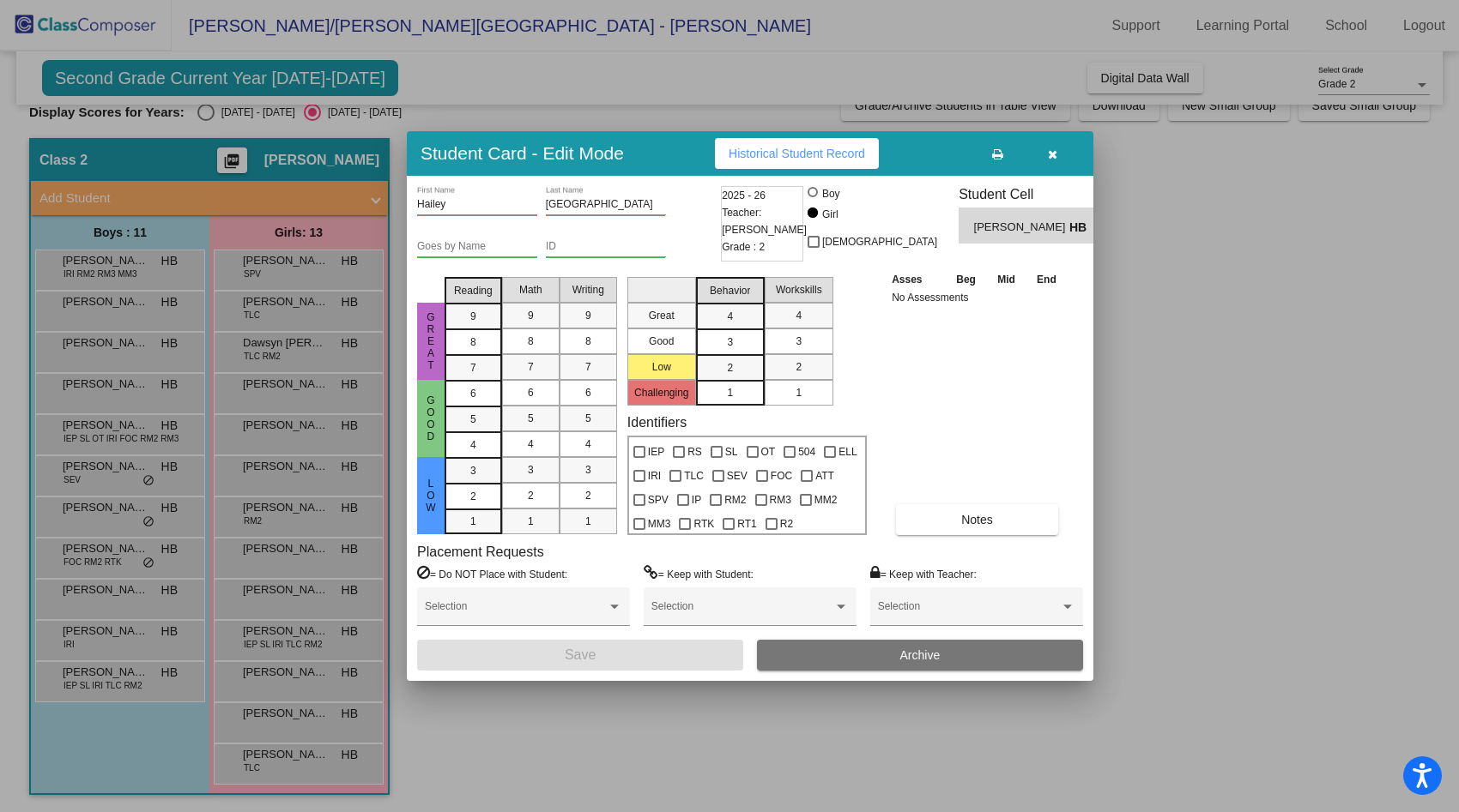
click at [118, 519] on div at bounding box center [730, 406] width 1459 height 812
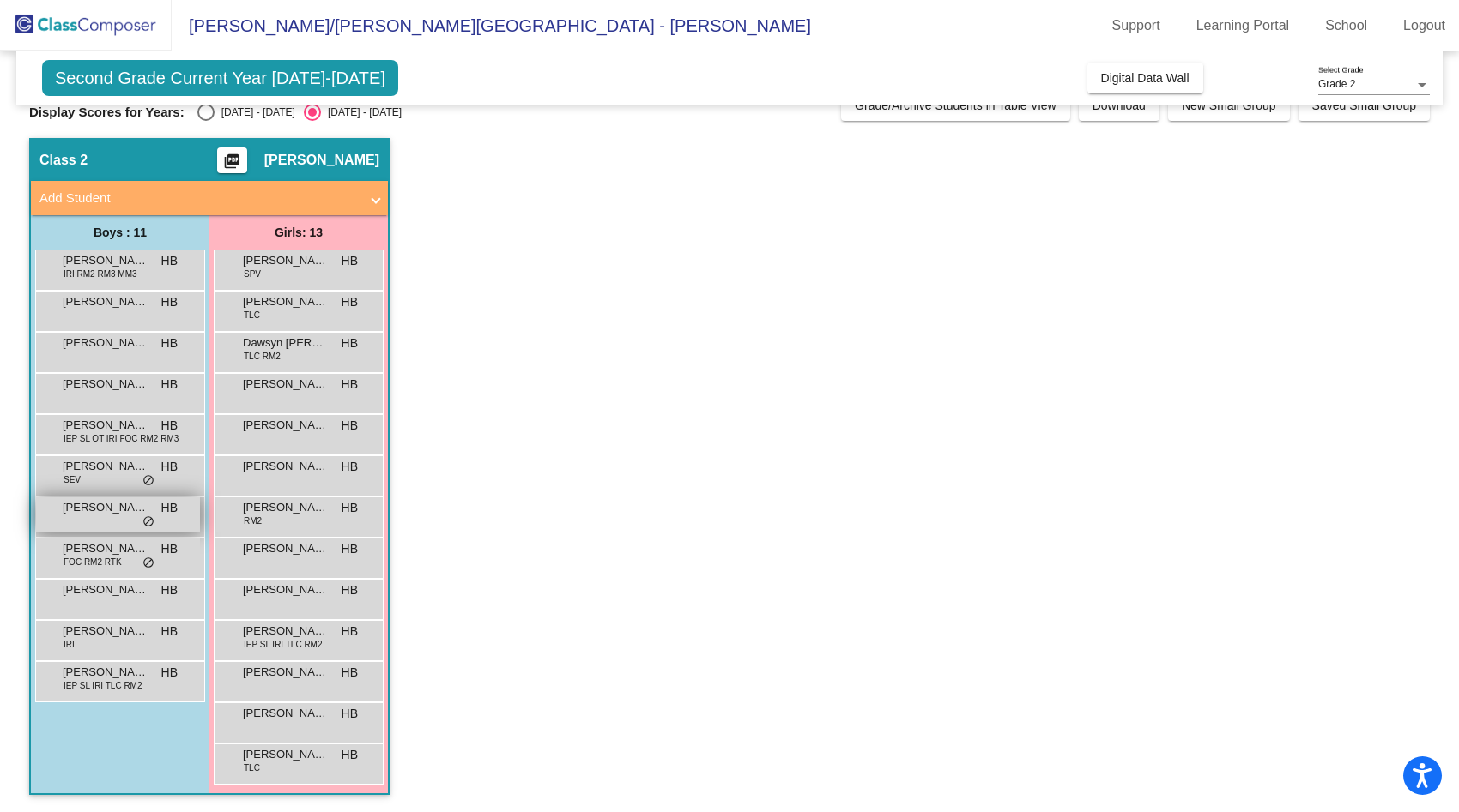
click at [117, 520] on div "[PERSON_NAME] HB lock do_not_disturb_alt" at bounding box center [118, 516] width 164 height 35
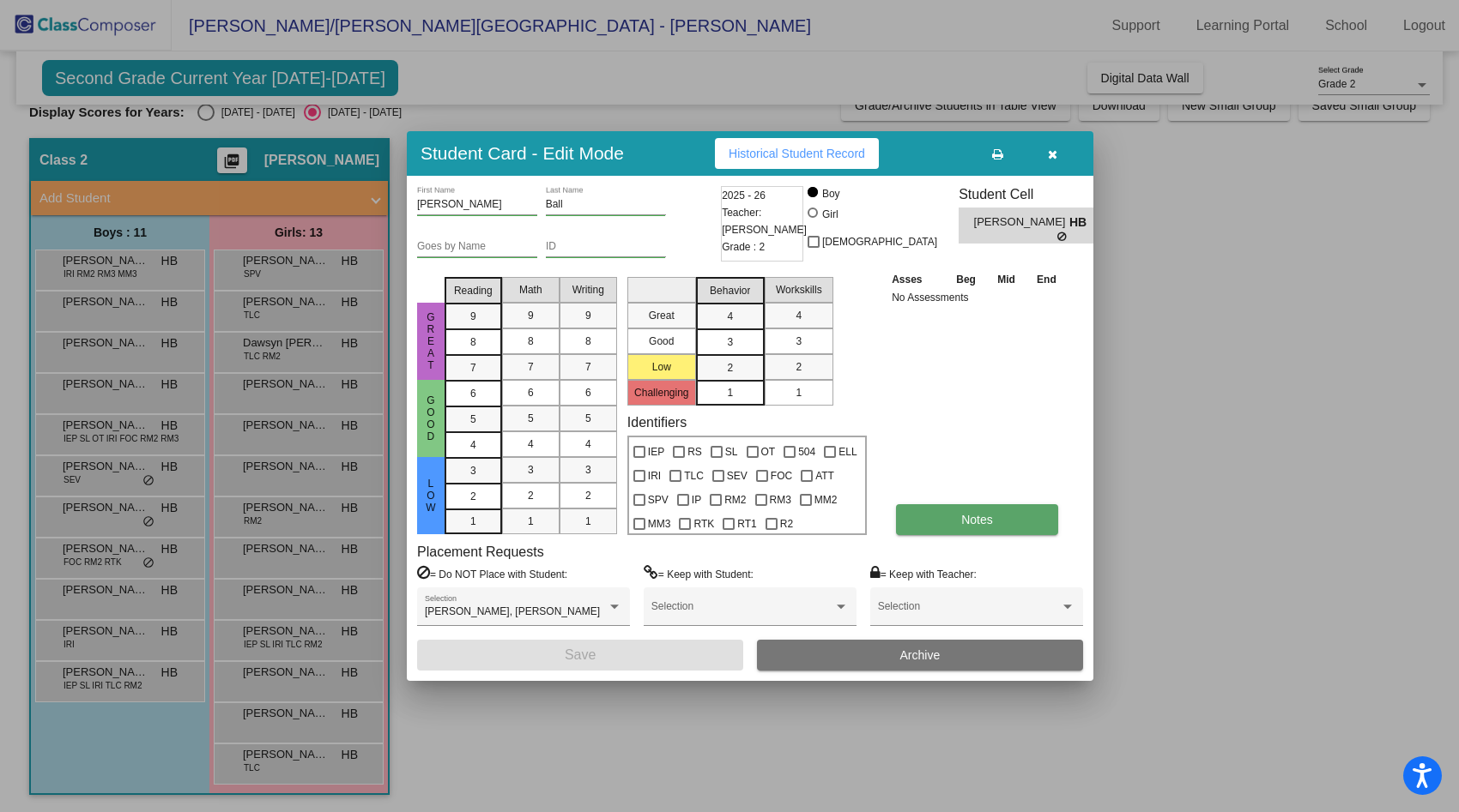
click at [946, 513] on button "Notes" at bounding box center [977, 519] width 162 height 31
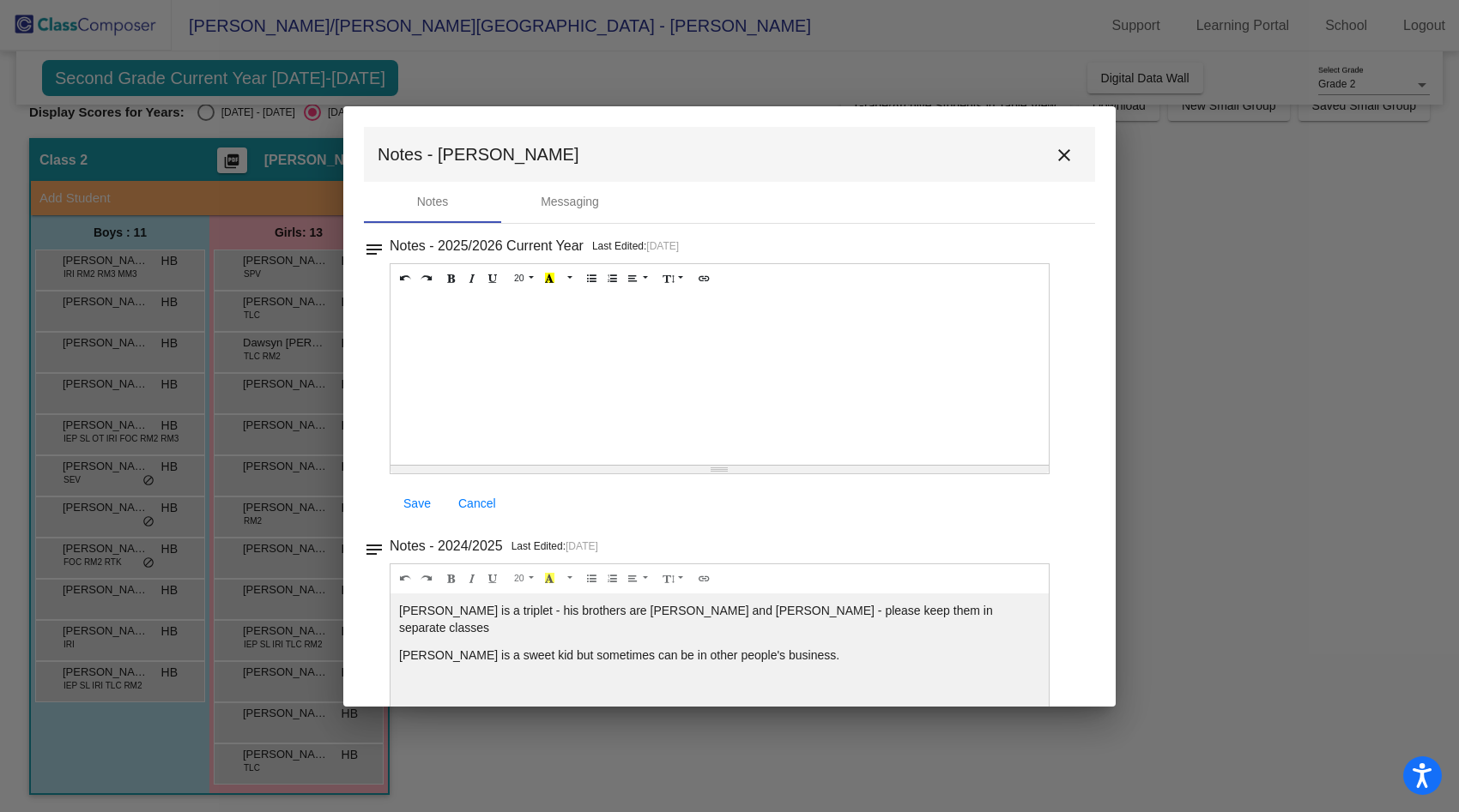
click at [1053, 156] on mat-icon "close" at bounding box center [1063, 155] width 20 height 20
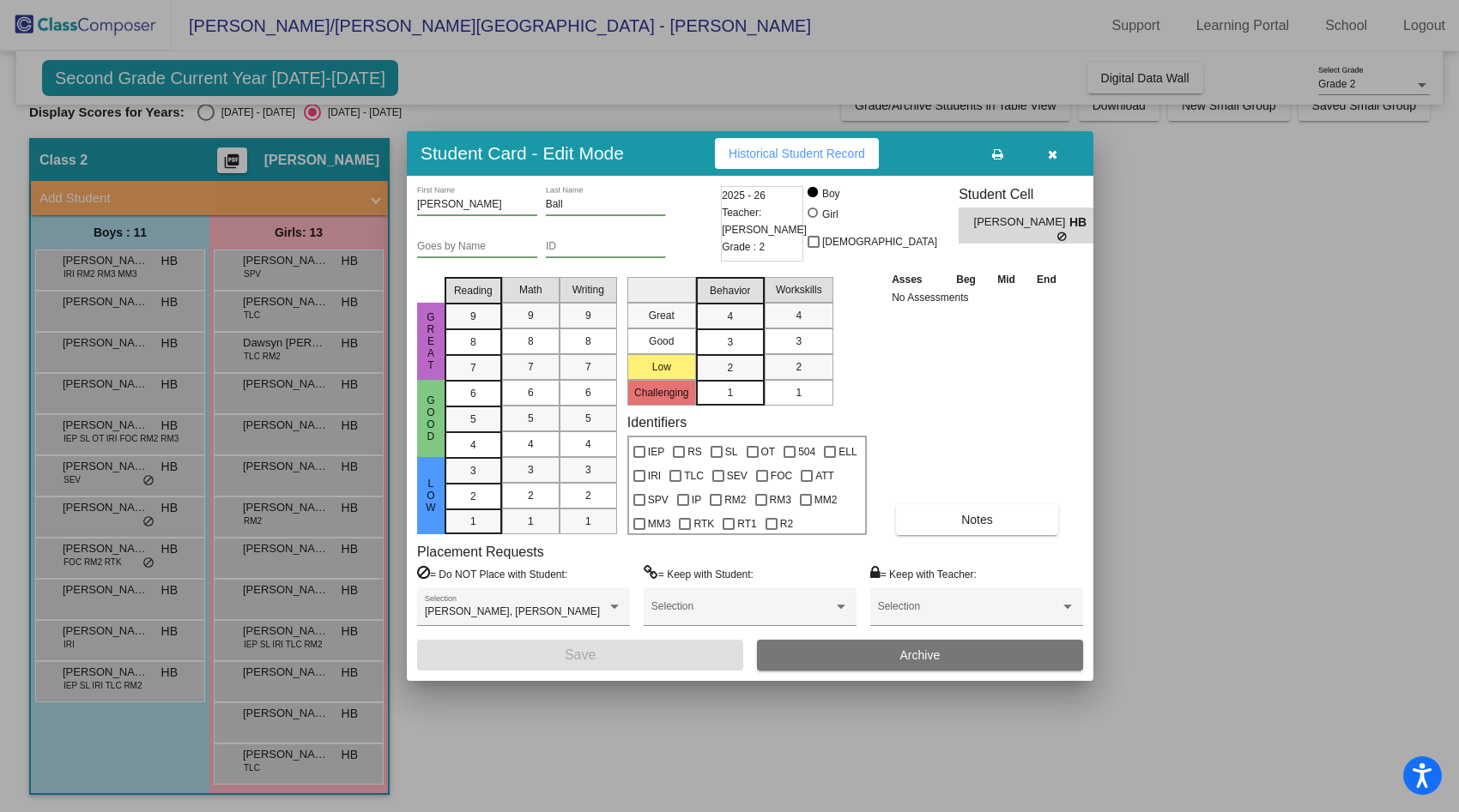
click at [277, 517] on div at bounding box center [730, 406] width 1459 height 812
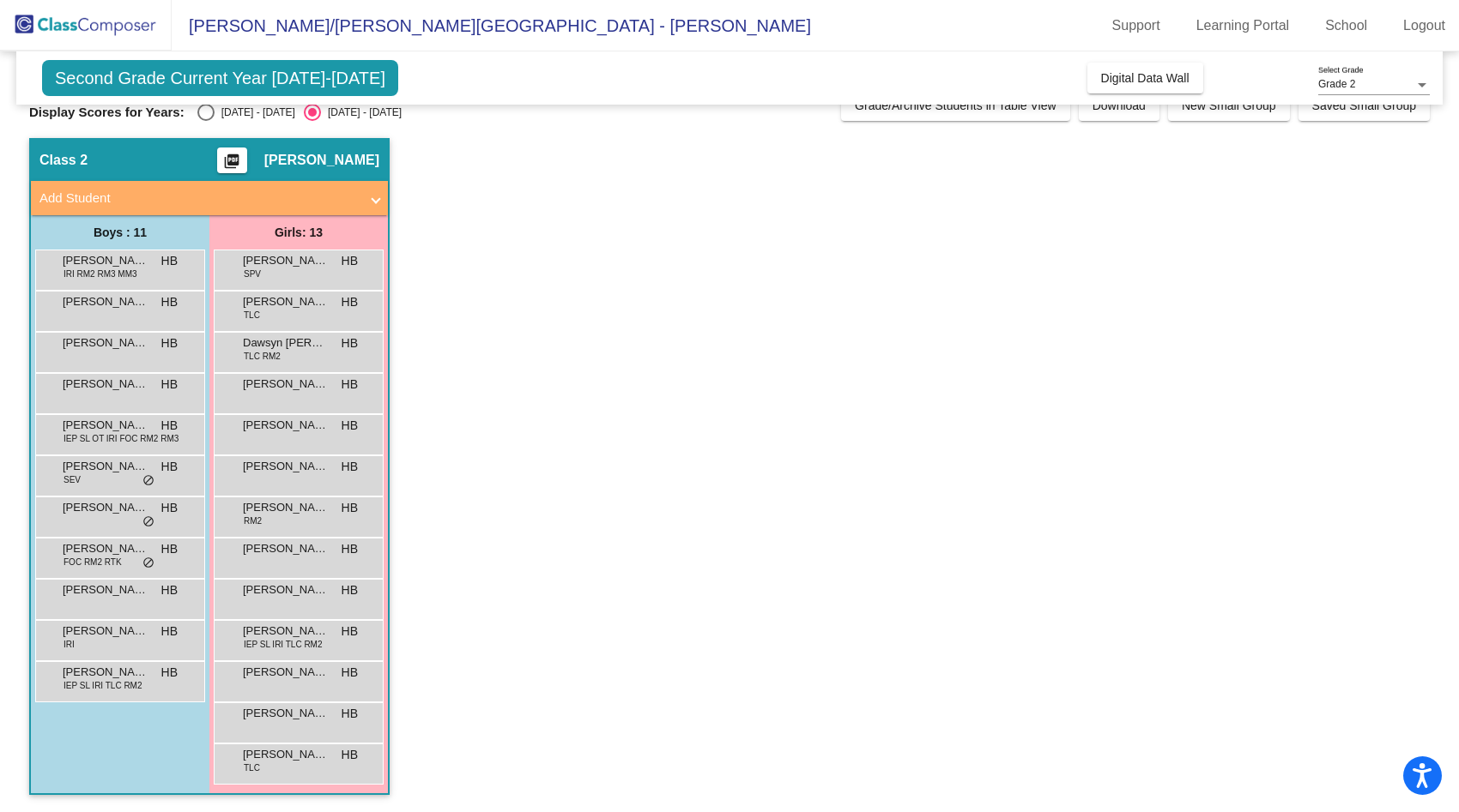
click at [277, 517] on div "[PERSON_NAME] RM2 HB lock do_not_disturb_alt" at bounding box center [298, 516] width 164 height 35
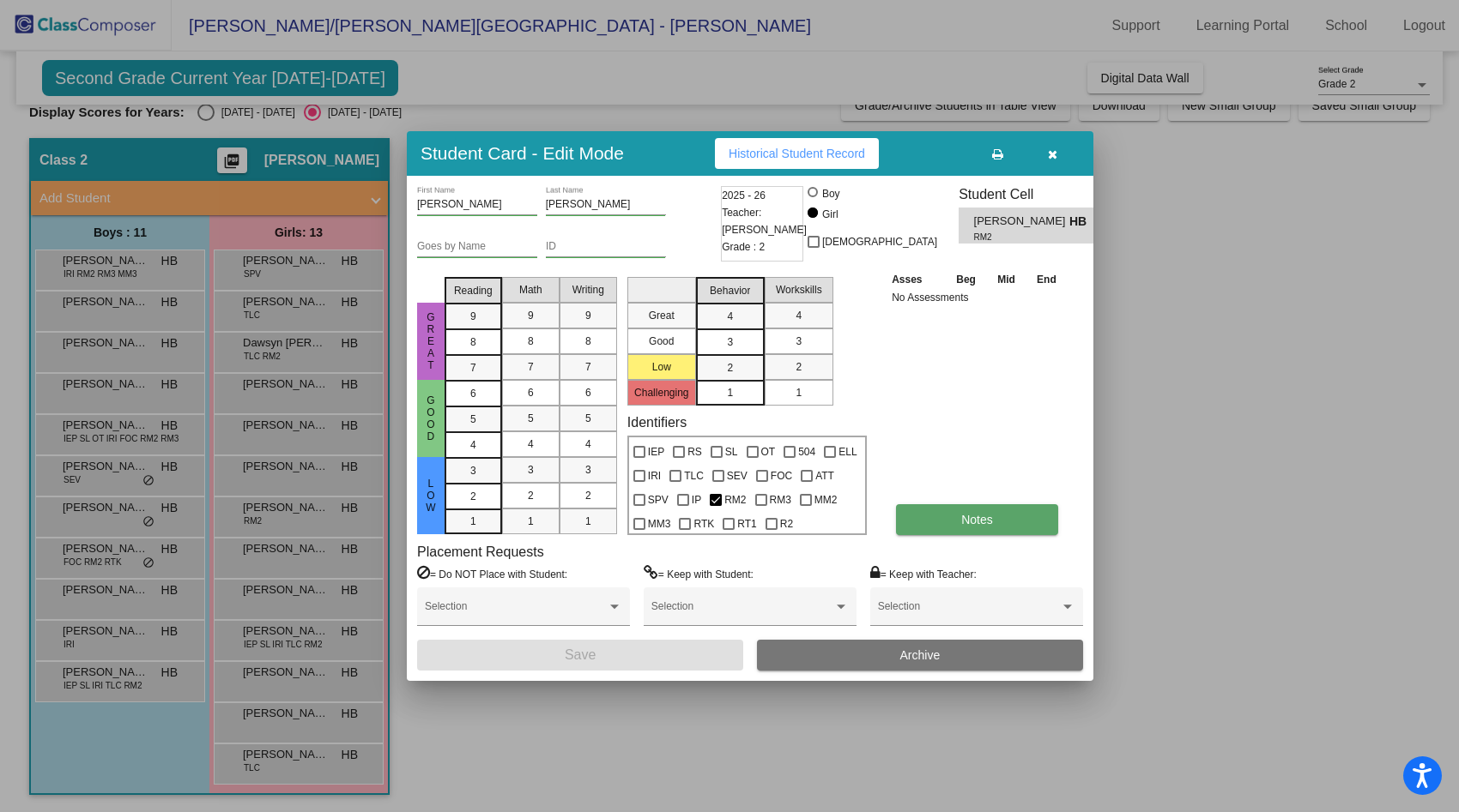
click at [931, 516] on button "Notes" at bounding box center [977, 519] width 162 height 31
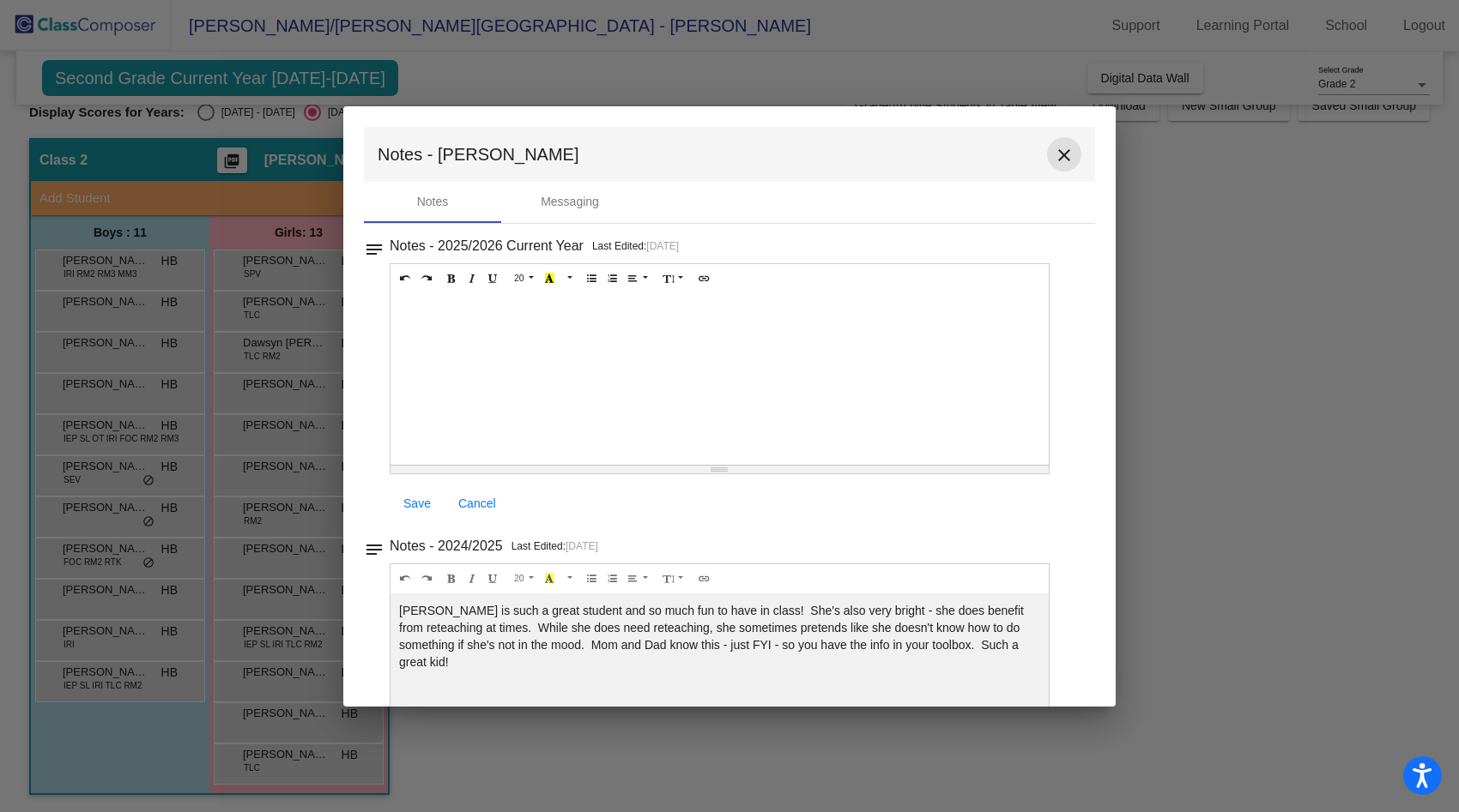
click at [1052, 144] on button "close" at bounding box center [1064, 154] width 34 height 34
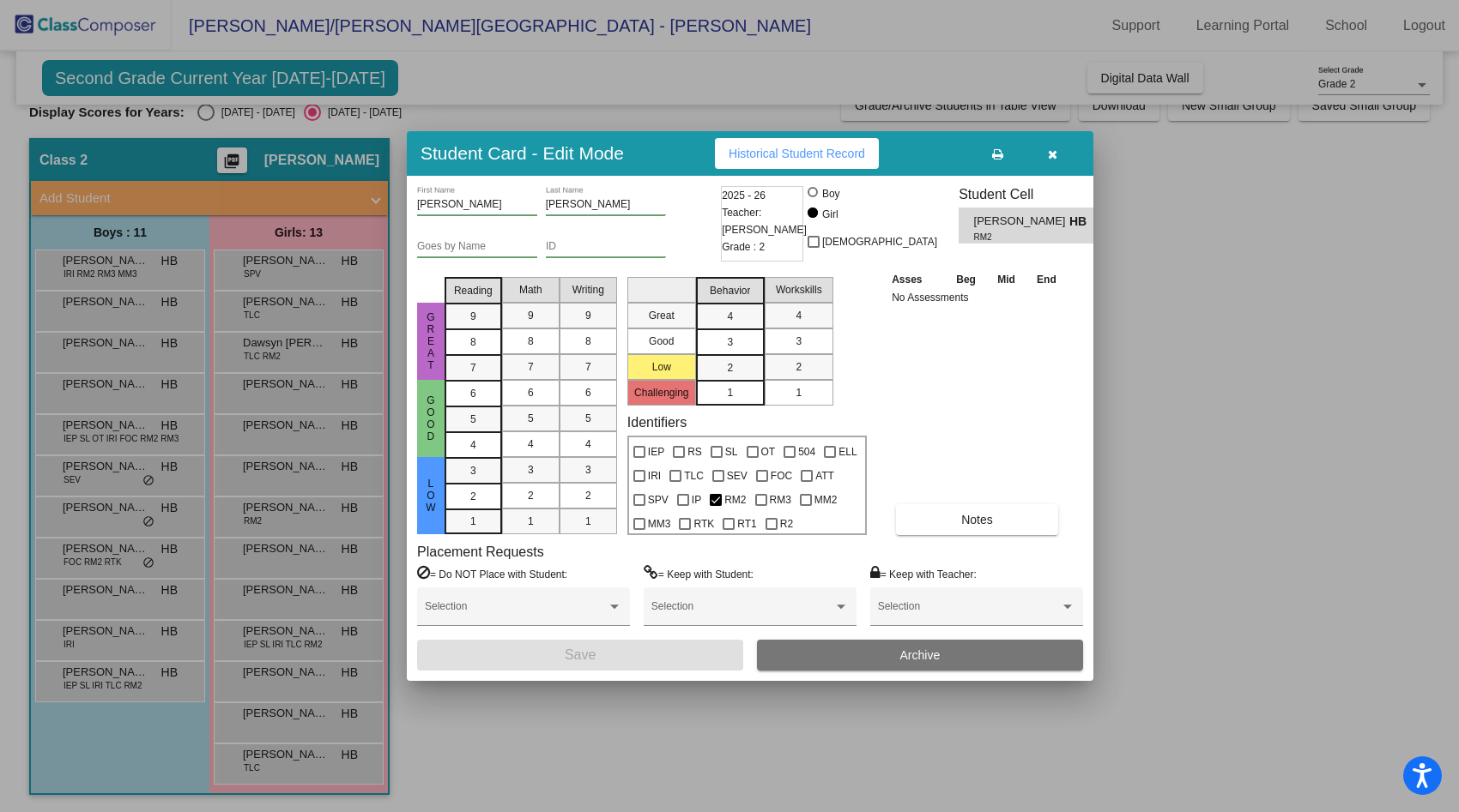
click at [126, 561] on div at bounding box center [730, 406] width 1459 height 812
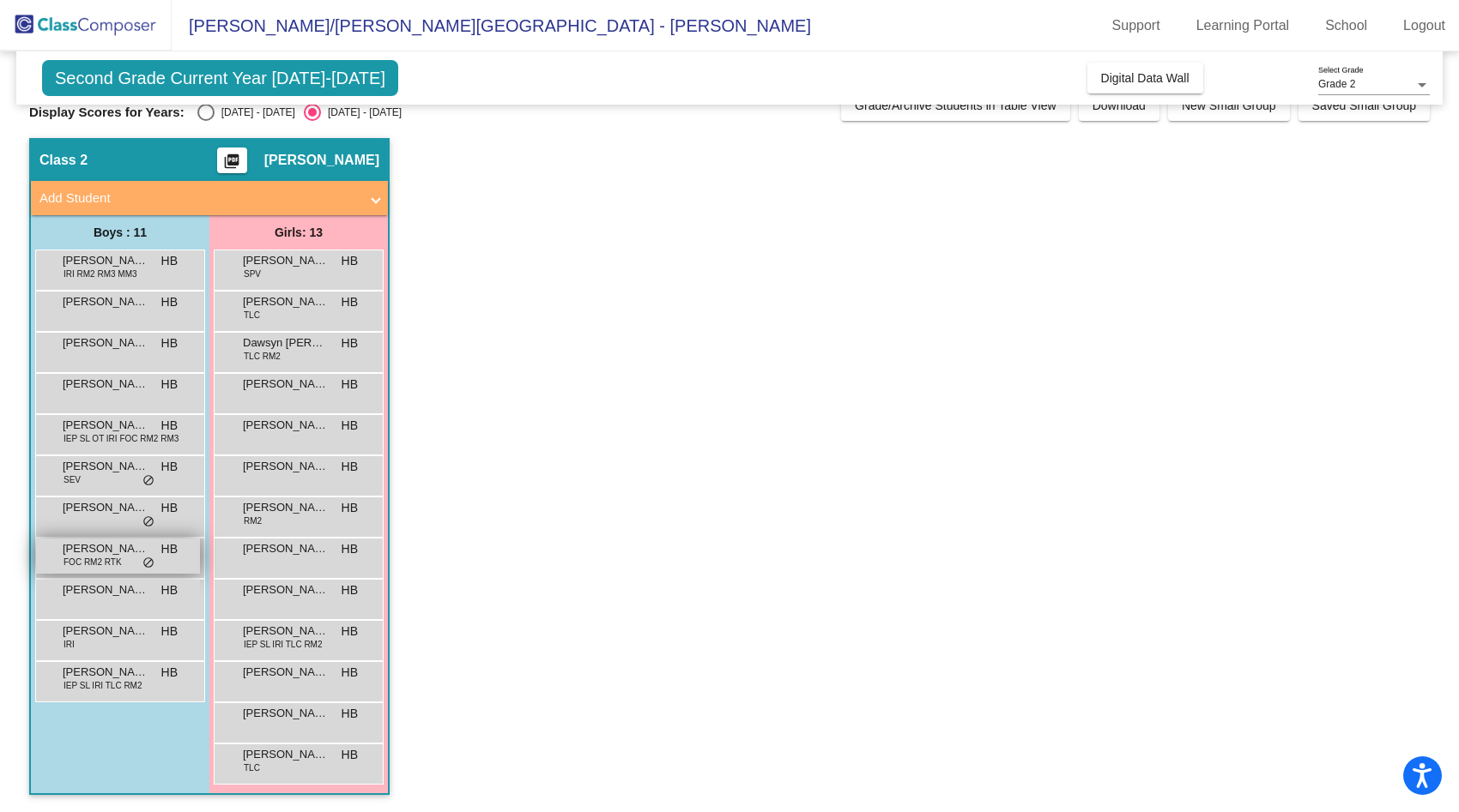
click at [126, 561] on div "[PERSON_NAME] FOC RM2 RTK HB lock do_not_disturb_alt" at bounding box center [118, 556] width 164 height 35
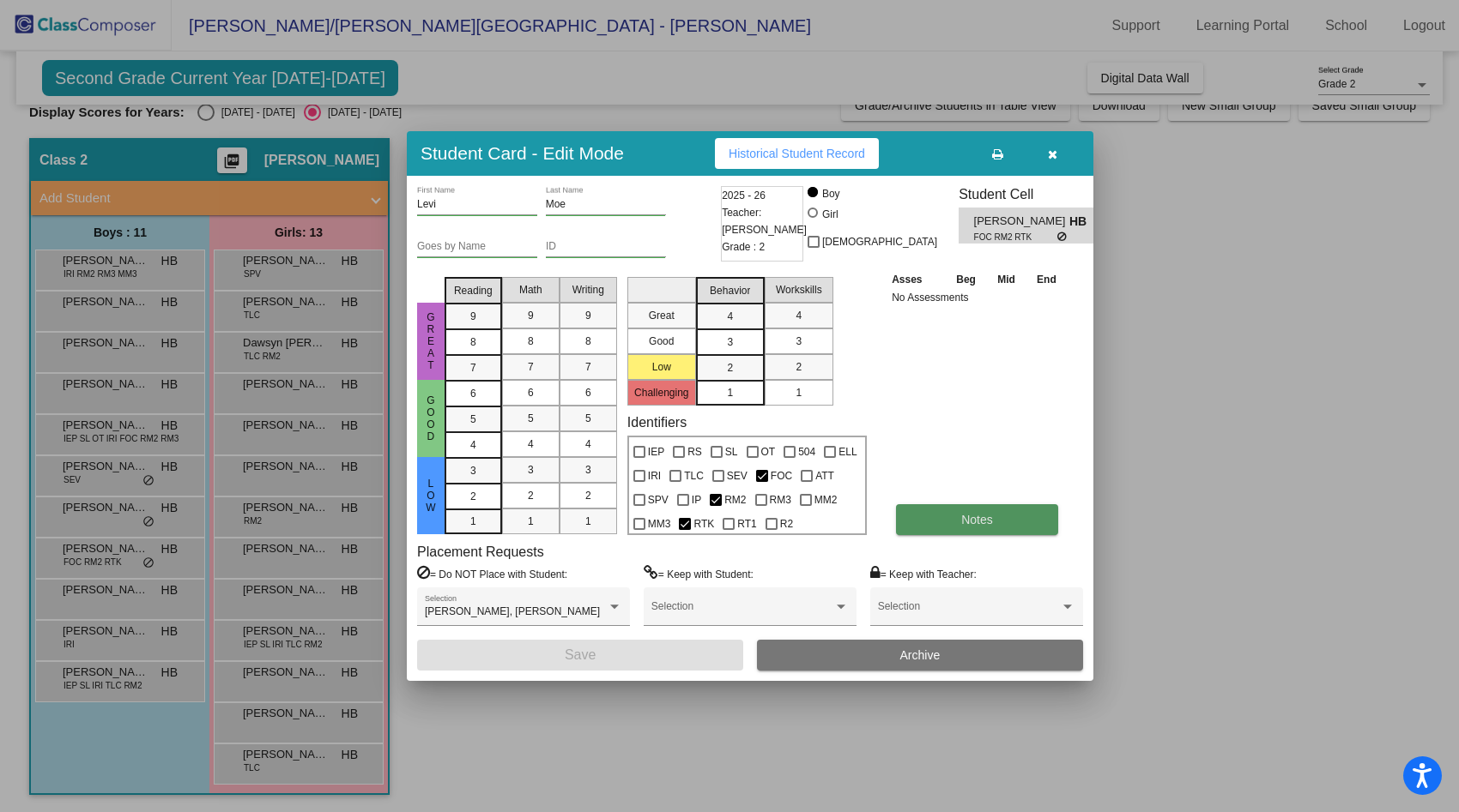
click at [954, 521] on button "Notes" at bounding box center [977, 519] width 162 height 31
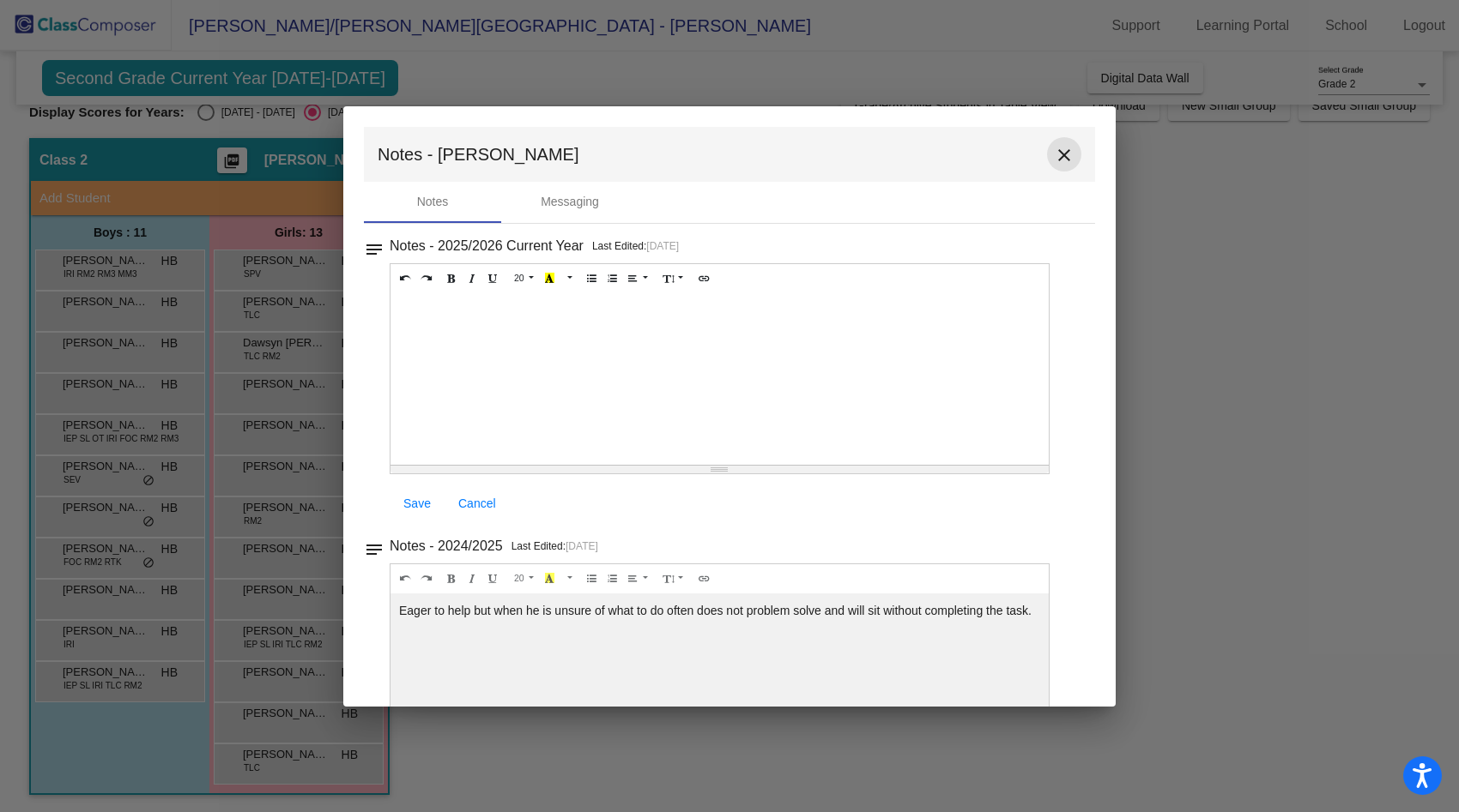
click at [1057, 151] on mat-icon "close" at bounding box center [1063, 155] width 20 height 20
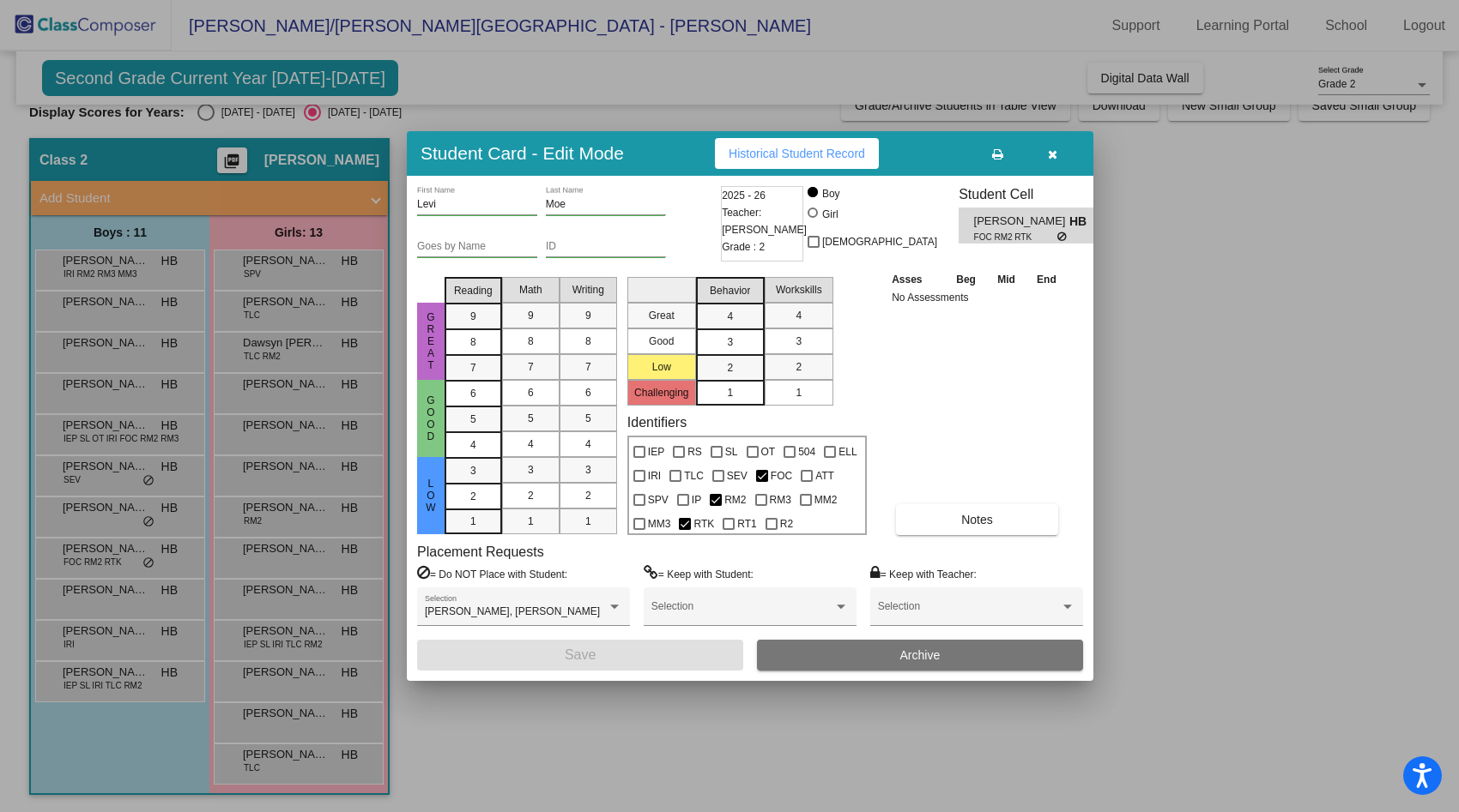
click at [252, 562] on div at bounding box center [730, 406] width 1459 height 812
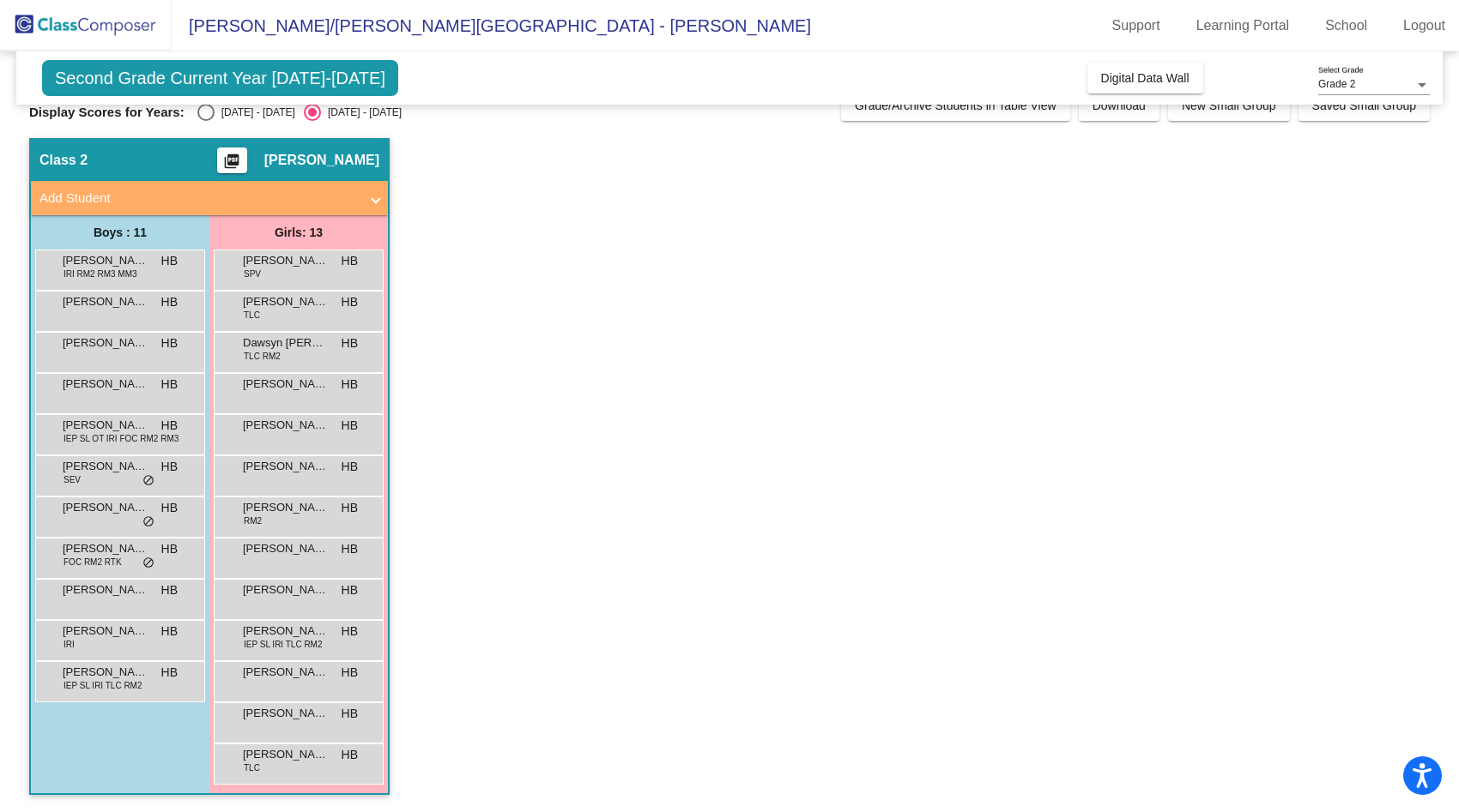
click at [252, 562] on div "[PERSON_NAME] HB lock do_not_disturb_alt" at bounding box center [298, 556] width 164 height 35
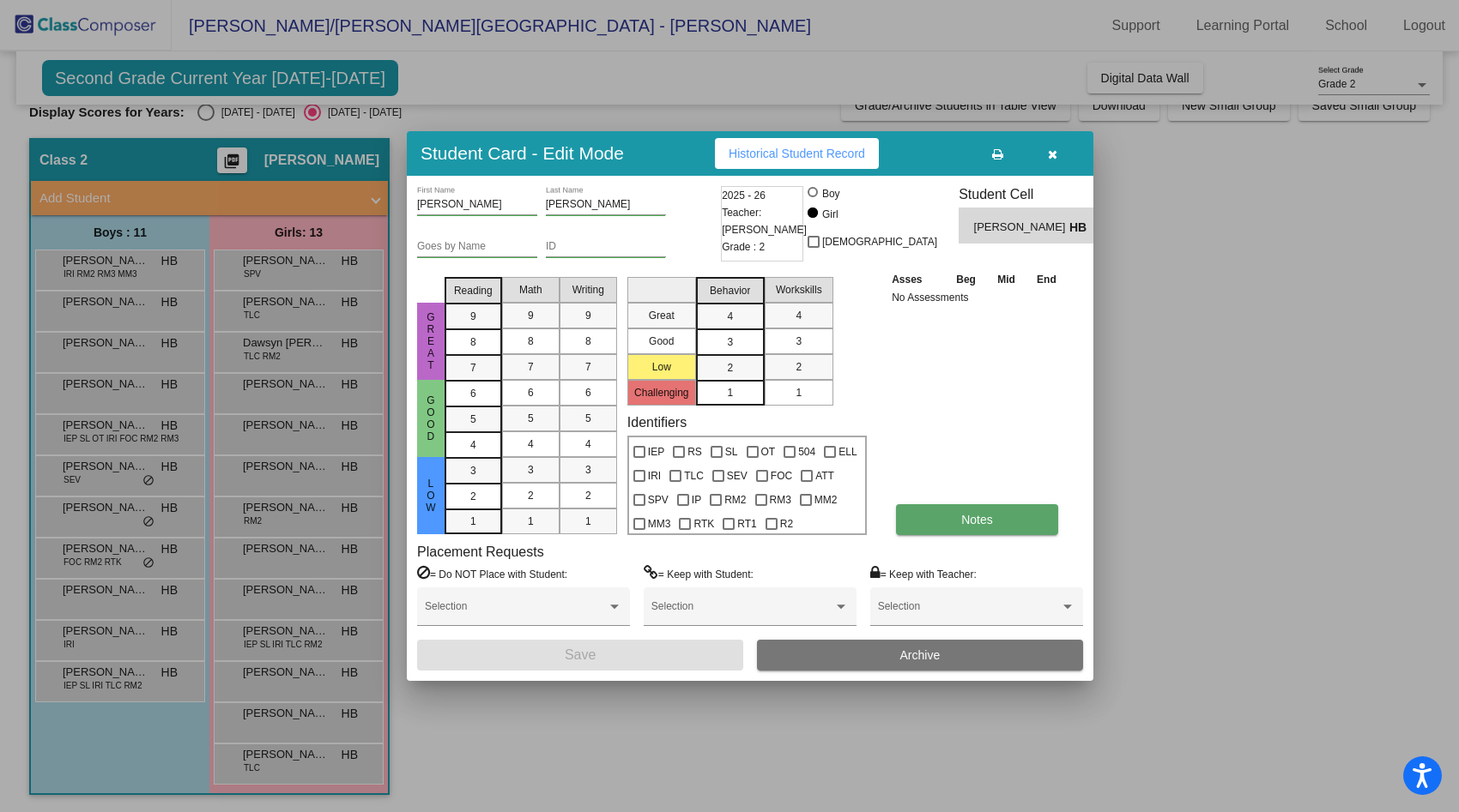
click at [958, 512] on button "Notes" at bounding box center [977, 519] width 162 height 31
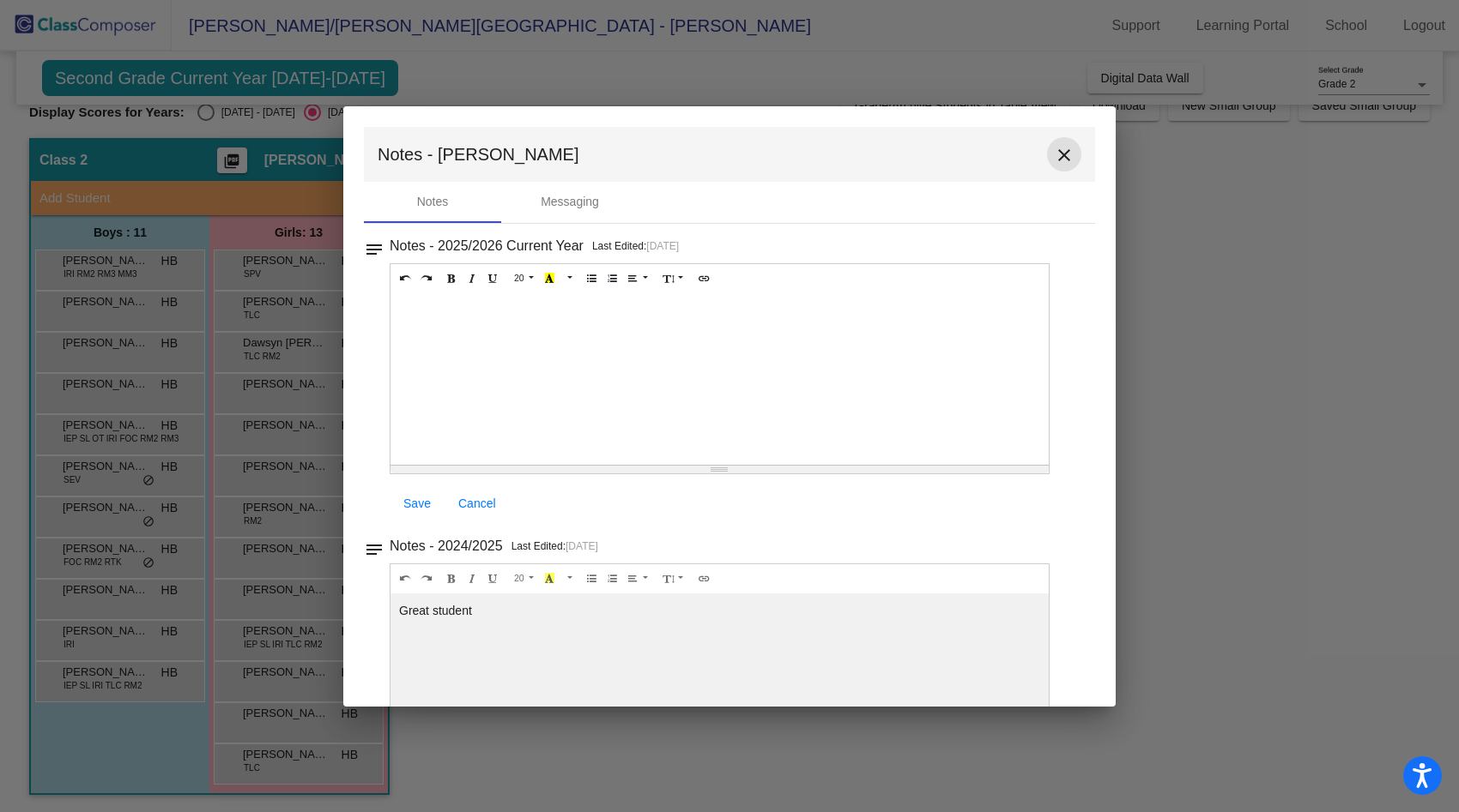
click at [1056, 155] on mat-icon "close" at bounding box center [1063, 155] width 20 height 20
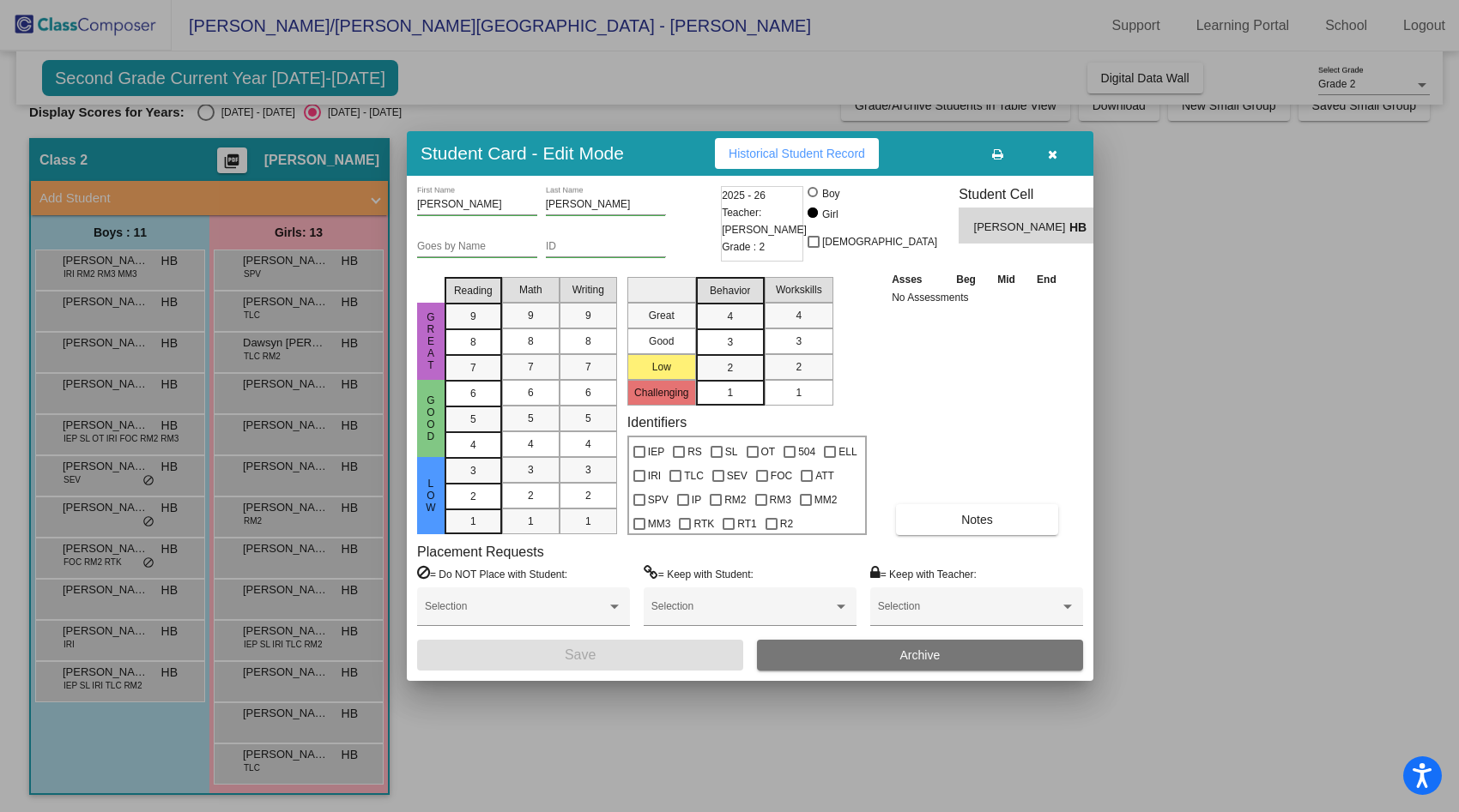
click at [113, 595] on div at bounding box center [730, 406] width 1459 height 812
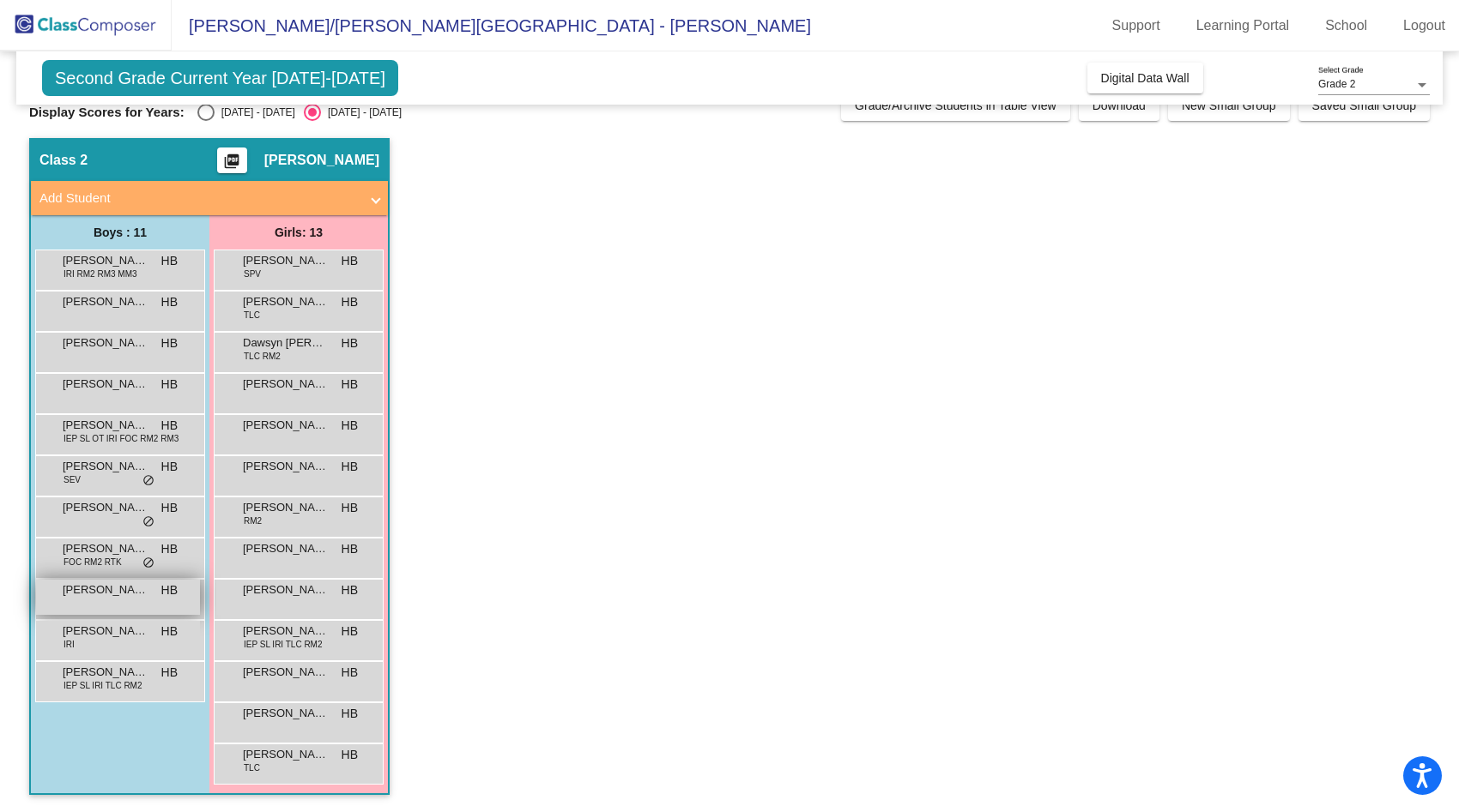
click at [113, 595] on span "[PERSON_NAME]" at bounding box center [106, 590] width 86 height 18
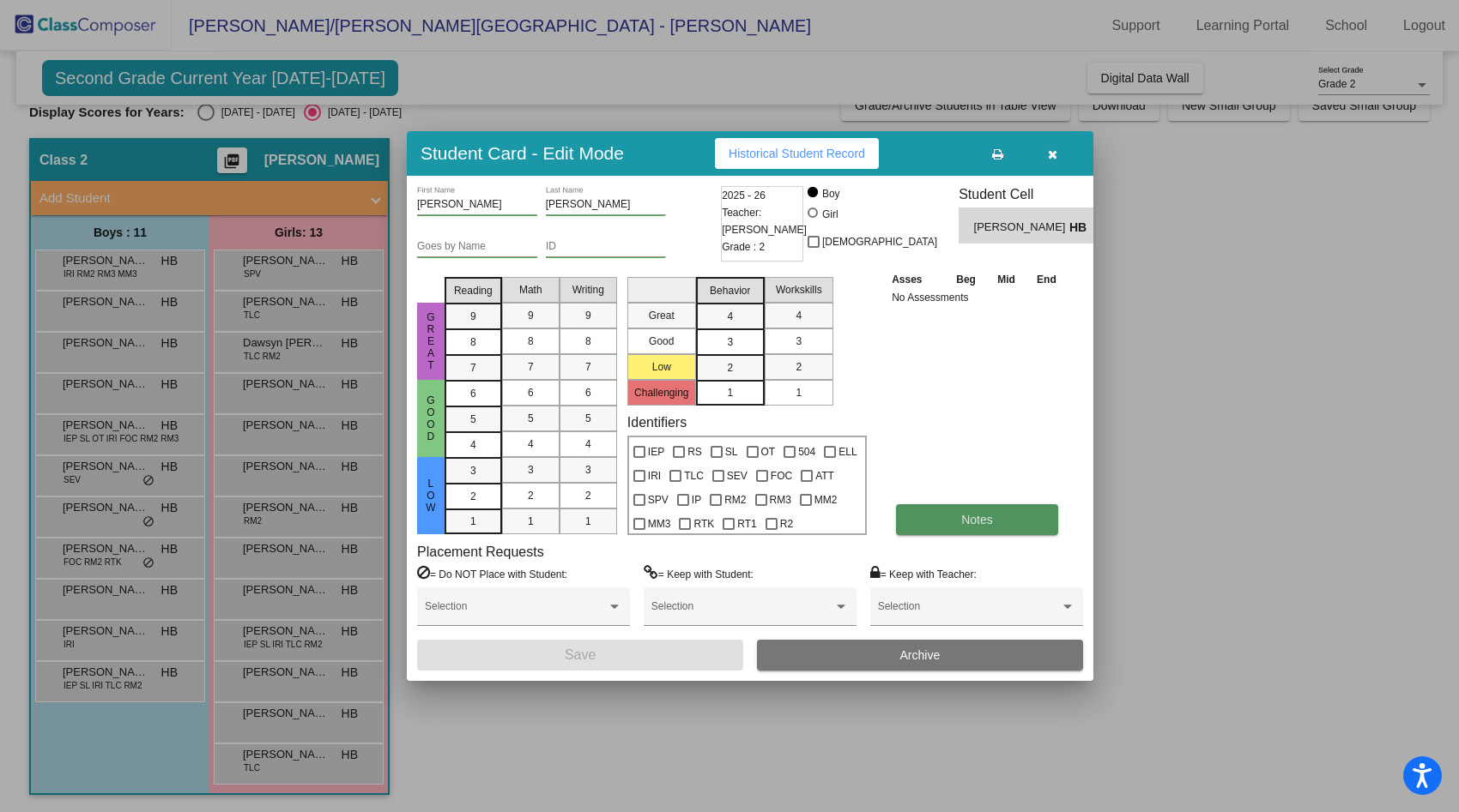
click at [1018, 530] on button "Notes" at bounding box center [977, 519] width 162 height 31
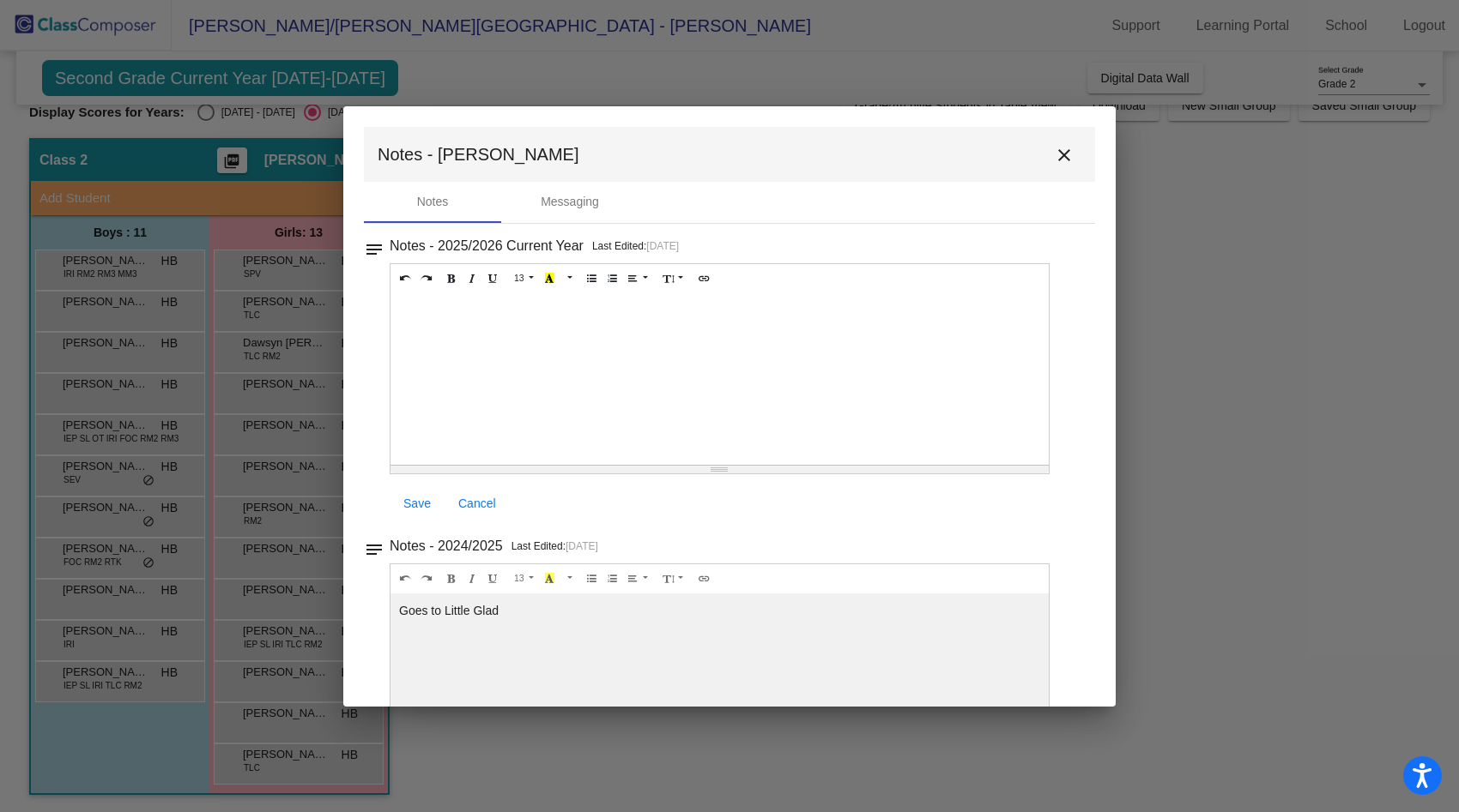
click at [1055, 156] on mat-icon "close" at bounding box center [1063, 155] width 20 height 20
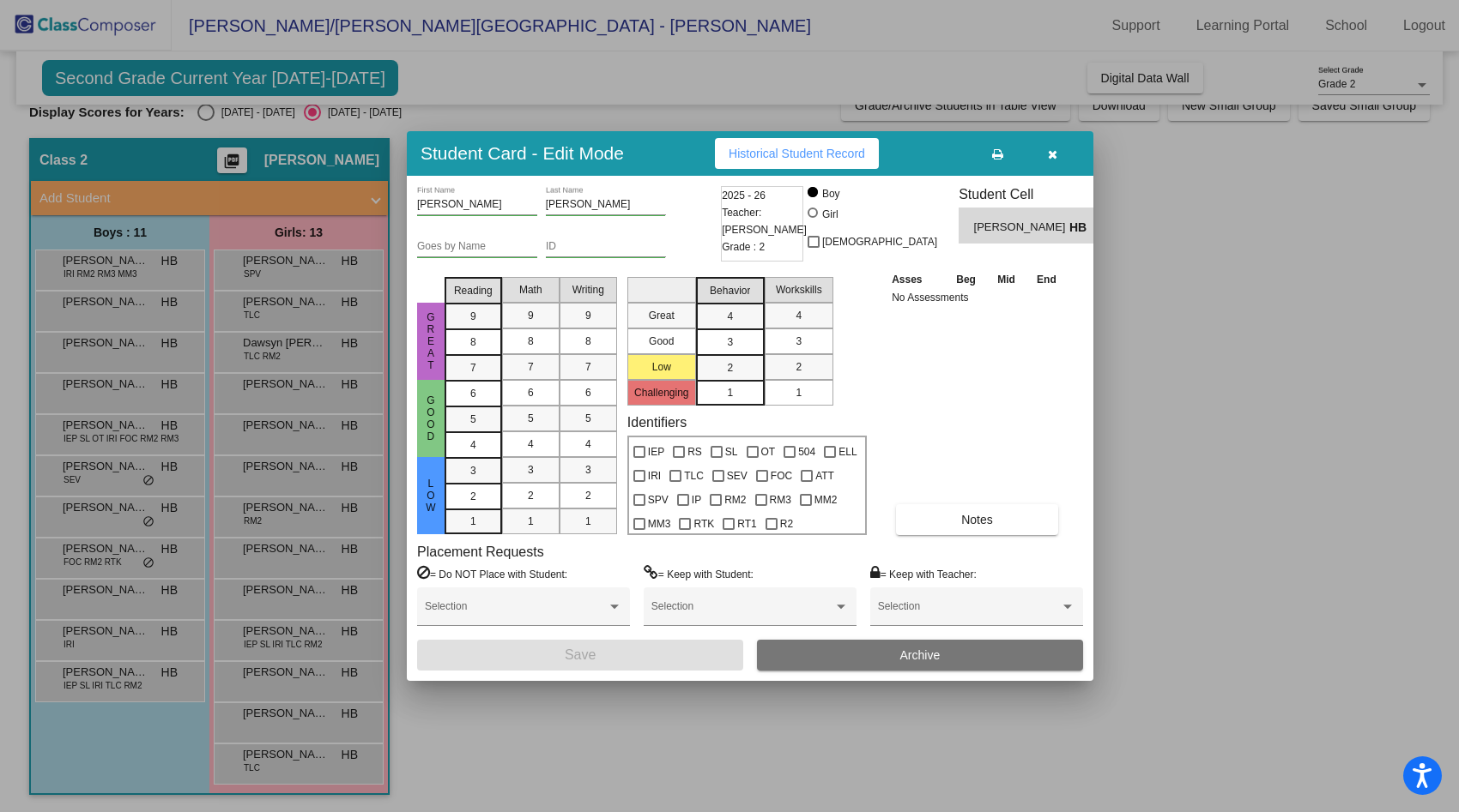
click at [333, 602] on div at bounding box center [730, 406] width 1459 height 812
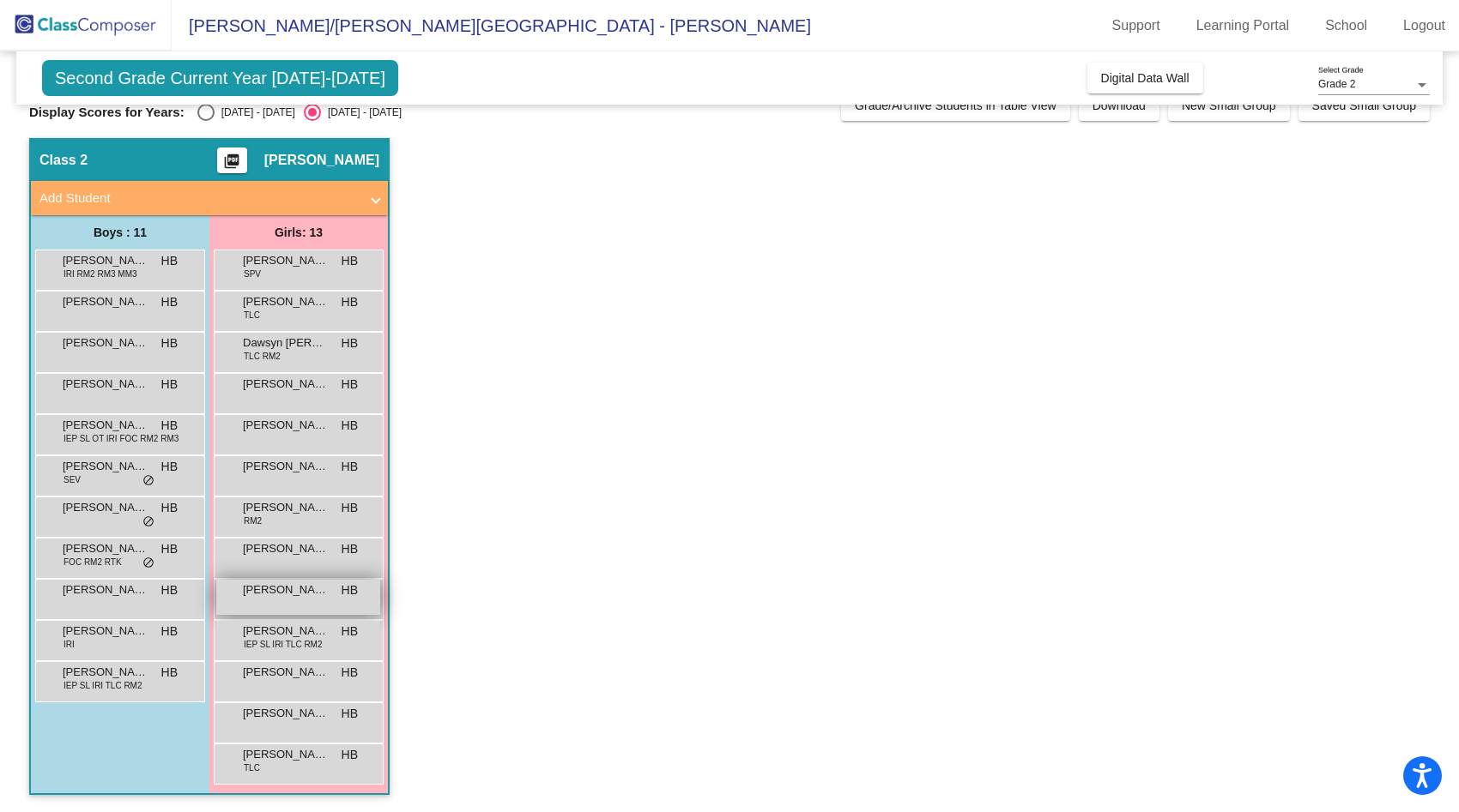
click at [332, 602] on div "[PERSON_NAME] HB lock do_not_disturb_alt" at bounding box center [298, 597] width 164 height 35
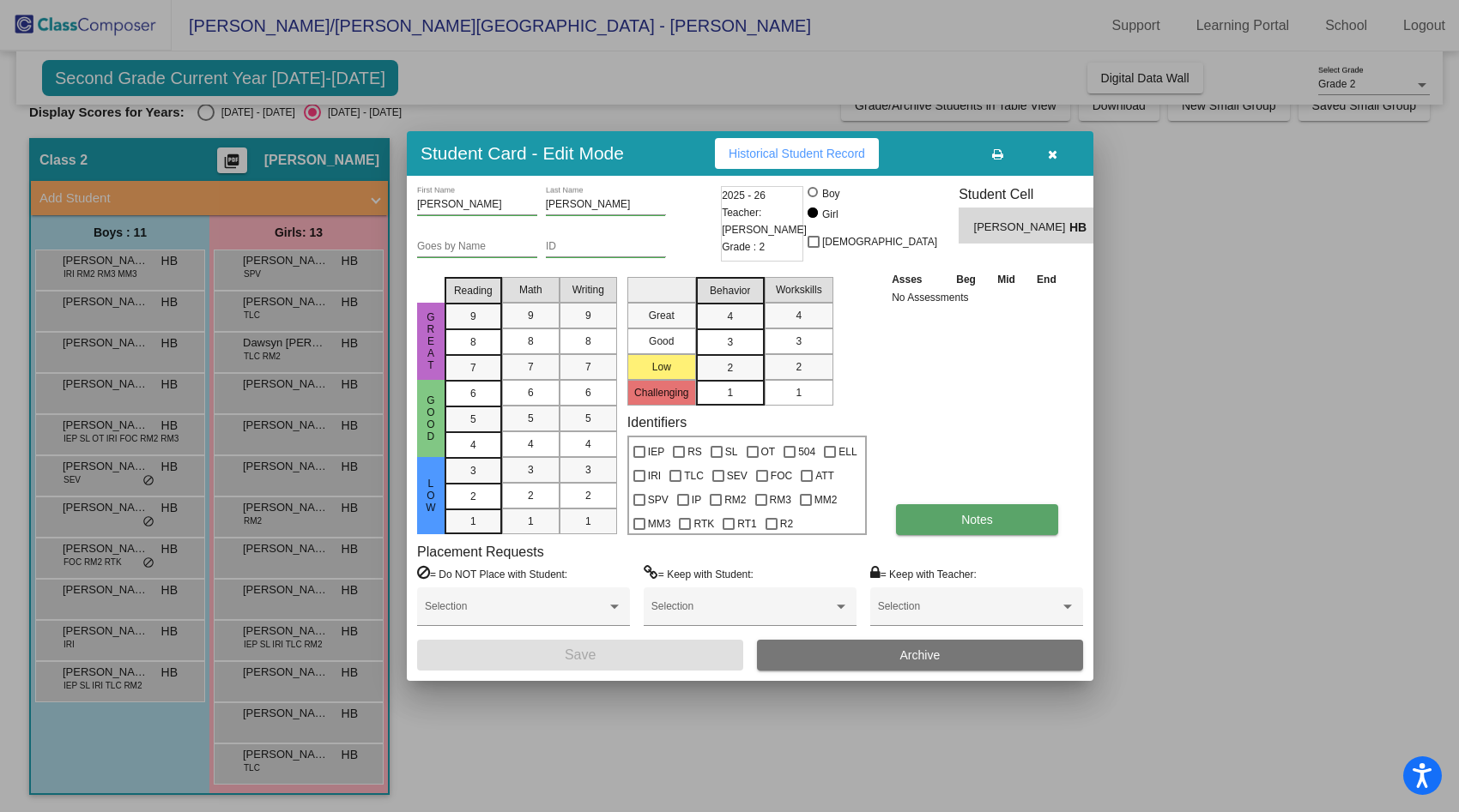
click at [1021, 522] on button "Notes" at bounding box center [977, 519] width 162 height 31
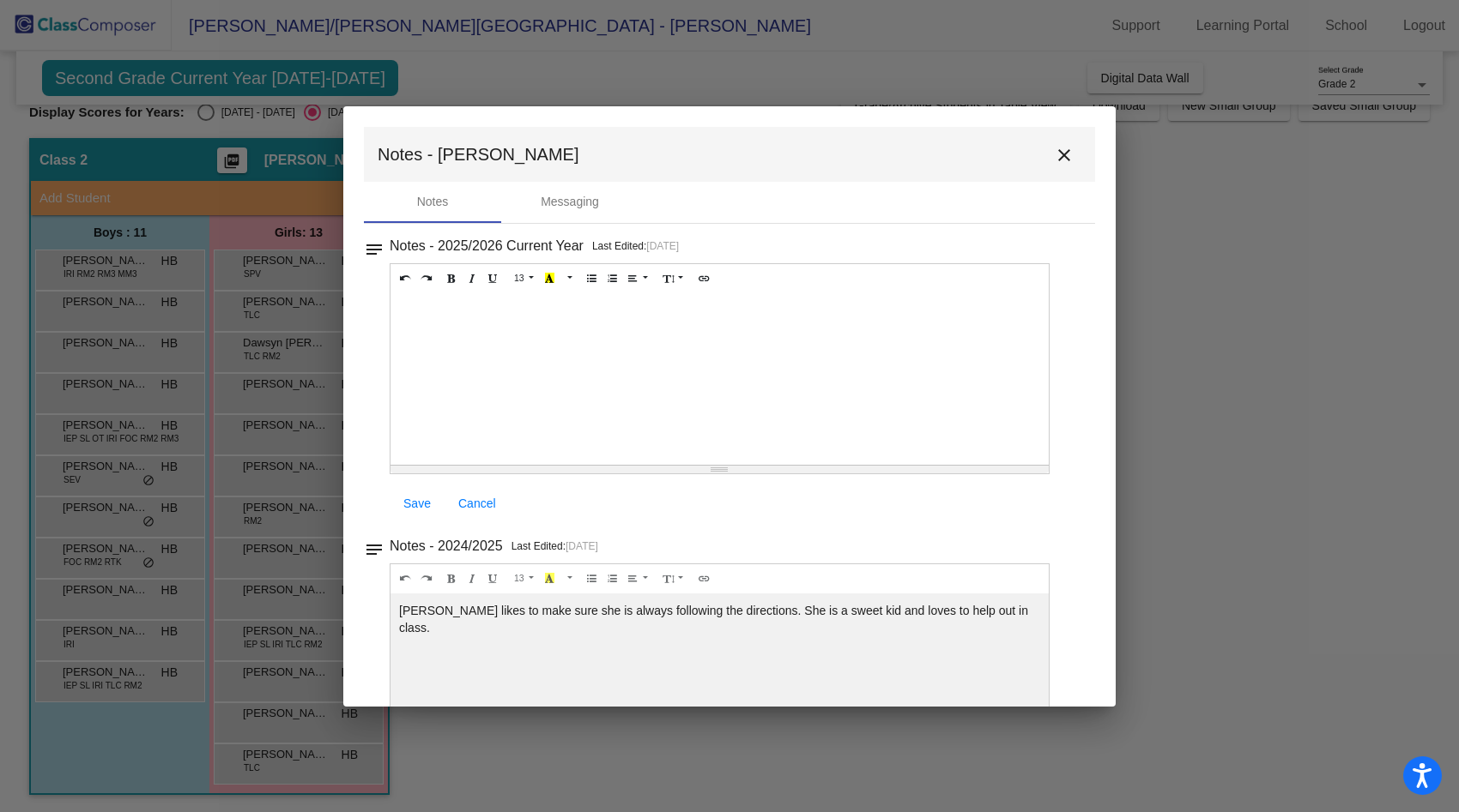
click at [1053, 154] on mat-icon "close" at bounding box center [1063, 155] width 20 height 20
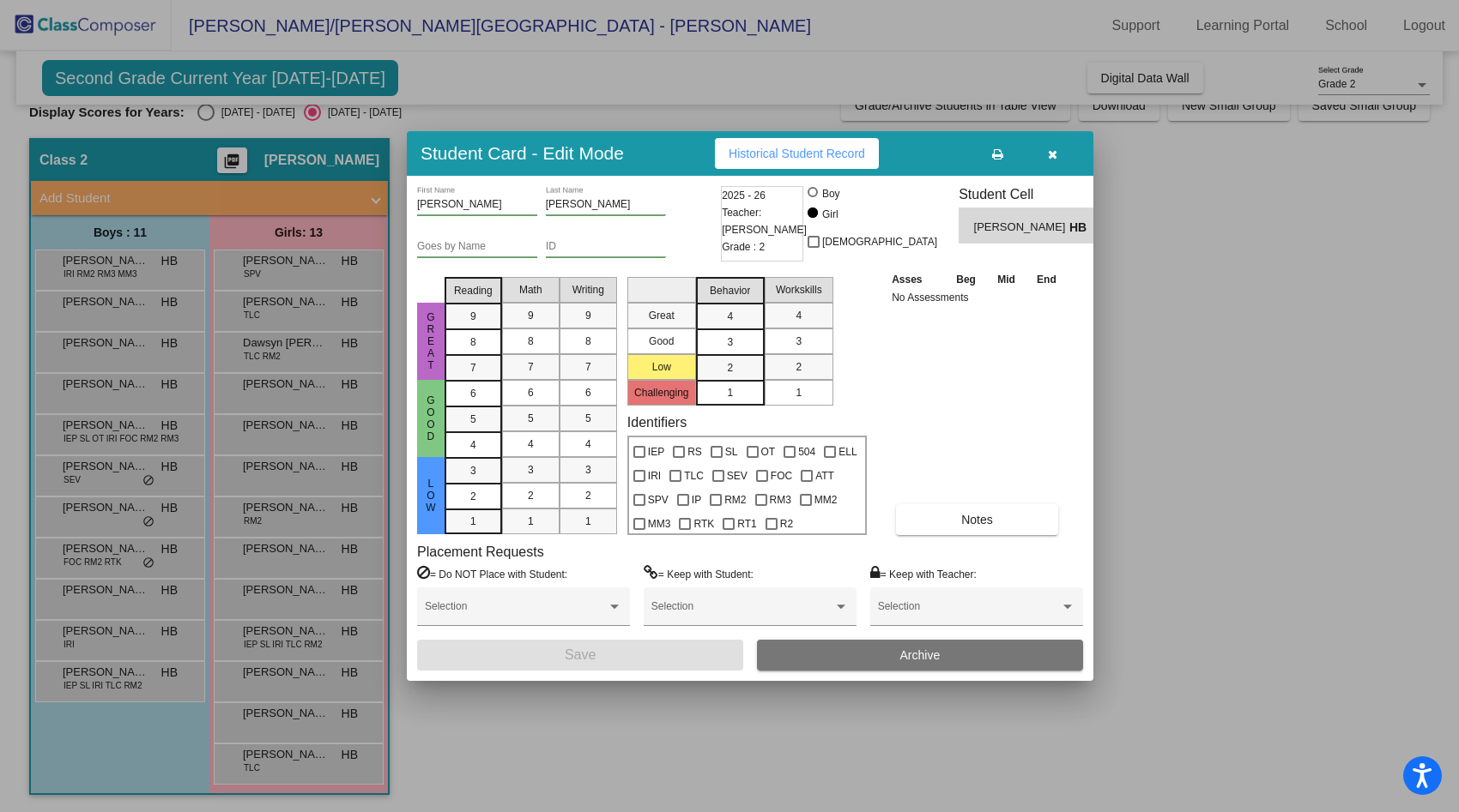
click at [129, 642] on div at bounding box center [730, 406] width 1459 height 812
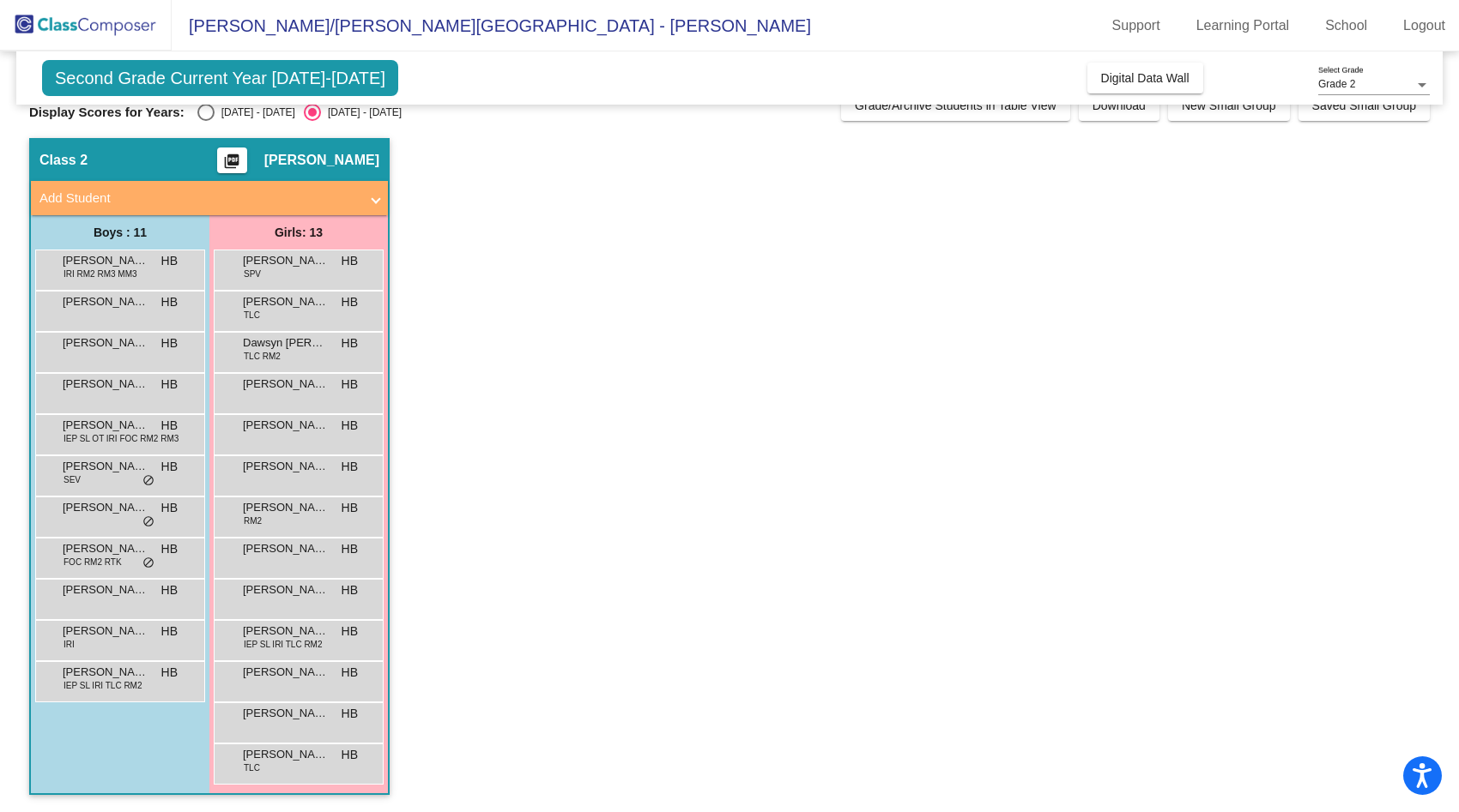
click at [129, 642] on div "[PERSON_NAME] IRI HB lock do_not_disturb_alt" at bounding box center [118, 639] width 164 height 35
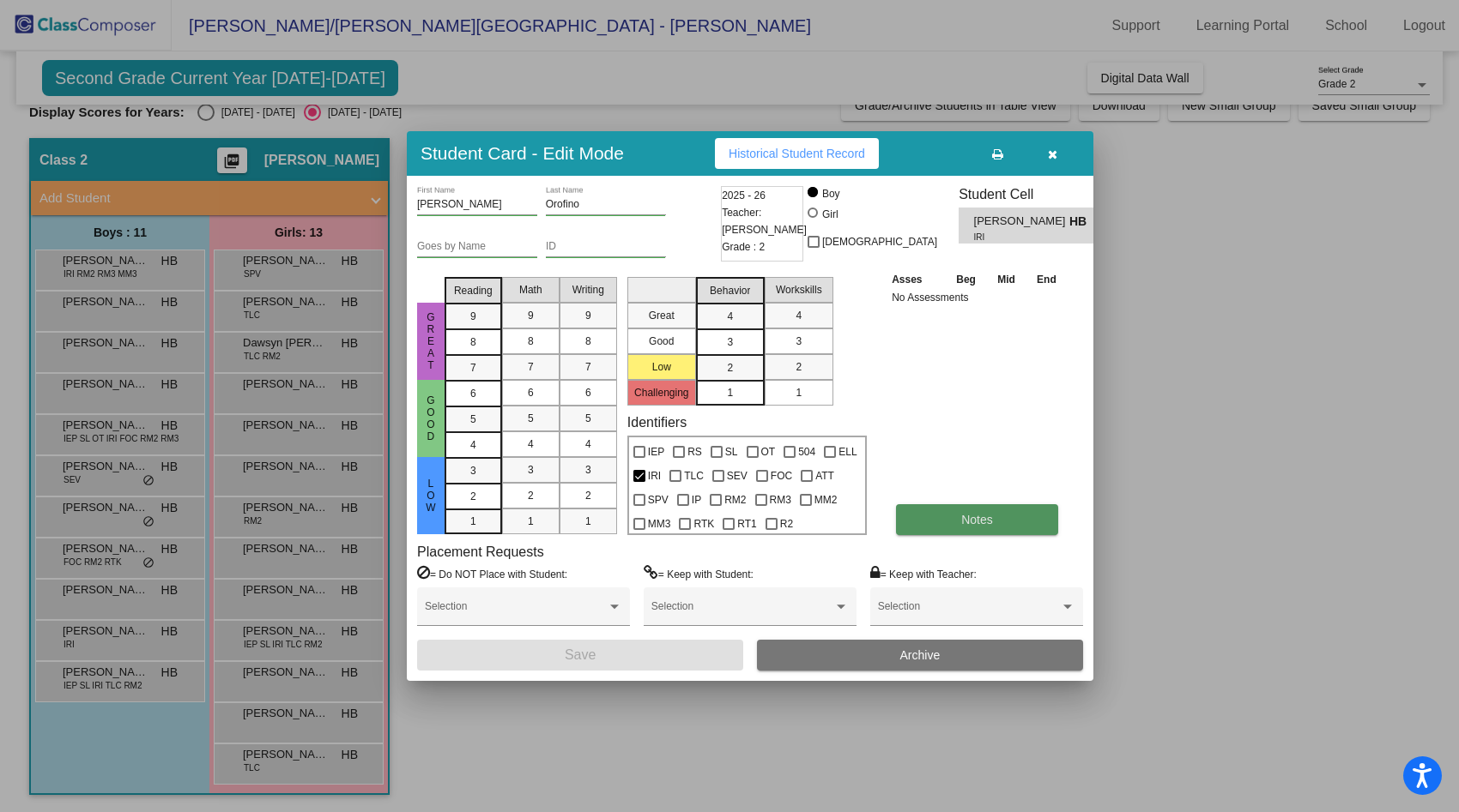
click at [962, 521] on span "Notes" at bounding box center [977, 520] width 32 height 14
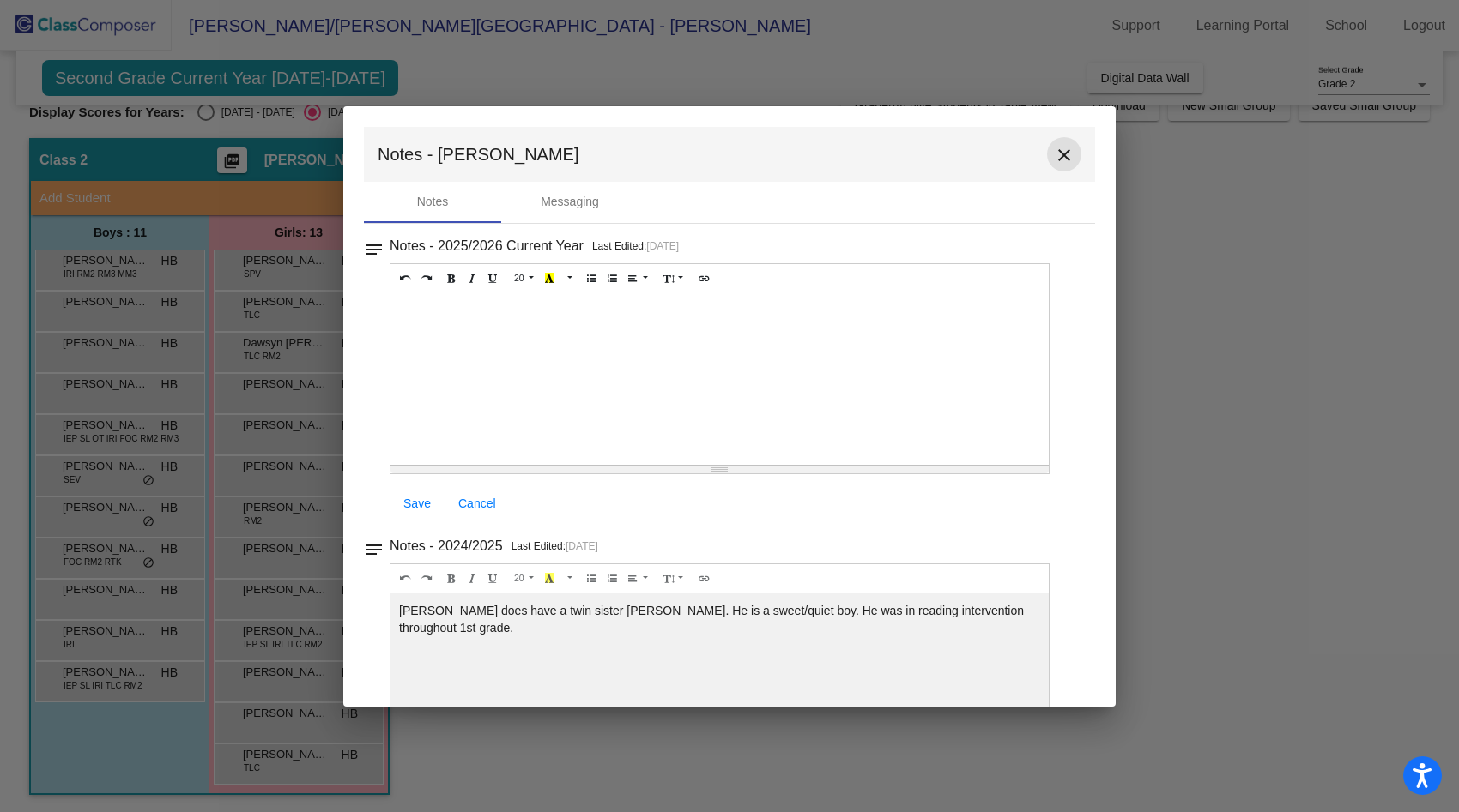
click at [1053, 151] on mat-icon "close" at bounding box center [1063, 155] width 20 height 20
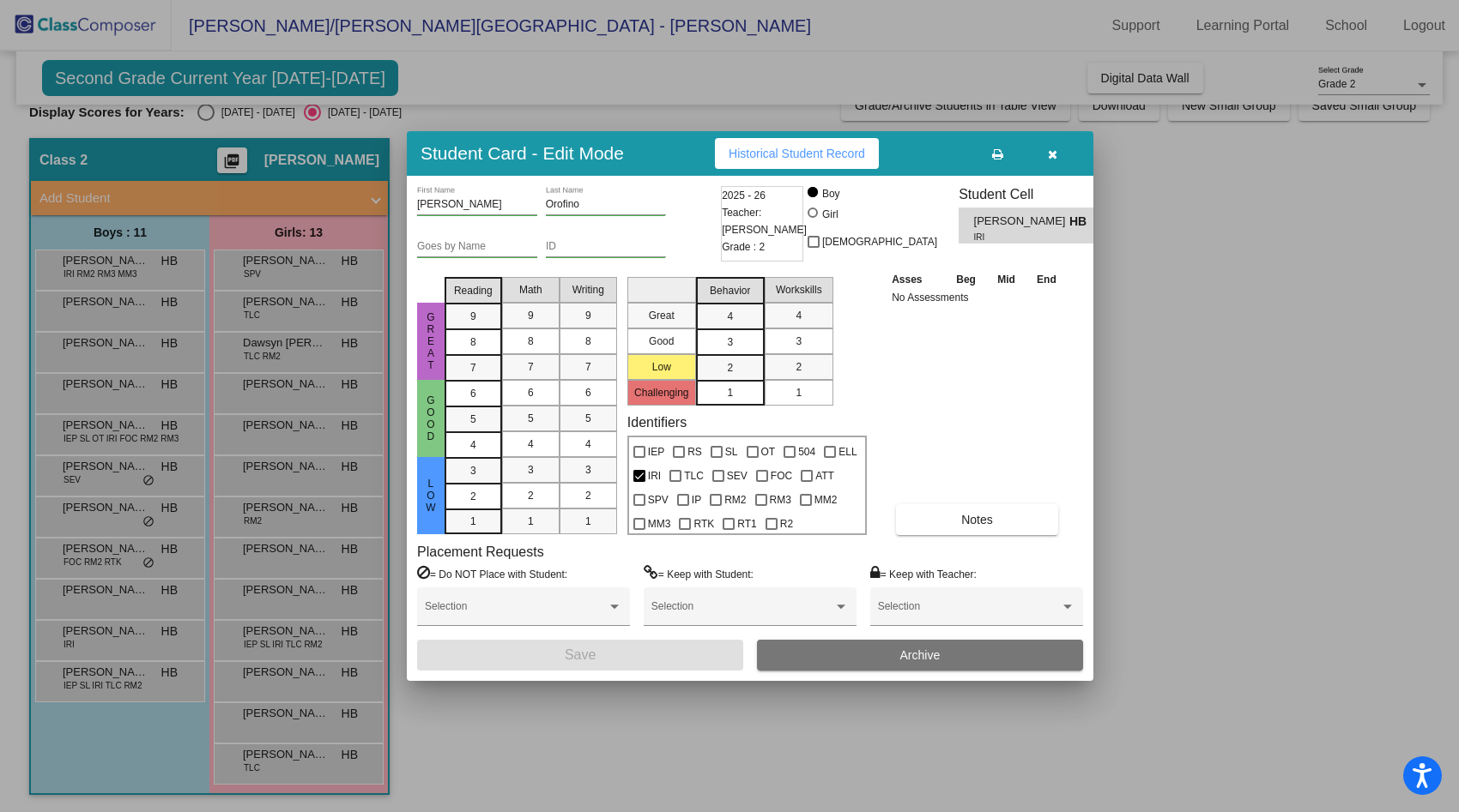
click at [276, 644] on div at bounding box center [730, 406] width 1459 height 812
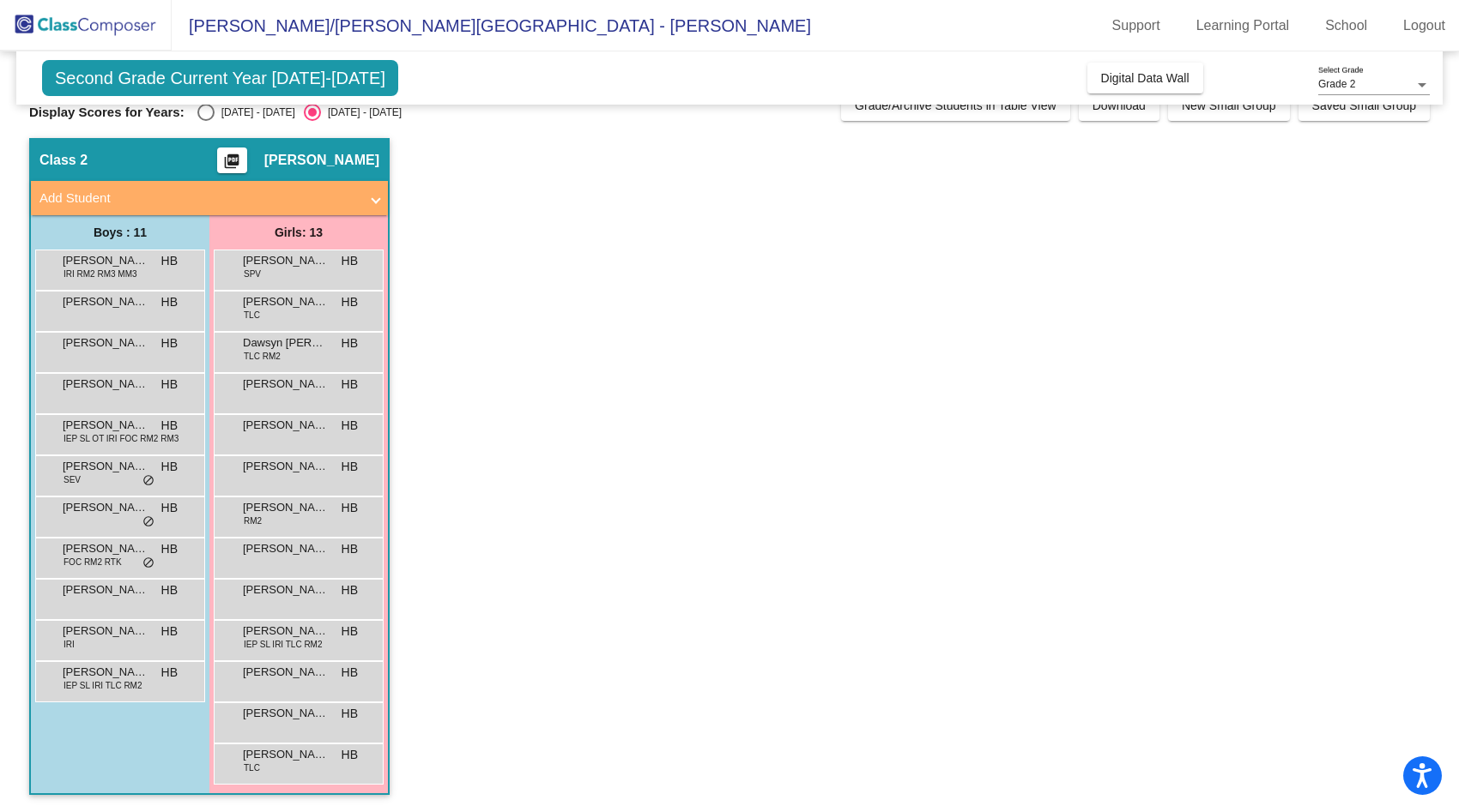
click at [276, 644] on span "IEP SL IRI TLC RM2" at bounding box center [283, 644] width 79 height 13
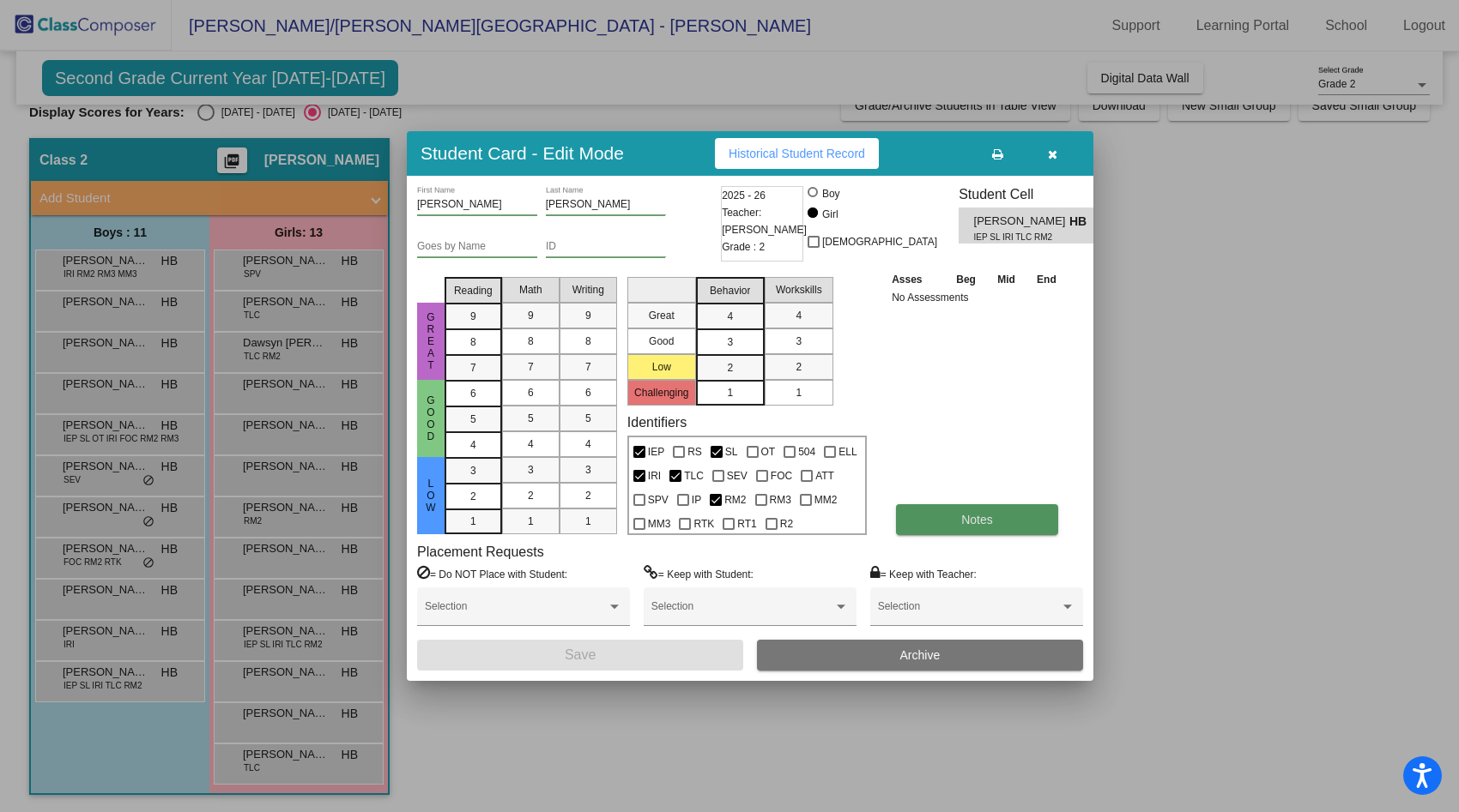
click at [913, 507] on button "Notes" at bounding box center [977, 519] width 162 height 31
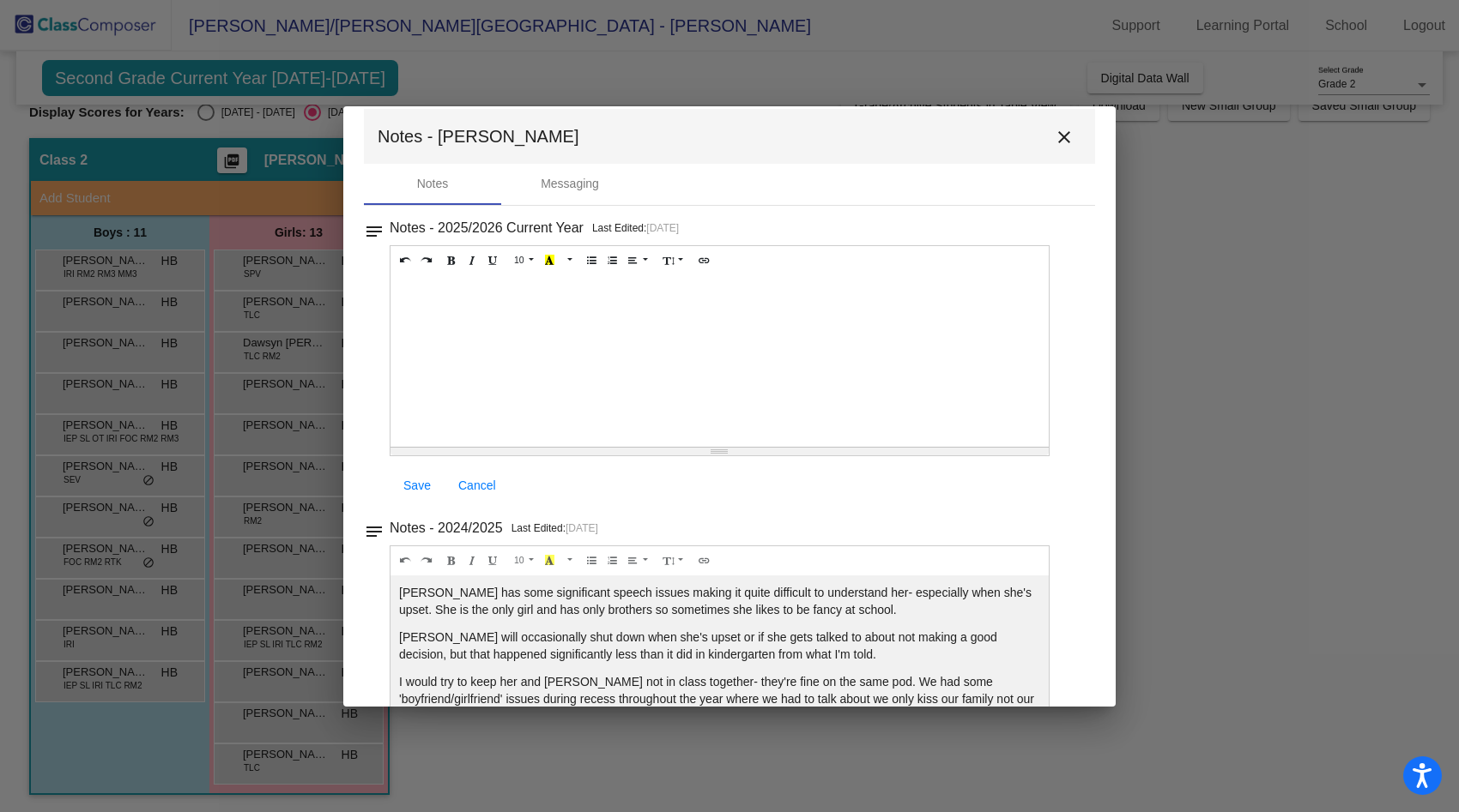
scroll to position [18, 0]
click at [1053, 134] on mat-icon "close" at bounding box center [1063, 135] width 20 height 20
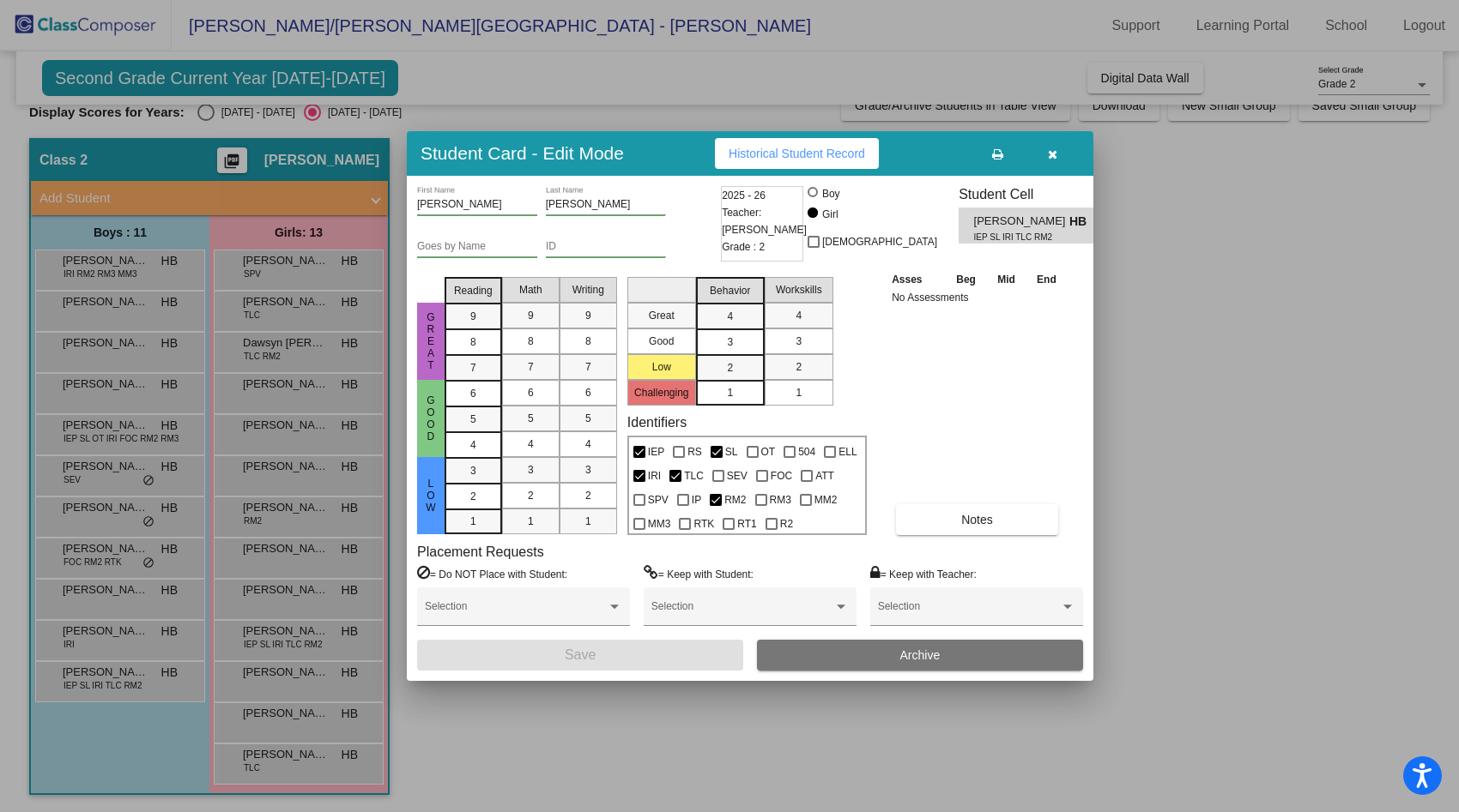
click at [160, 684] on div at bounding box center [730, 406] width 1459 height 812
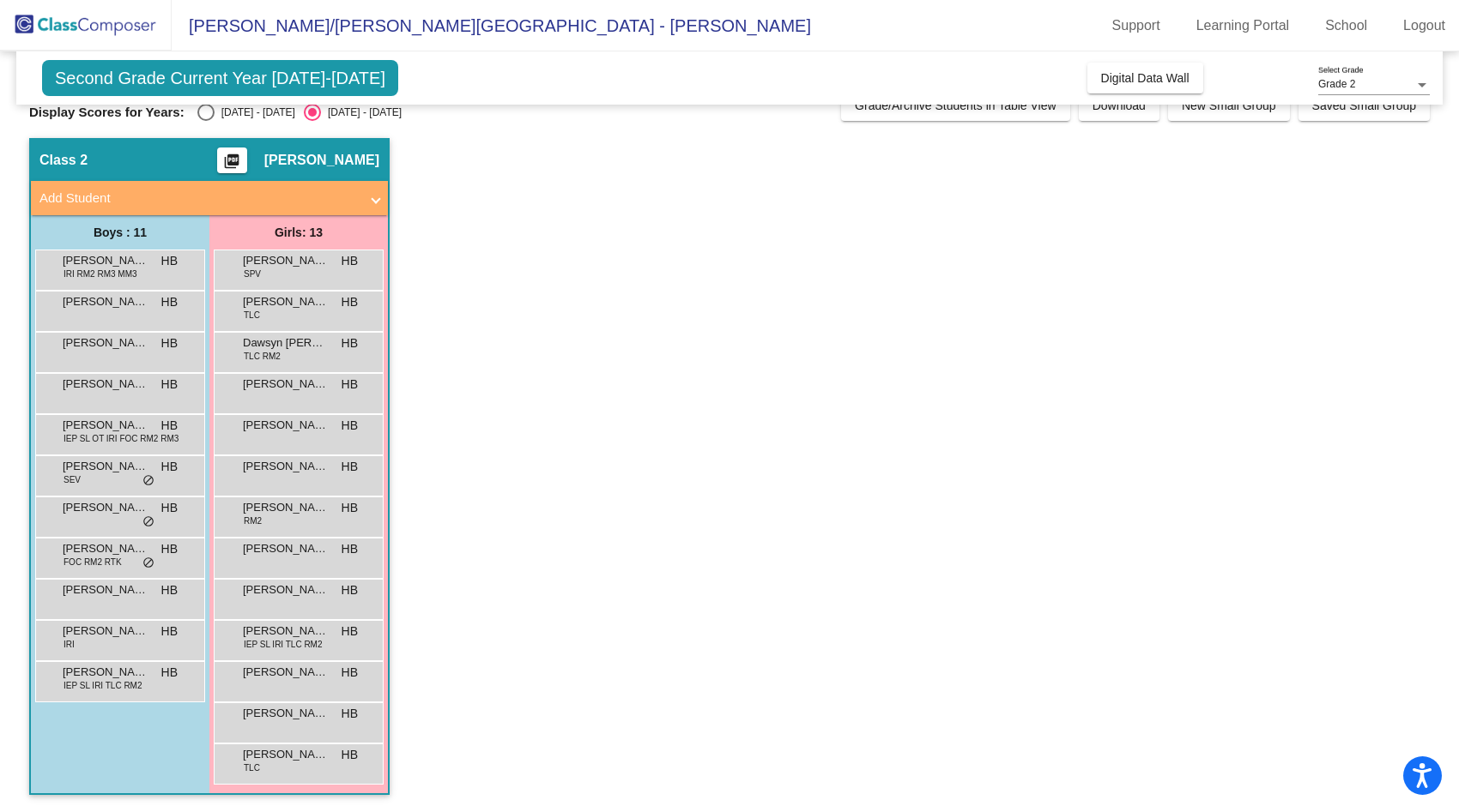
click at [160, 684] on div "[PERSON_NAME] IEP SL IRI TLC RM2 HB lock do_not_disturb_alt" at bounding box center [118, 680] width 164 height 35
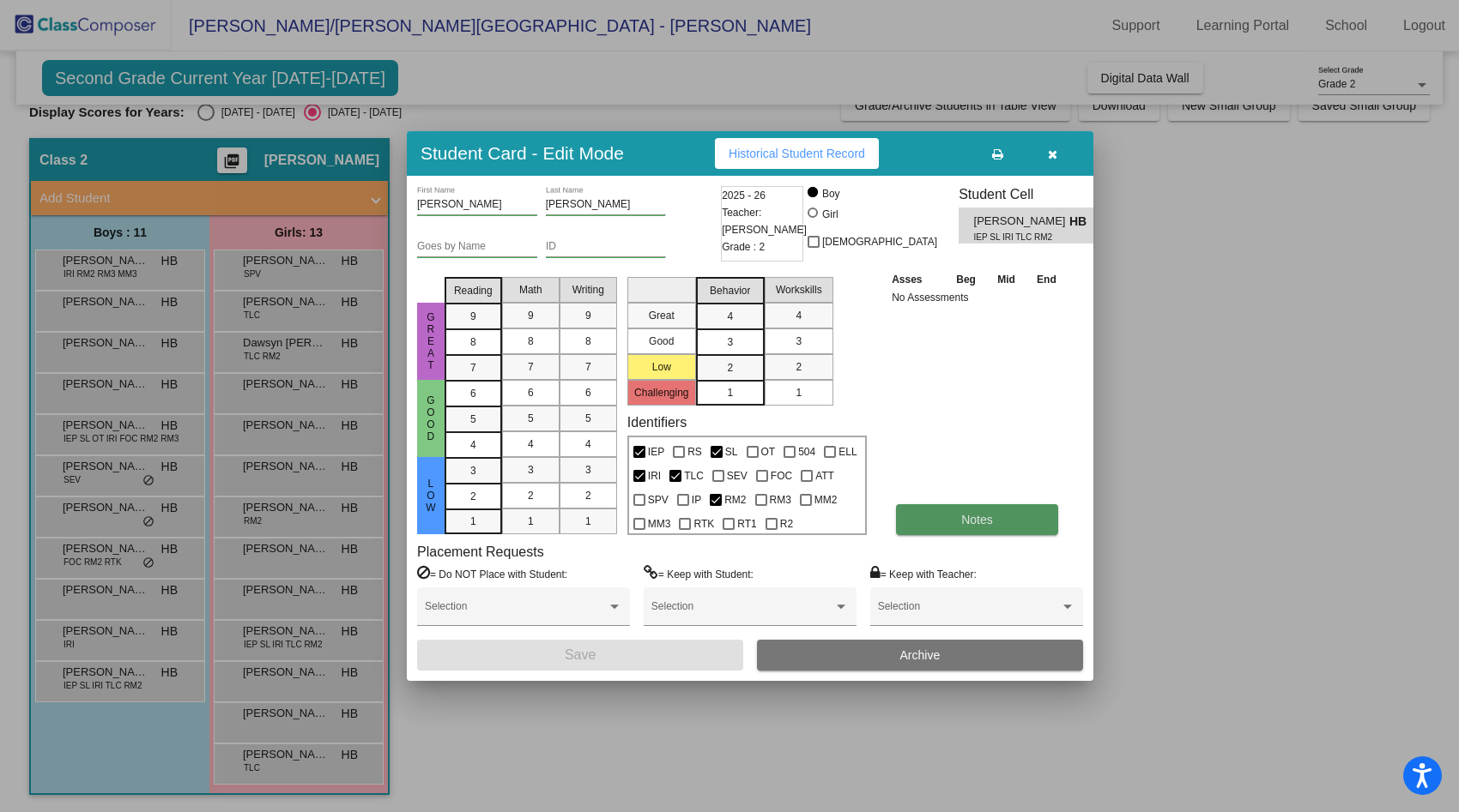
click at [990, 521] on span "Notes" at bounding box center [977, 520] width 32 height 14
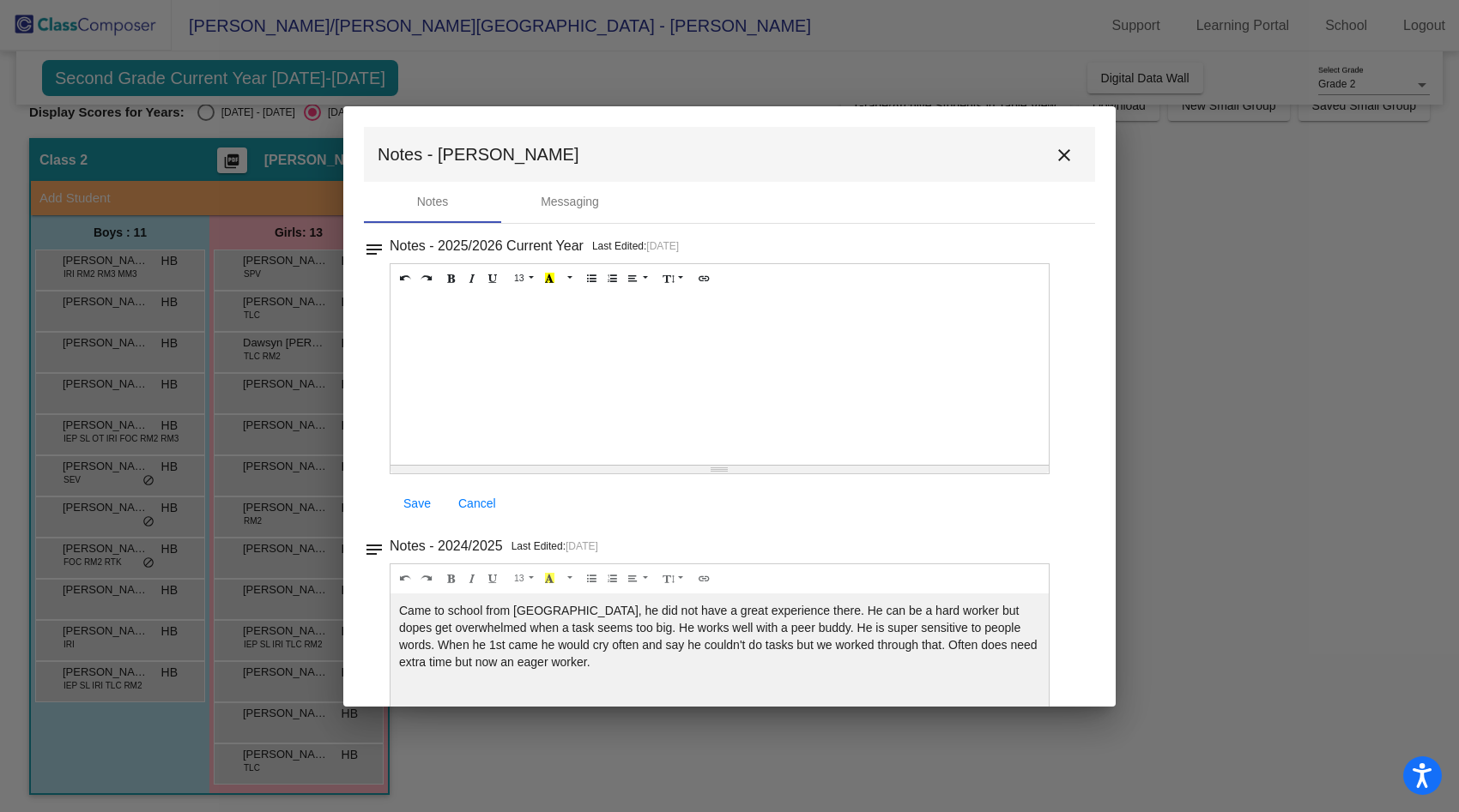
click at [1053, 152] on mat-icon "close" at bounding box center [1063, 155] width 20 height 20
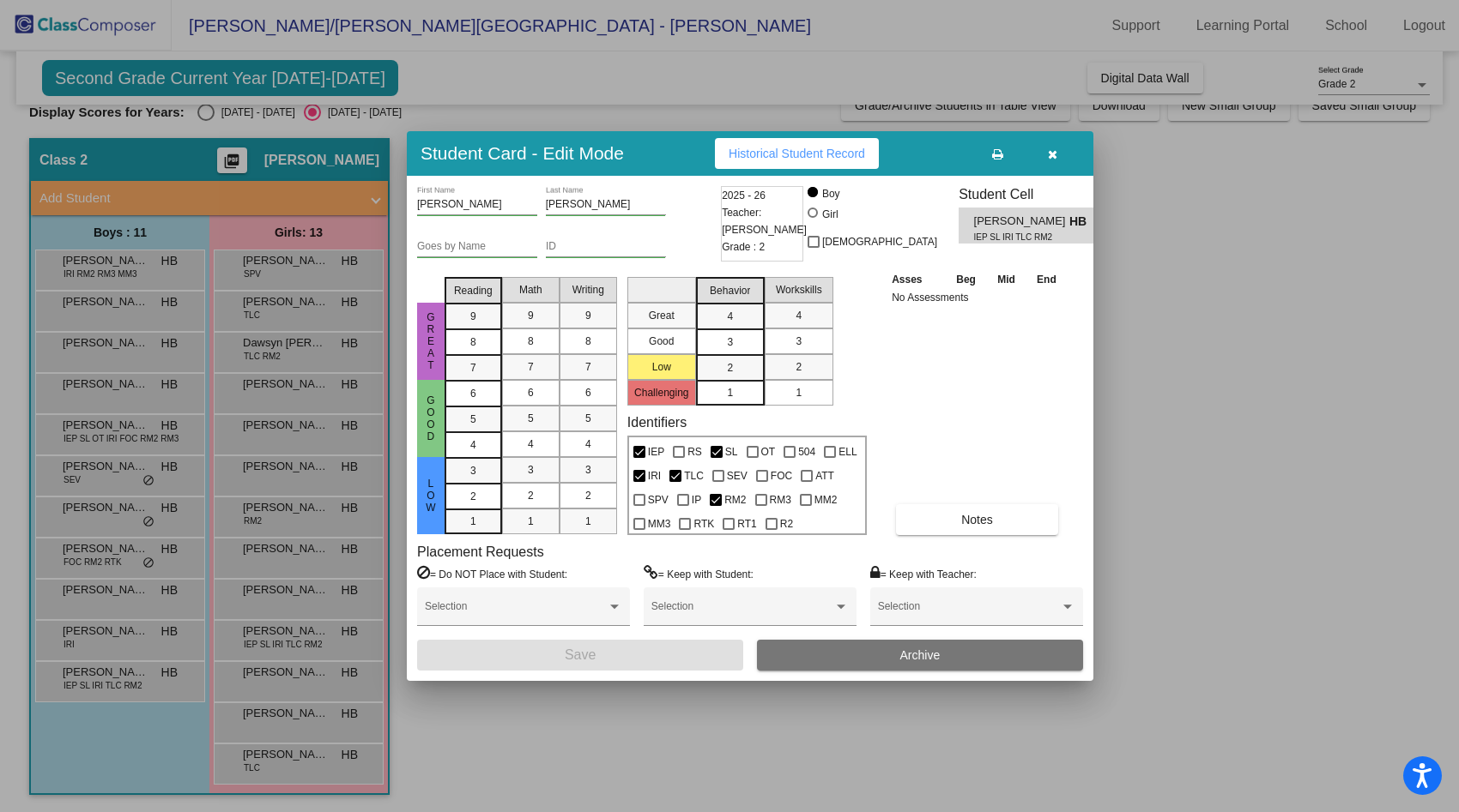
click at [320, 679] on div at bounding box center [730, 406] width 1459 height 812
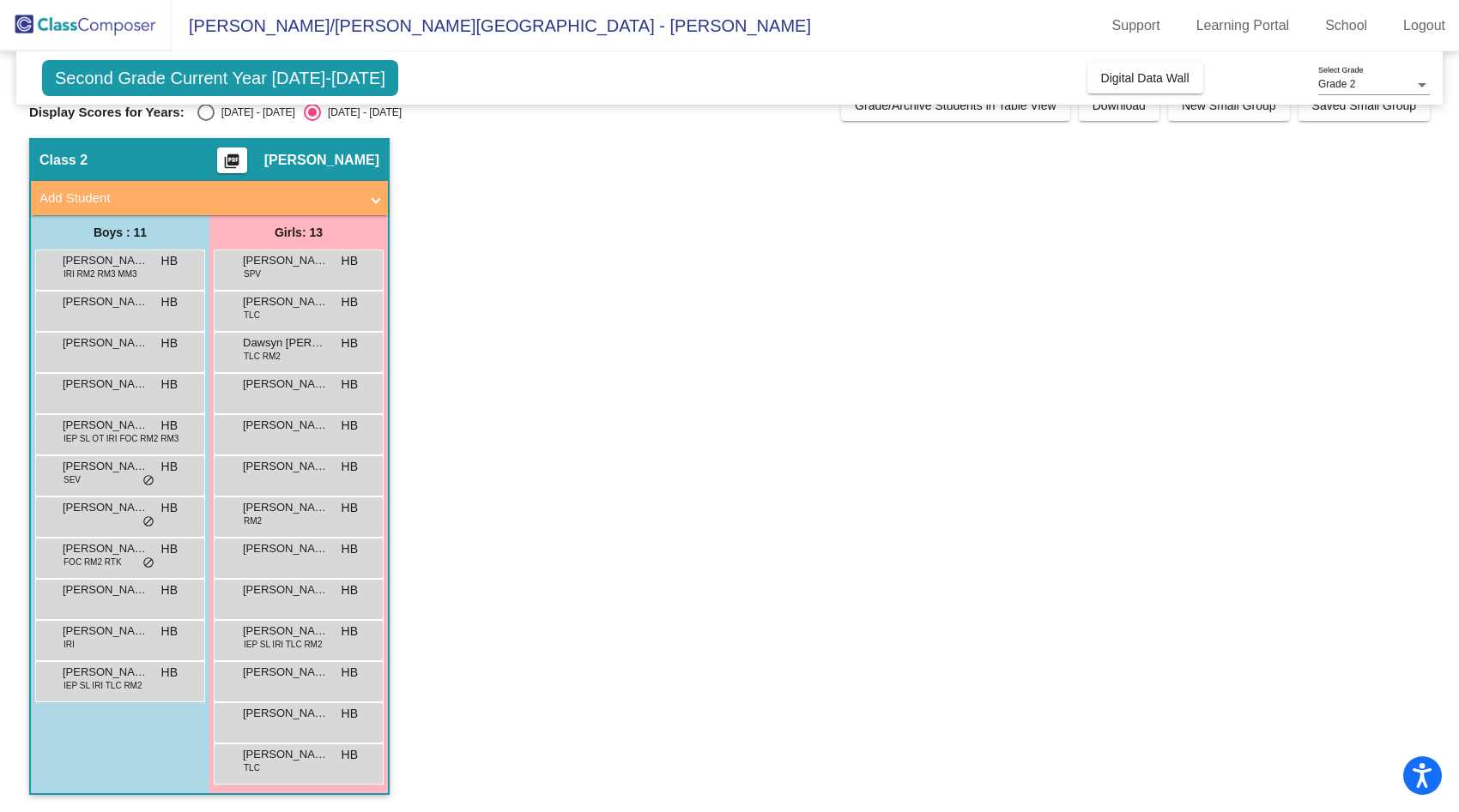
click at [320, 679] on span "[PERSON_NAME]" at bounding box center [286, 673] width 86 height 18
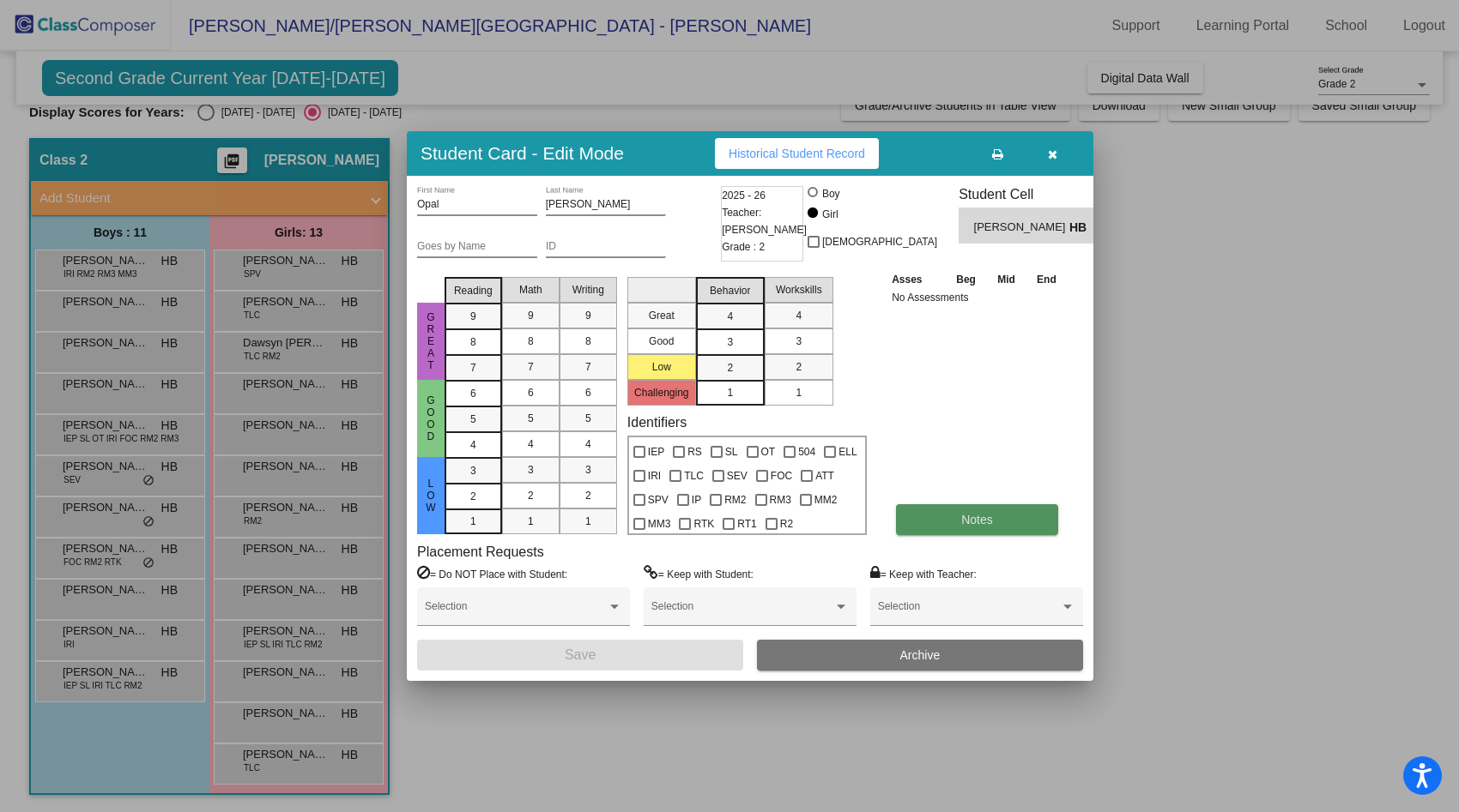
click at [926, 515] on button "Notes" at bounding box center [977, 519] width 162 height 31
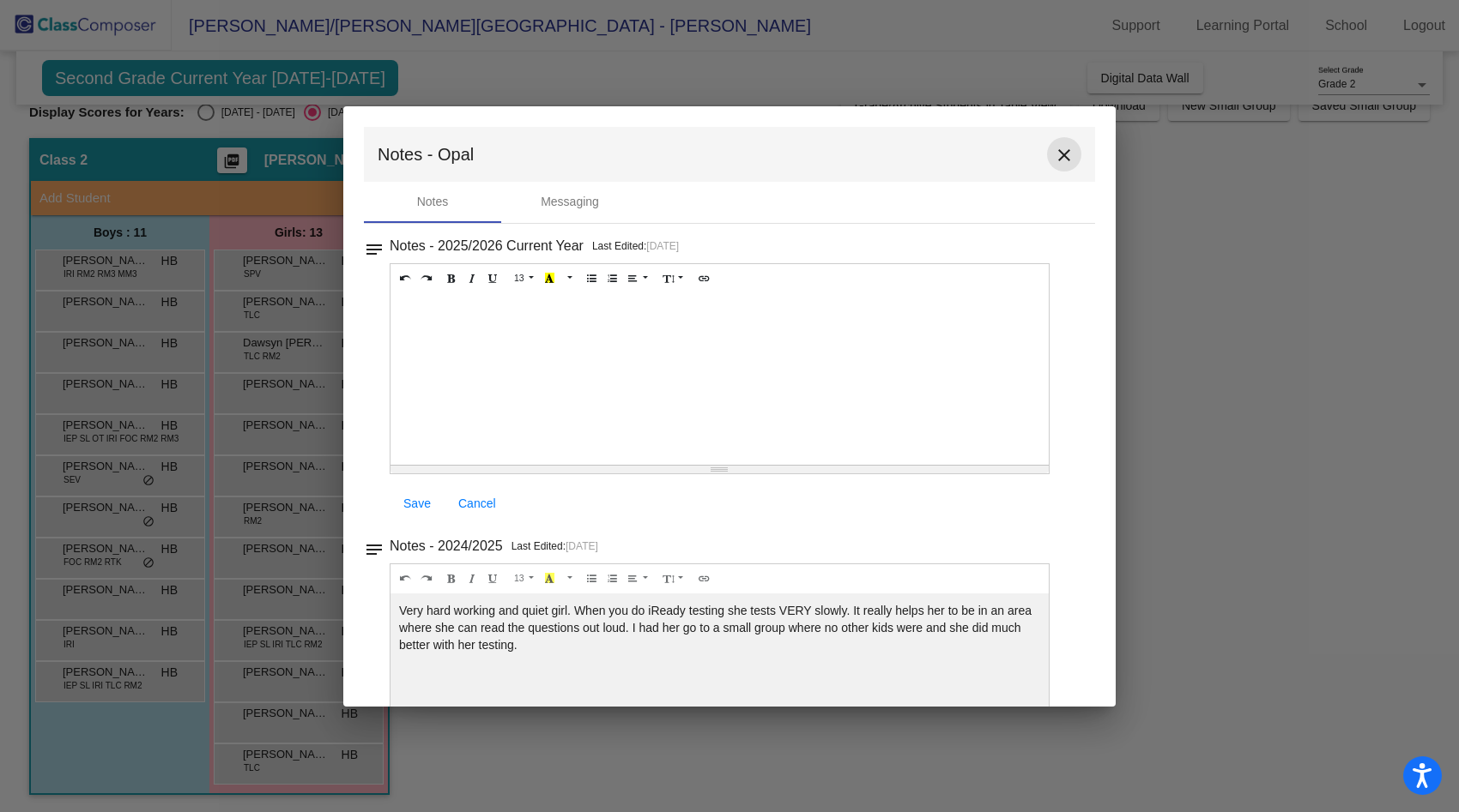
click at [1054, 155] on mat-icon "close" at bounding box center [1063, 155] width 20 height 20
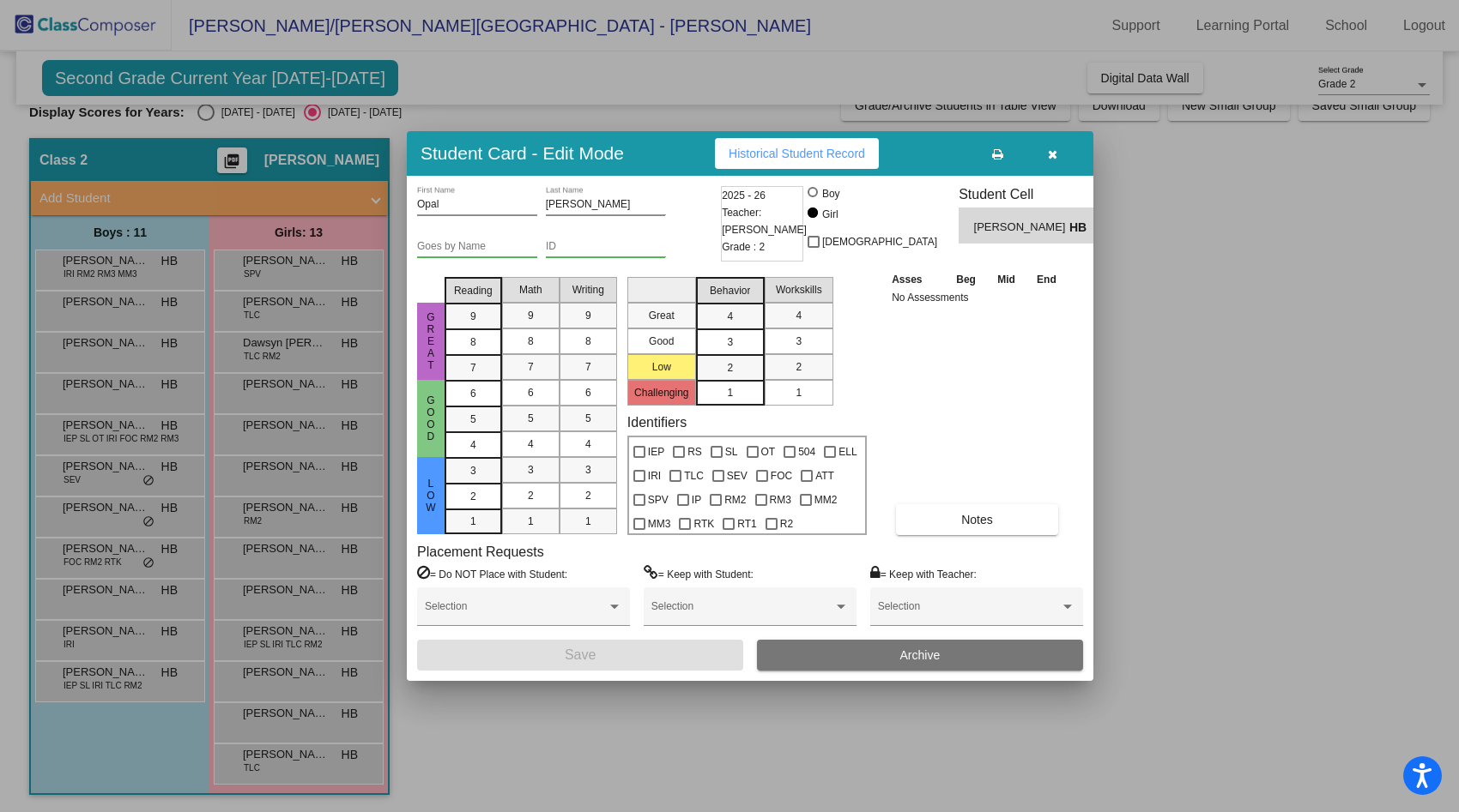
click at [263, 721] on div at bounding box center [730, 406] width 1459 height 812
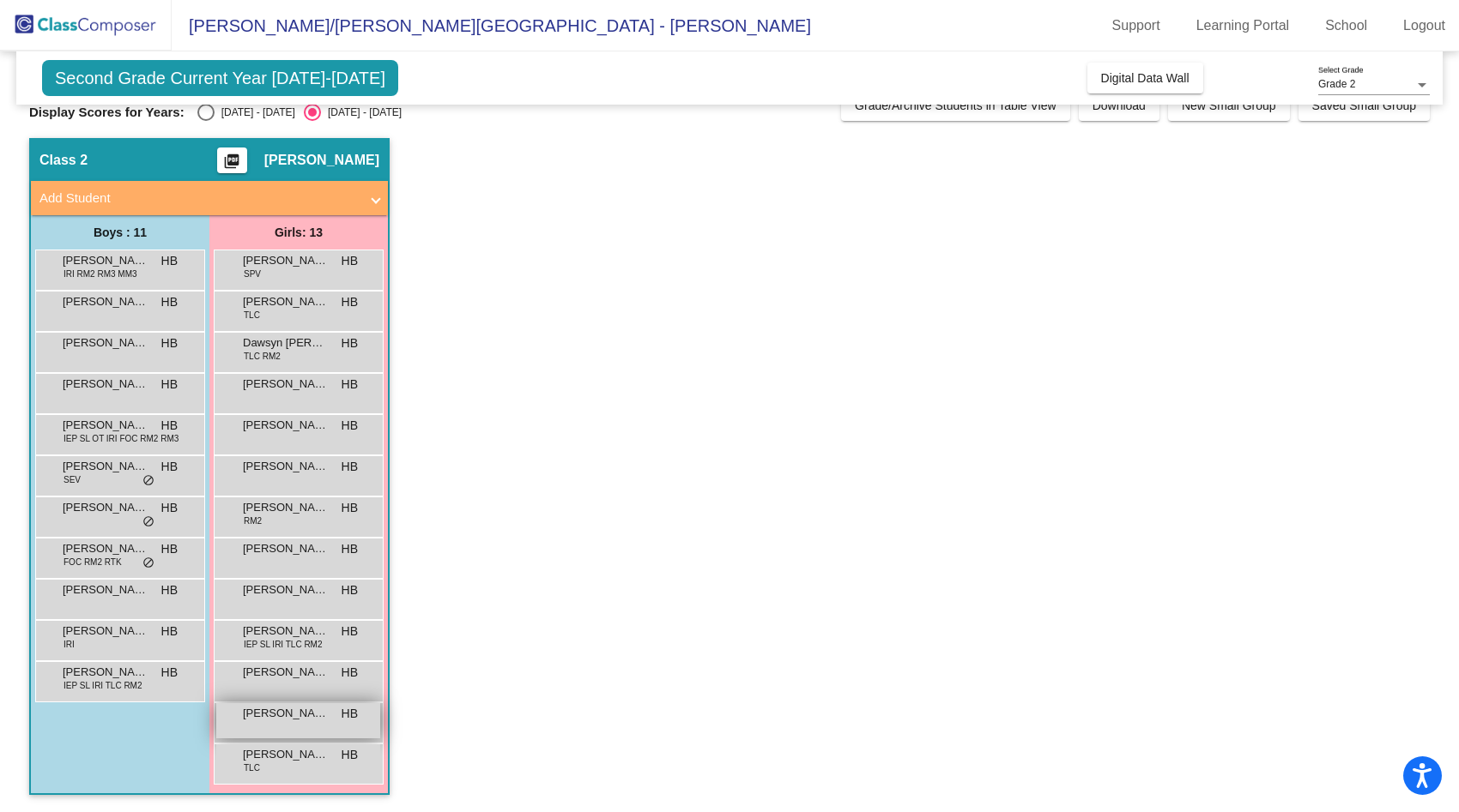
click at [262, 721] on div "[PERSON_NAME] HB lock do_not_disturb_alt" at bounding box center [298, 721] width 164 height 35
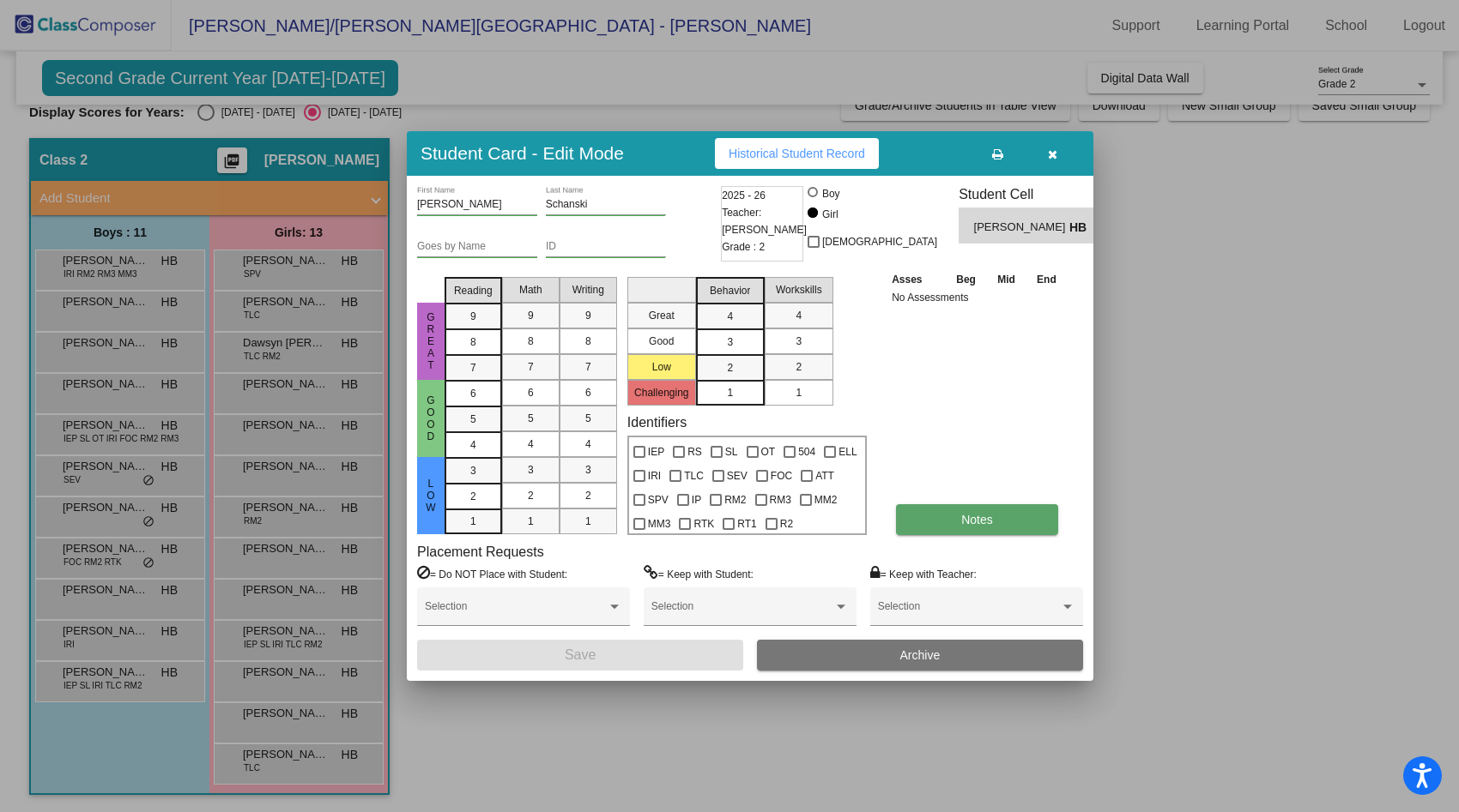
click at [917, 521] on button "Notes" at bounding box center [977, 519] width 162 height 31
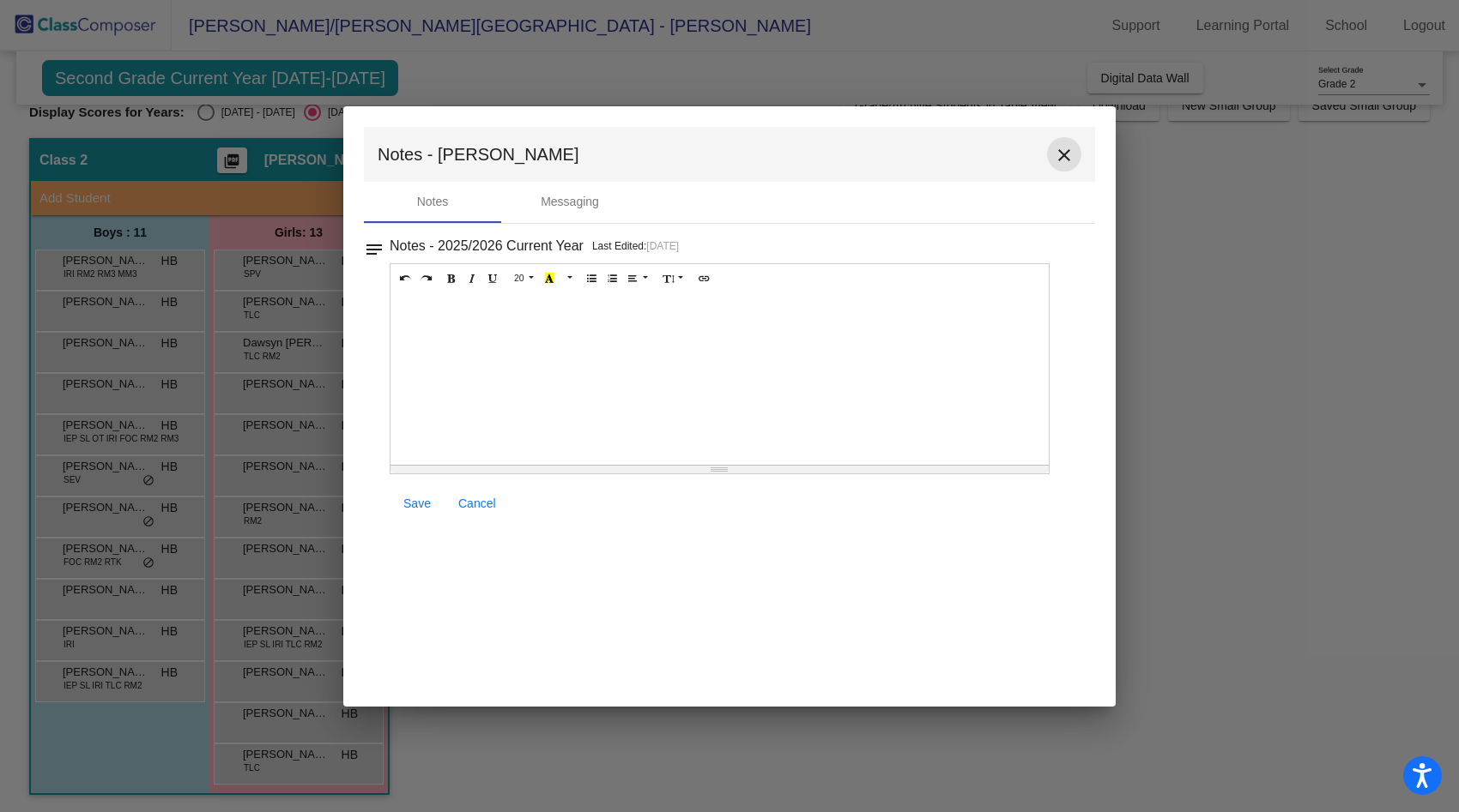
click at [1061, 151] on mat-icon "close" at bounding box center [1063, 155] width 20 height 20
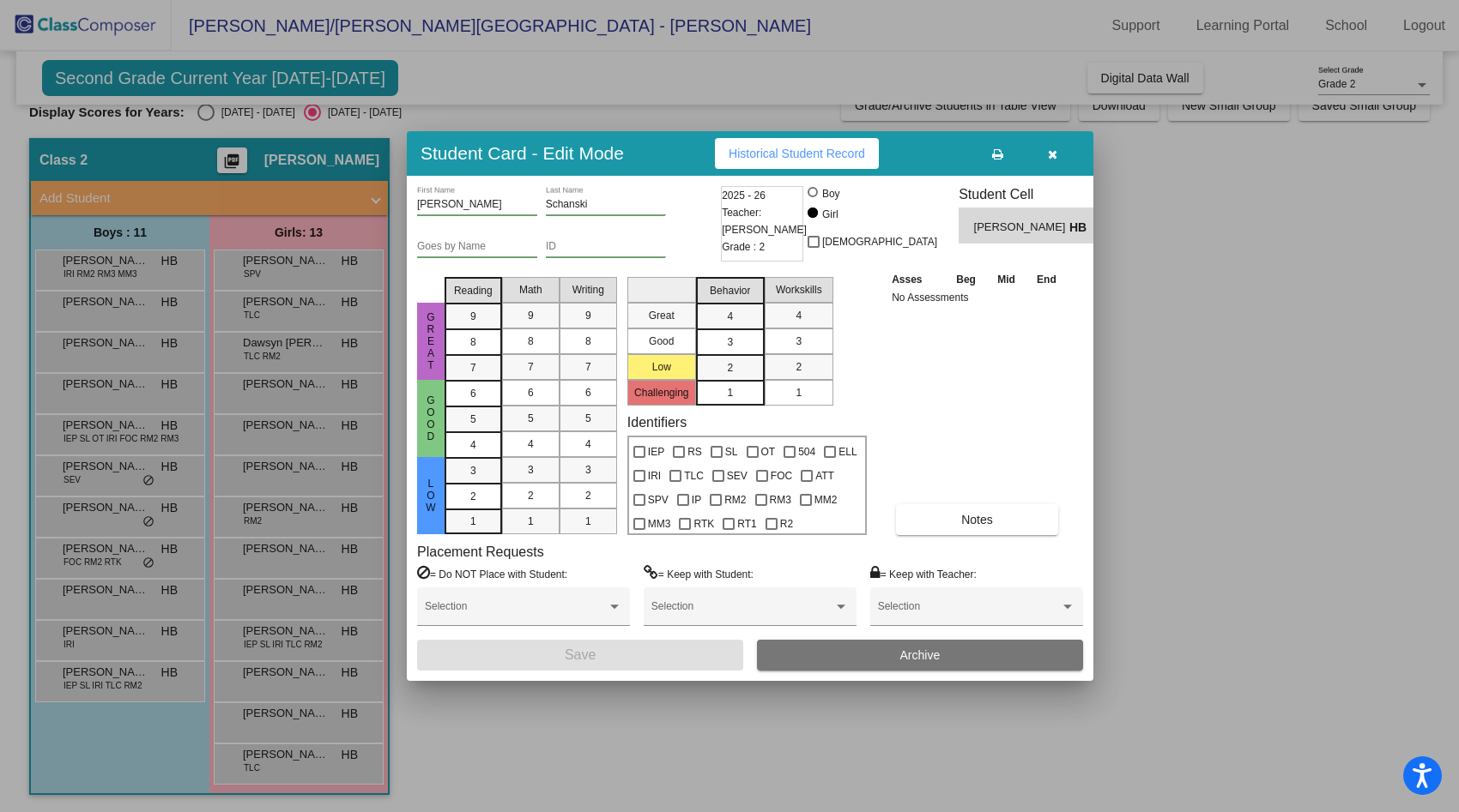
click at [274, 766] on div at bounding box center [730, 406] width 1459 height 812
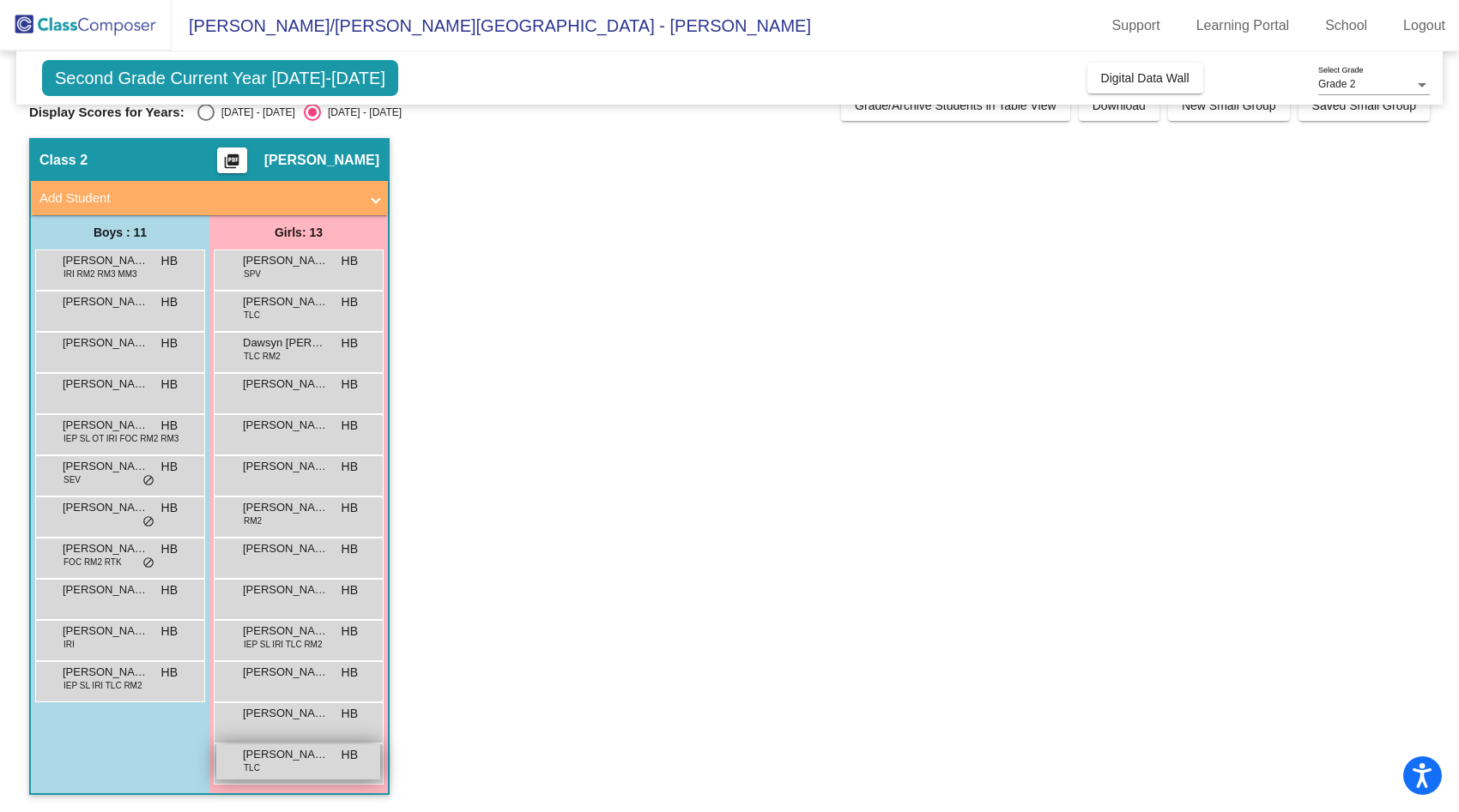
click at [274, 766] on div "[PERSON_NAME] TLC HB lock do_not_disturb_alt" at bounding box center [298, 762] width 164 height 35
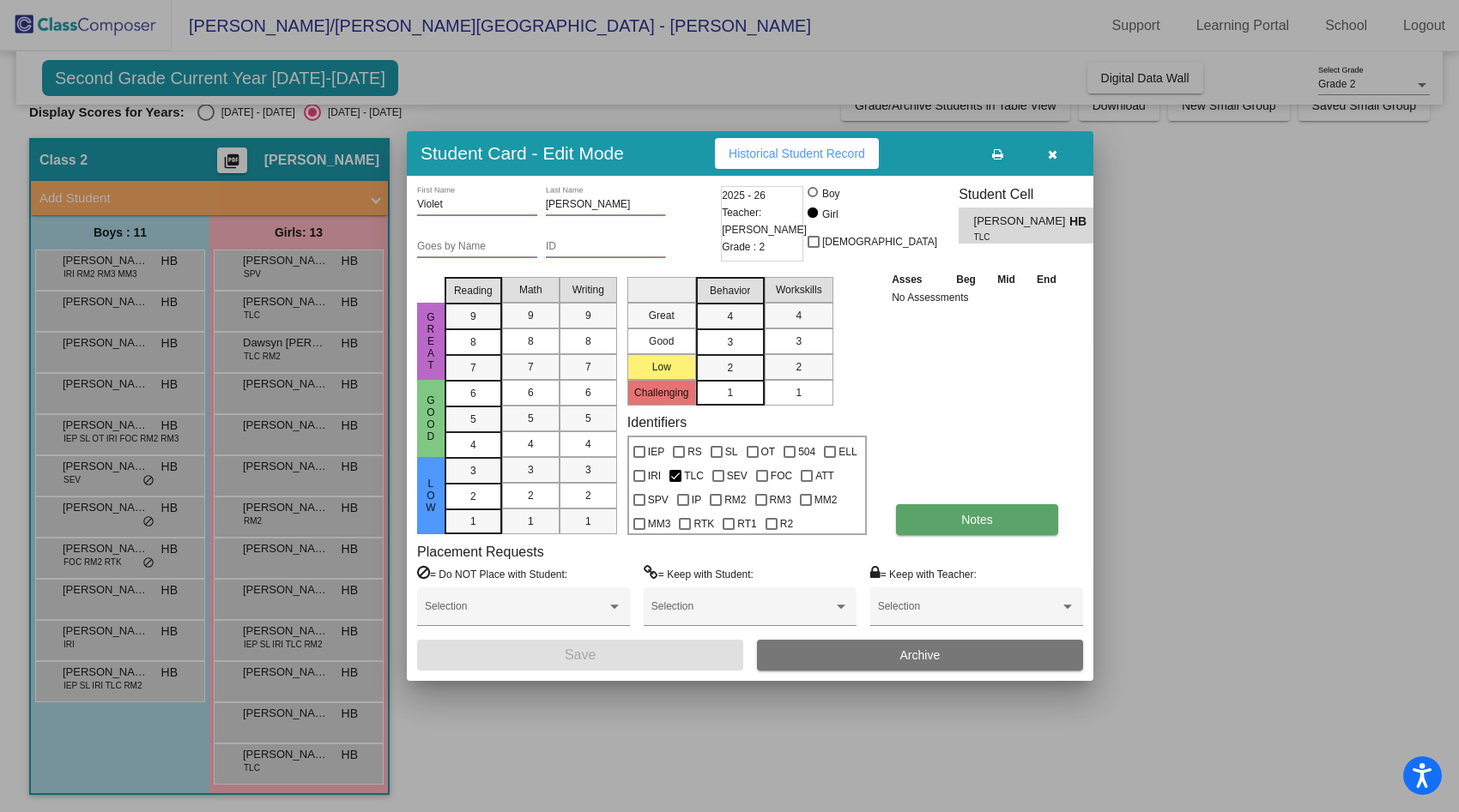
click at [945, 530] on button "Notes" at bounding box center [977, 519] width 162 height 31
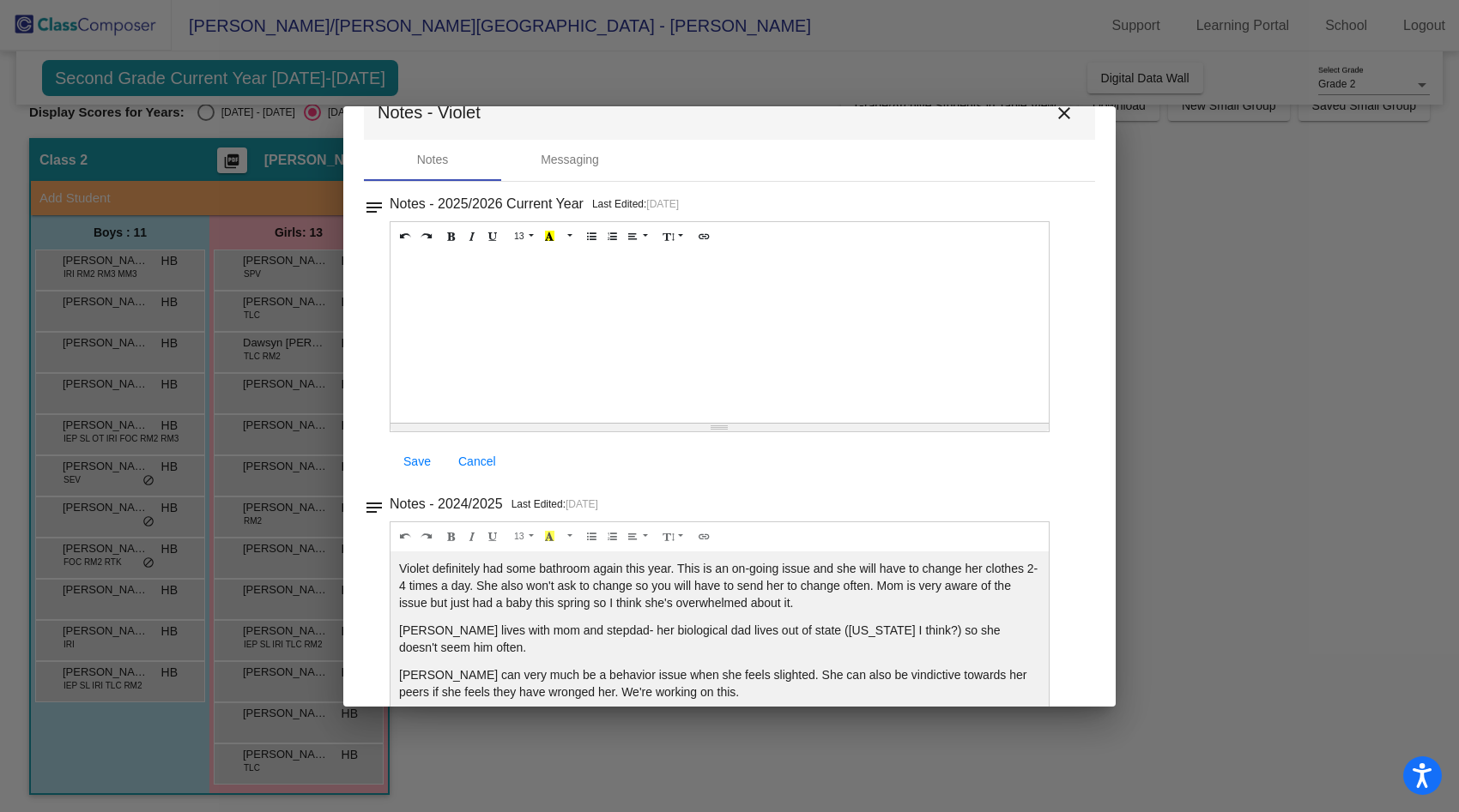
scroll to position [0, 0]
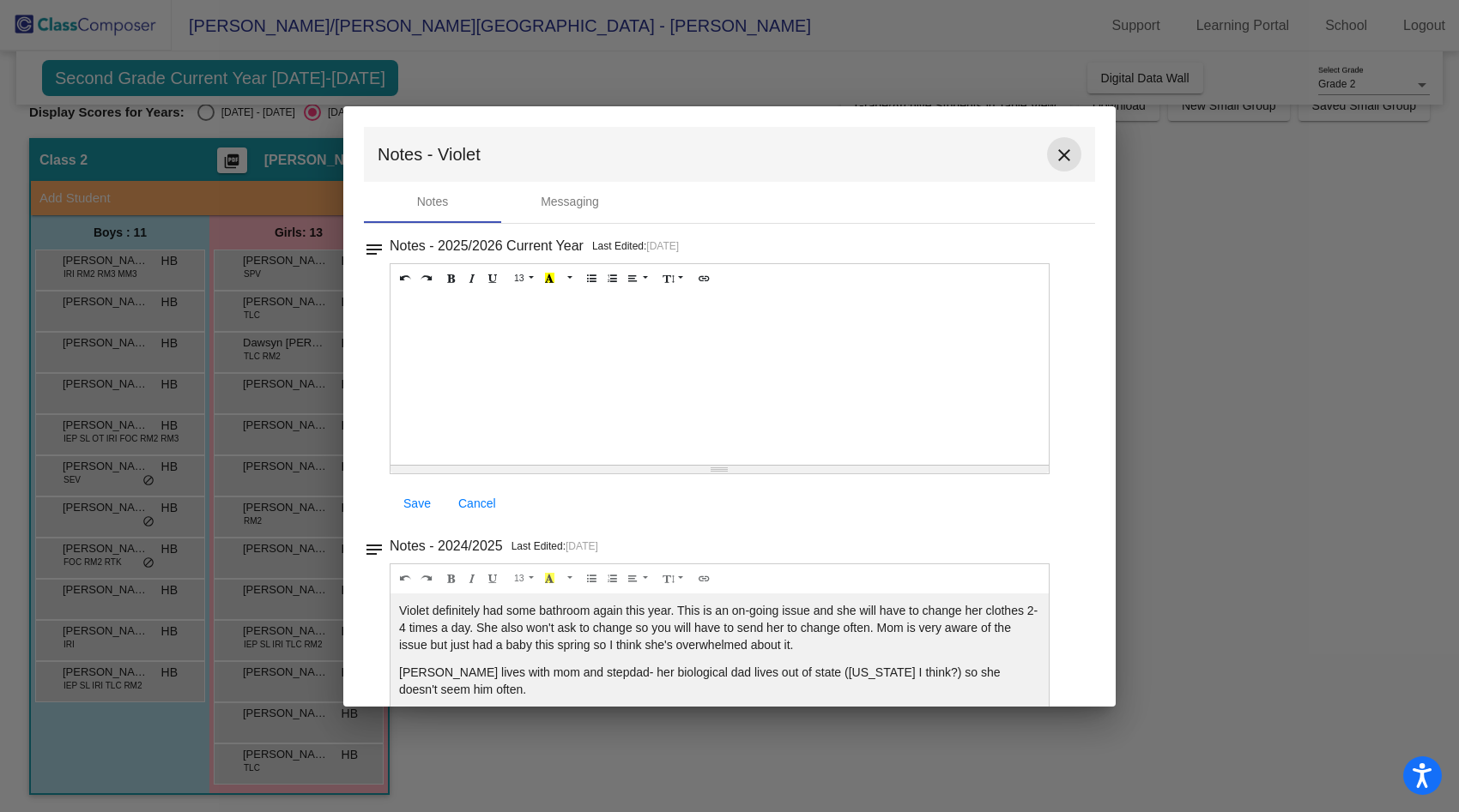
click at [1053, 154] on mat-icon "close" at bounding box center [1063, 155] width 20 height 20
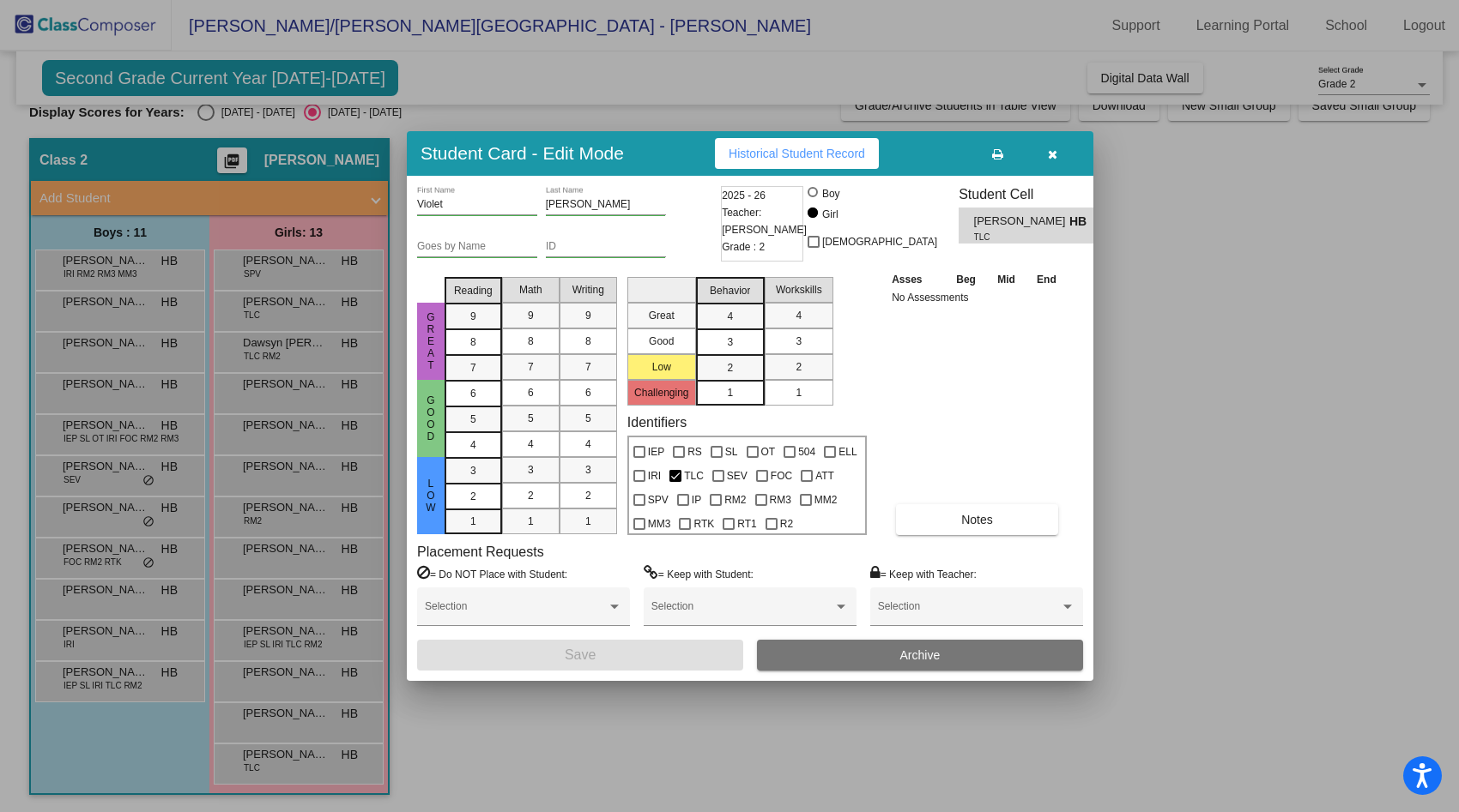
click at [1038, 157] on button "button" at bounding box center [1052, 153] width 55 height 31
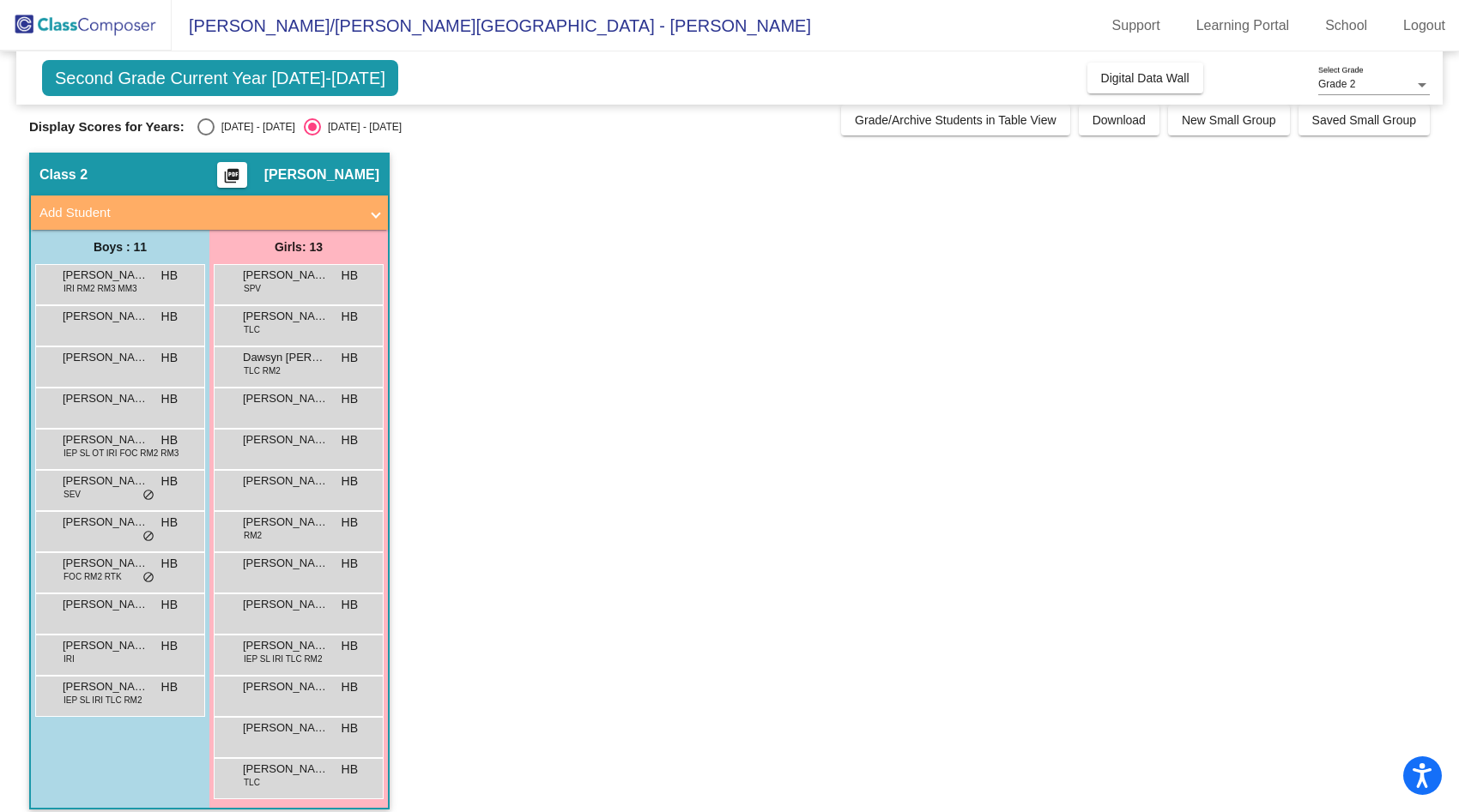
scroll to position [25, 0]
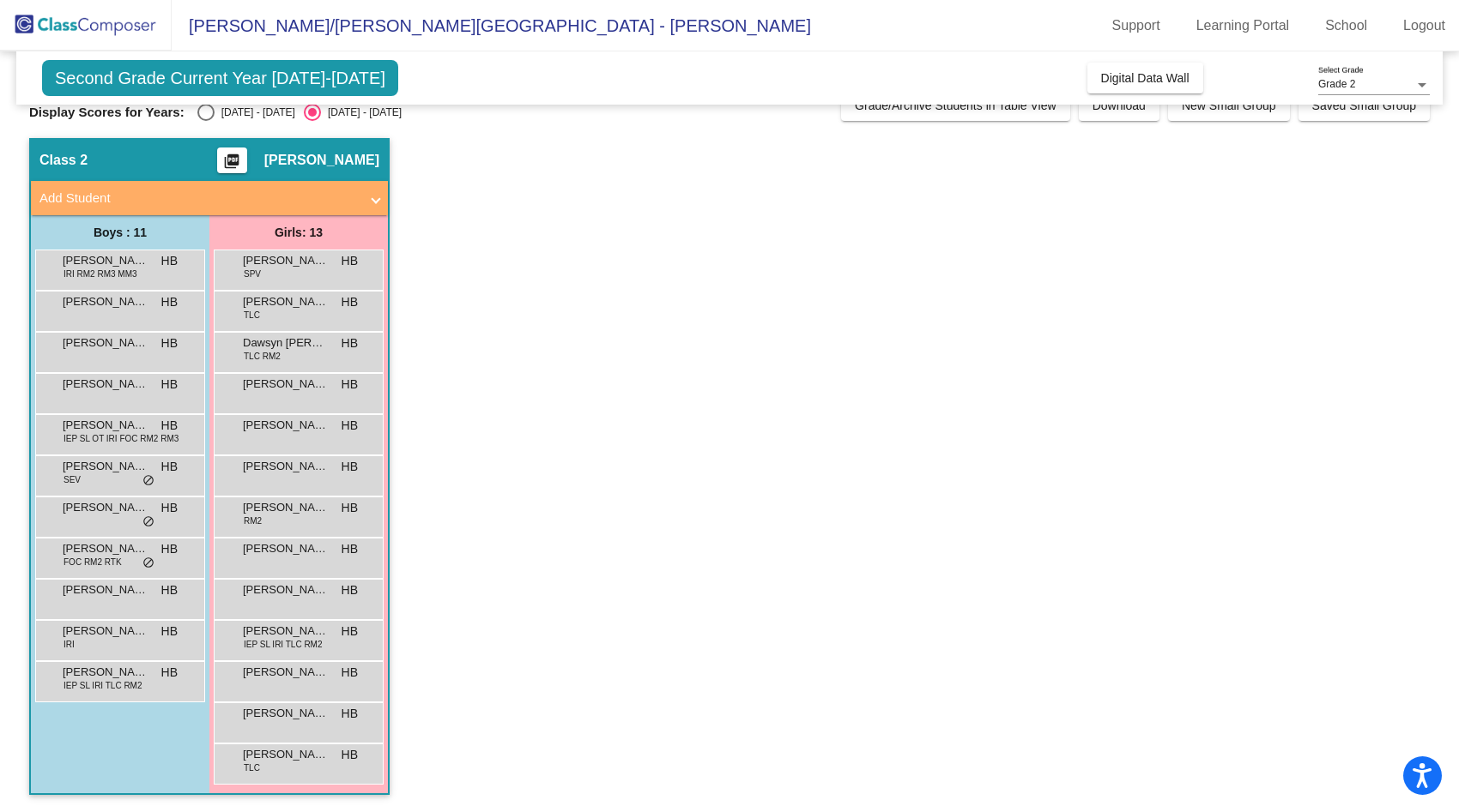
click at [207, 121] on div "Select an option" at bounding box center [206, 113] width 18 height 18
click at [206, 121] on input "[DATE] - [DATE]" at bounding box center [205, 121] width 1 height 1
radio input "true"
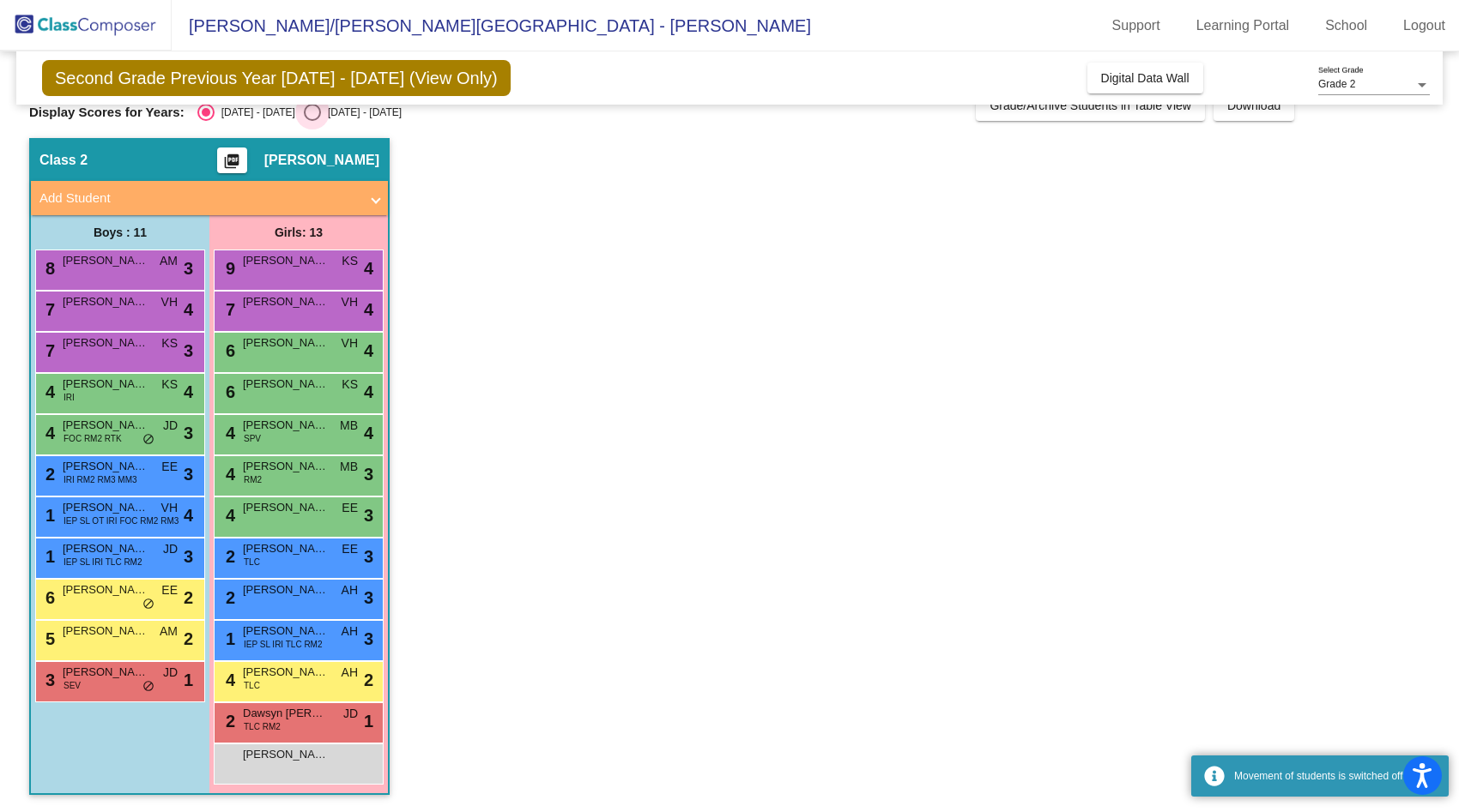
click at [304, 117] on div "Select an option" at bounding box center [312, 113] width 18 height 18
click at [312, 121] on input "[DATE] - [DATE]" at bounding box center [312, 121] width 1 height 1
radio input "true"
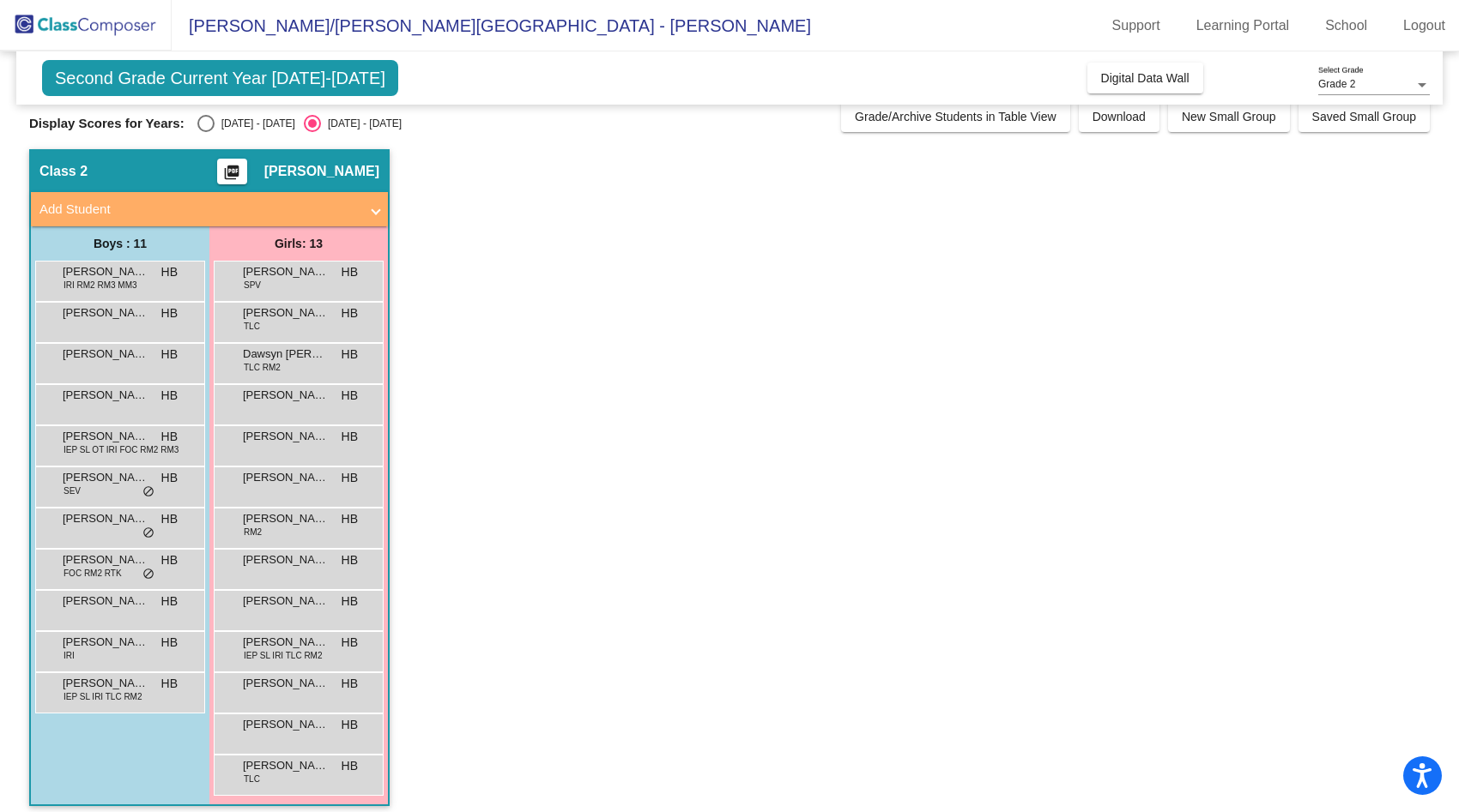
scroll to position [0, 0]
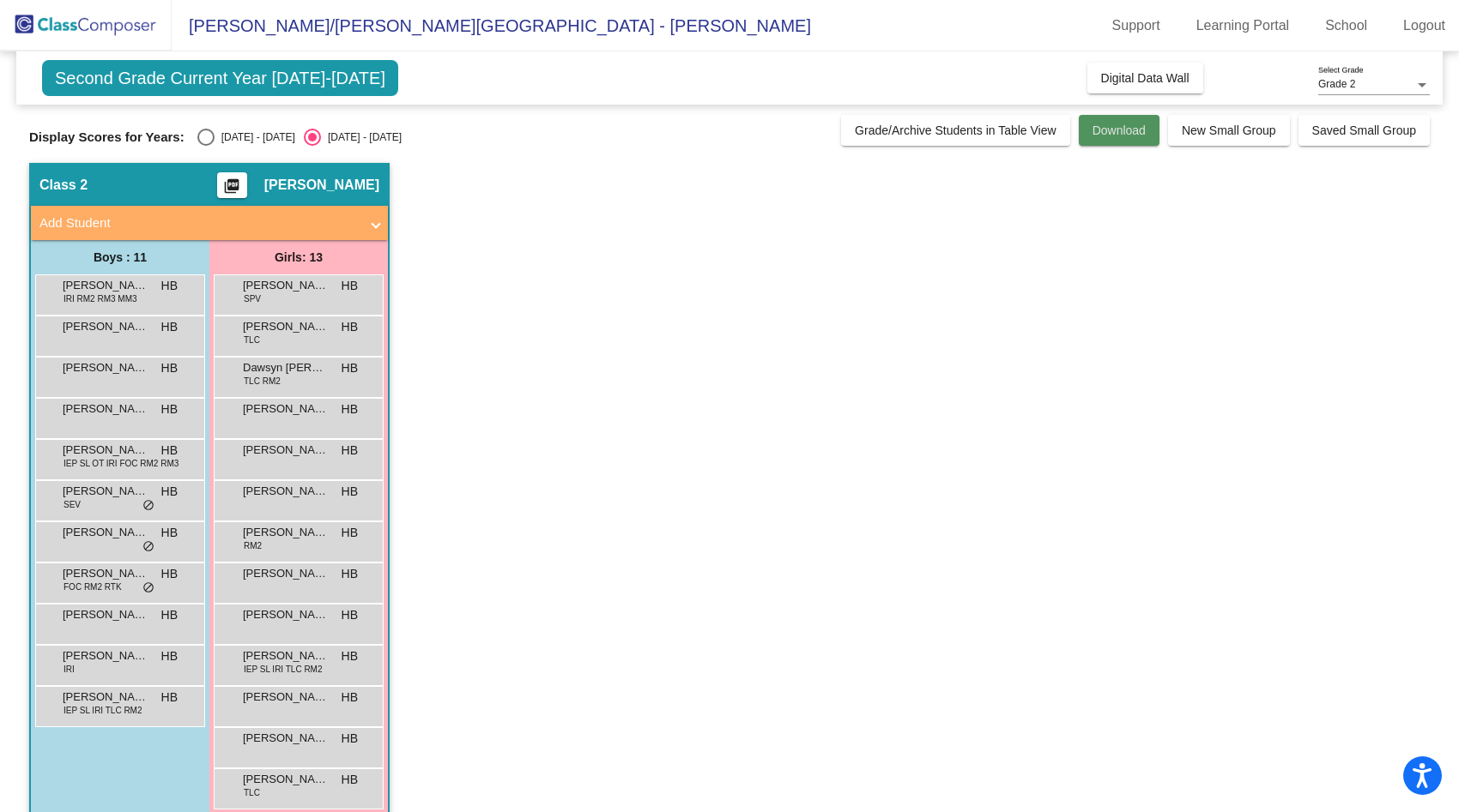
click at [1110, 135] on span "Download" at bounding box center [1118, 130] width 53 height 14
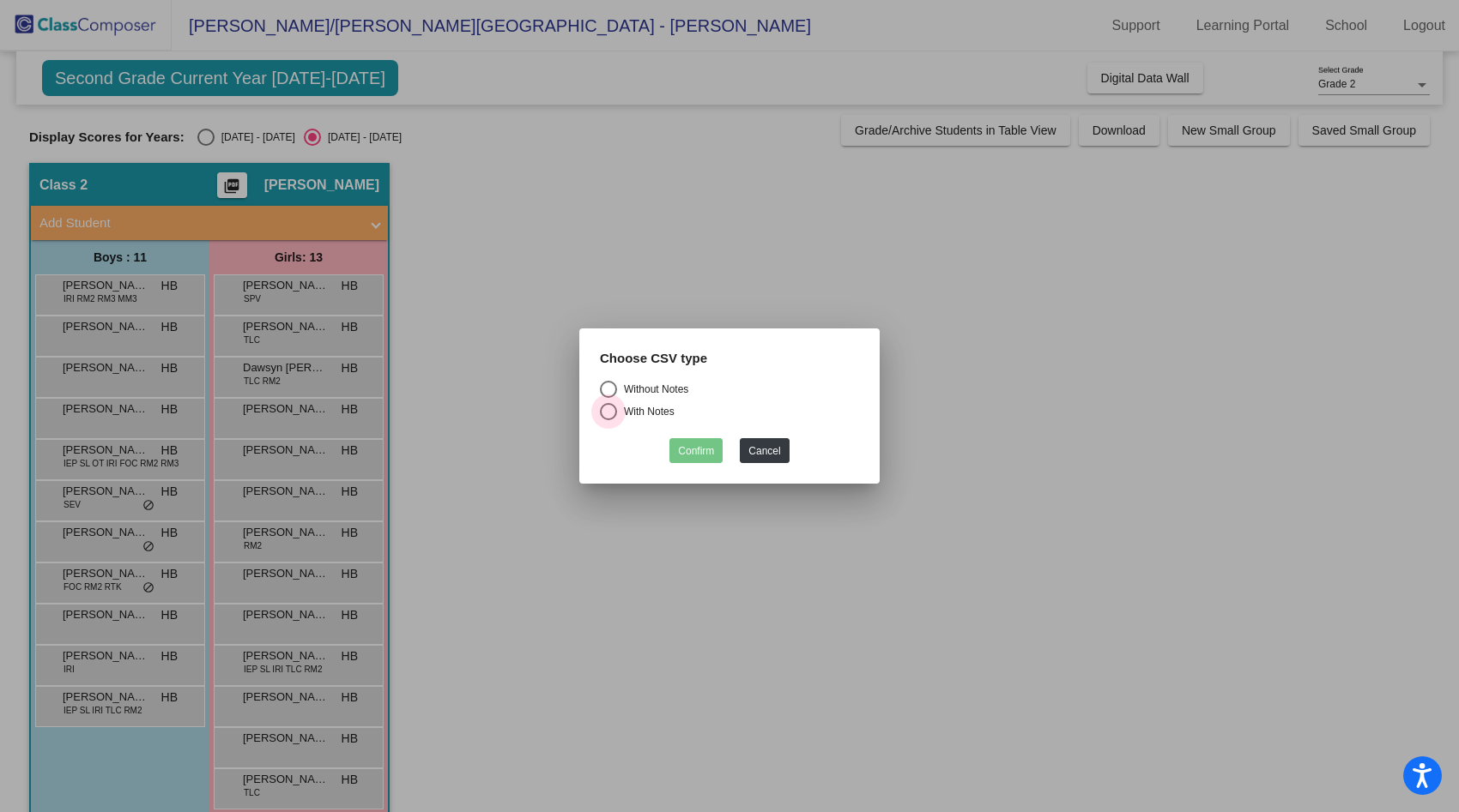
click at [626, 412] on div "With Notes" at bounding box center [645, 412] width 57 height 16
click at [608, 421] on input "With Notes" at bounding box center [607, 421] width 1 height 1
radio input "true"
click at [699, 450] on button "Confirm" at bounding box center [696, 450] width 53 height 25
